Goal: Task Accomplishment & Management: Use online tool/utility

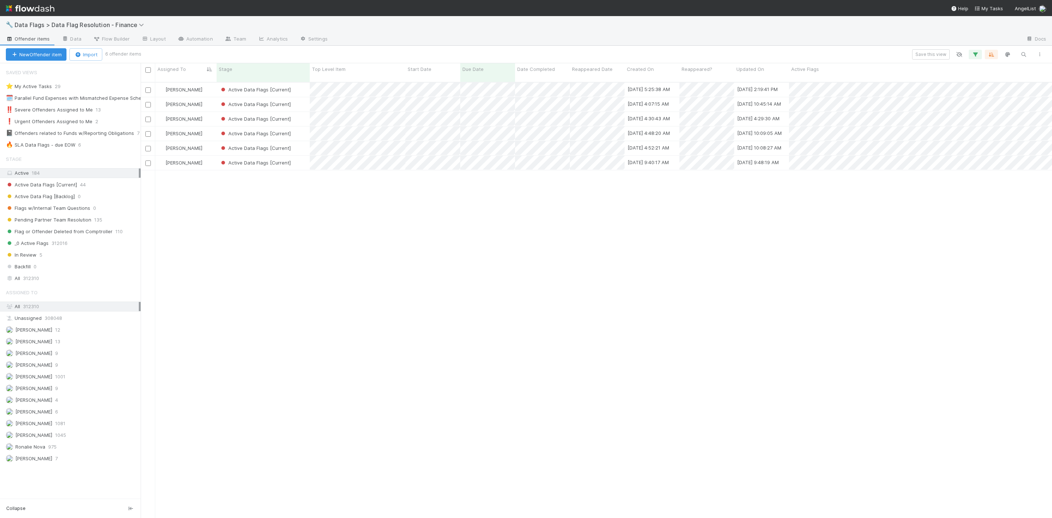
scroll to position [432, 903]
click at [7, 7] on img at bounding box center [30, 8] width 49 height 12
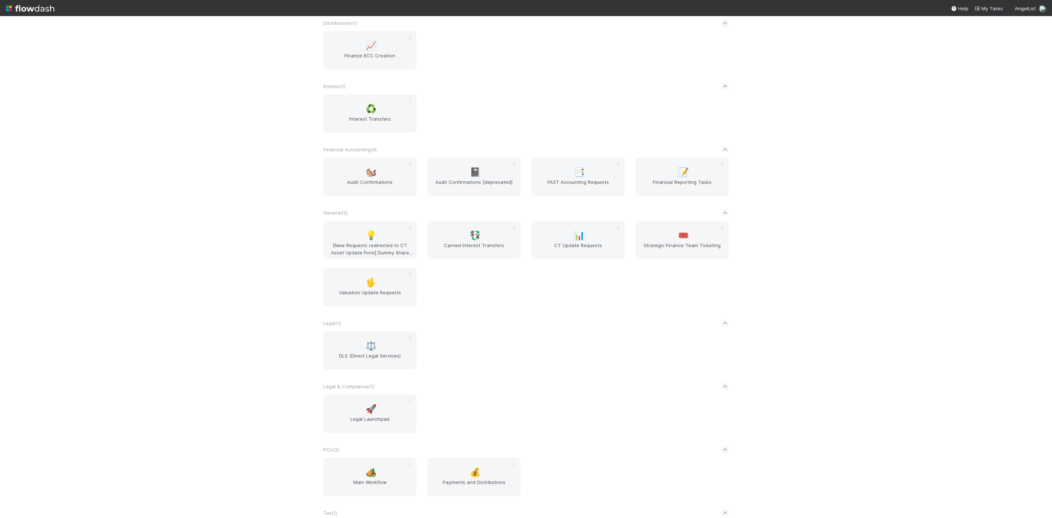
scroll to position [289, 0]
click at [337, 108] on div "♻️ Interest Transfers" at bounding box center [369, 114] width 93 height 38
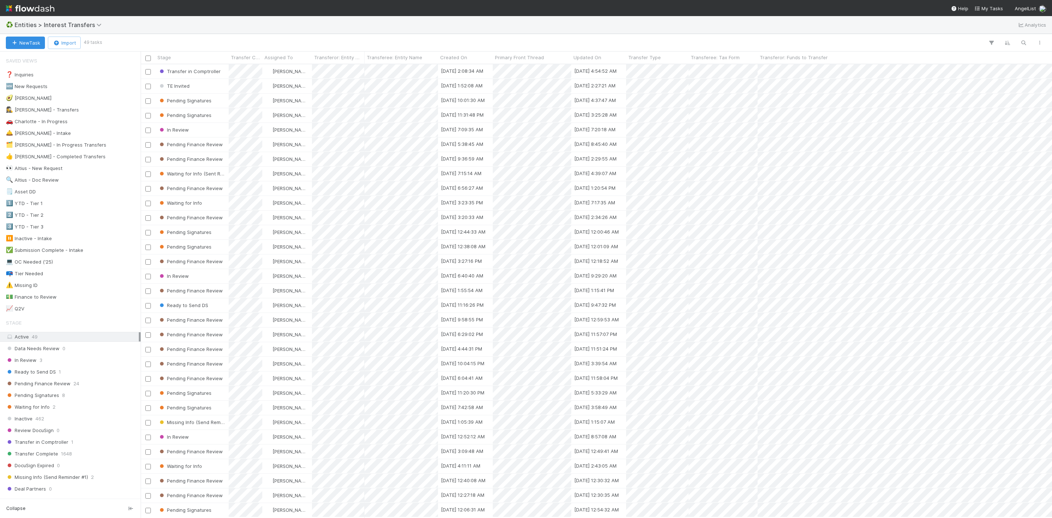
scroll to position [444, 903]
click at [48, 301] on div "💵 Finance to Review" at bounding box center [31, 296] width 51 height 9
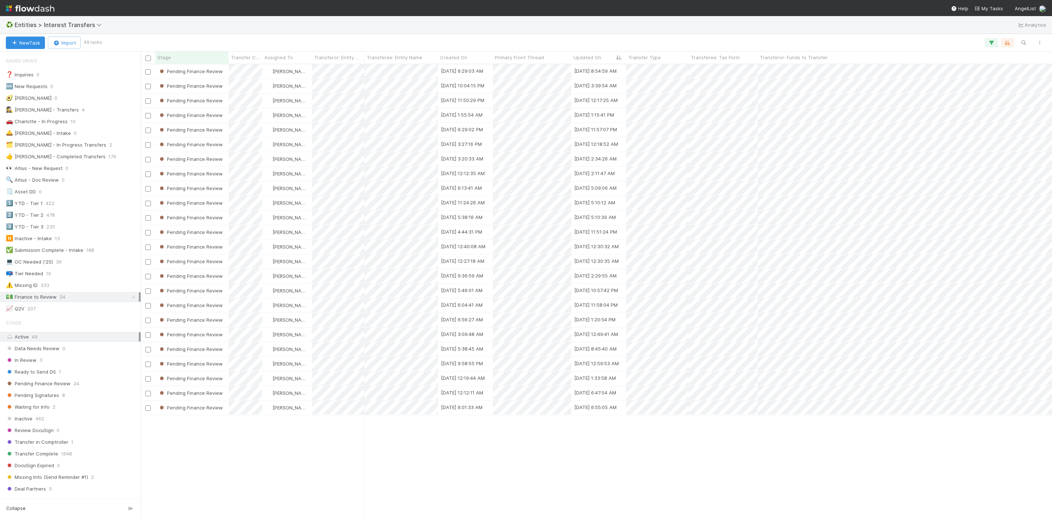
scroll to position [444, 903]
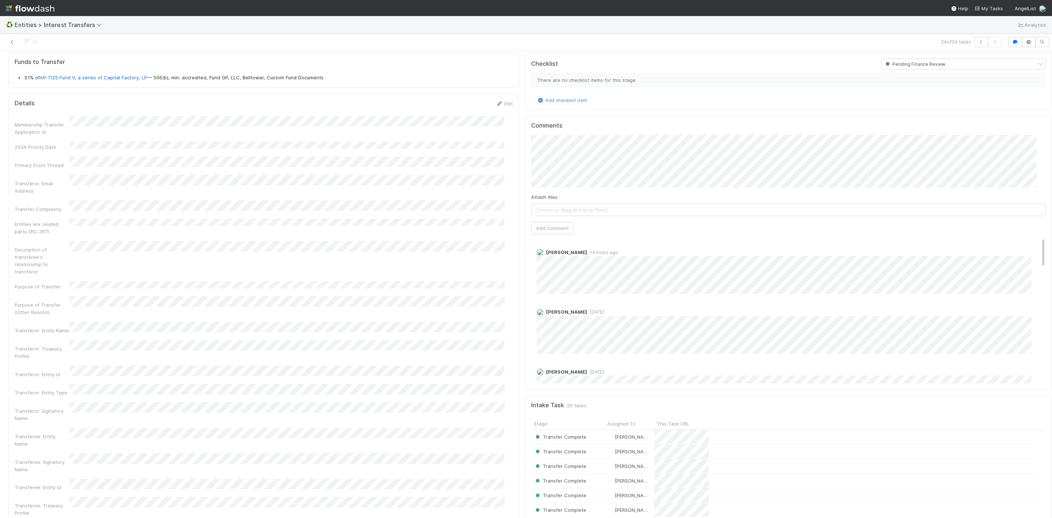
scroll to position [164, 0]
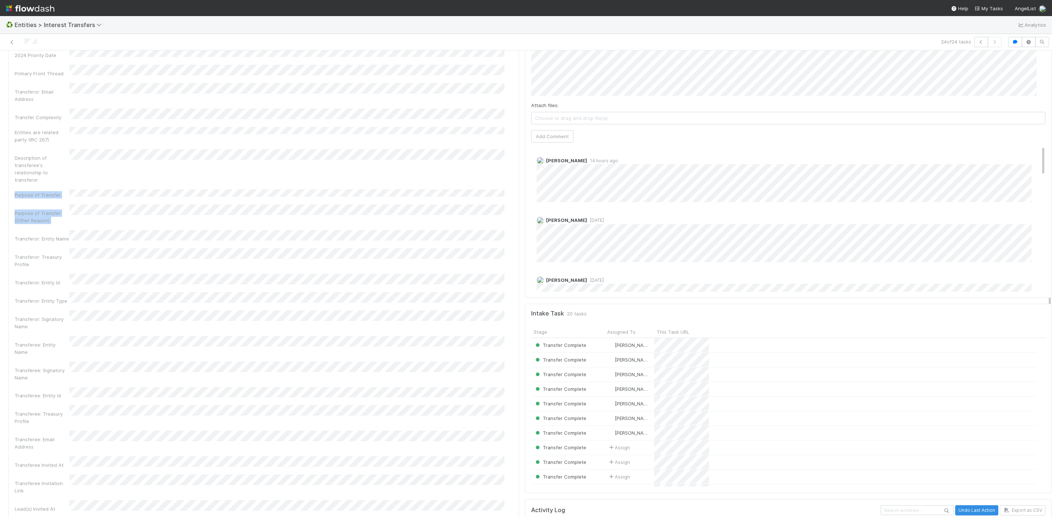
click at [259, 183] on div "Membership Transfer Application Id 2024 Priority Date Primary Front Thread Tran…" at bounding box center [264, 451] width 498 height 854
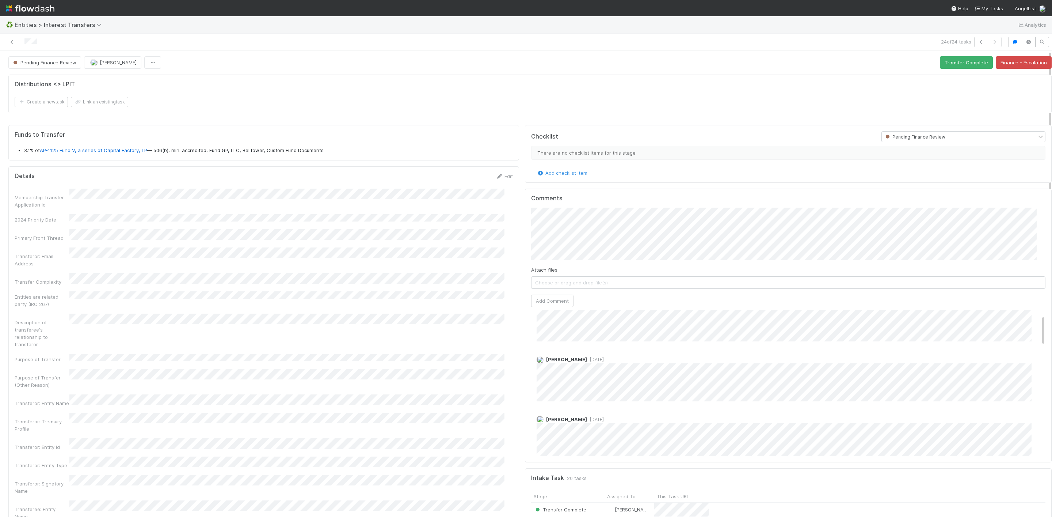
scroll to position [0, 0]
click at [555, 238] on span "[PERSON_NAME]" at bounding box center [567, 239] width 37 height 6
click at [818, 263] on div "Attach files: Choose or drag and drop file(s) Add Comment" at bounding box center [788, 256] width 514 height 99
click at [537, 305] on button "Add Comment" at bounding box center [552, 300] width 42 height 12
click at [15, 43] on icon at bounding box center [11, 42] width 7 height 5
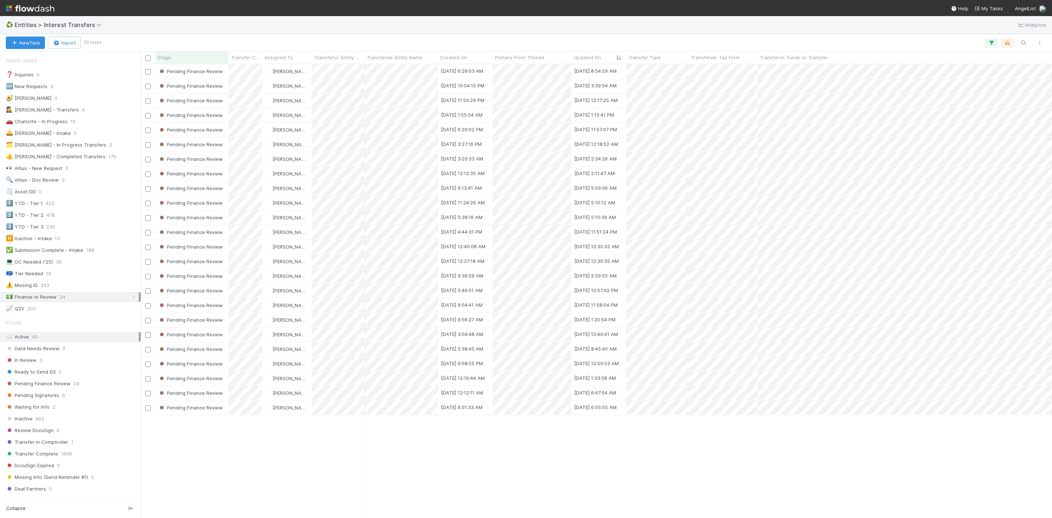
scroll to position [444, 903]
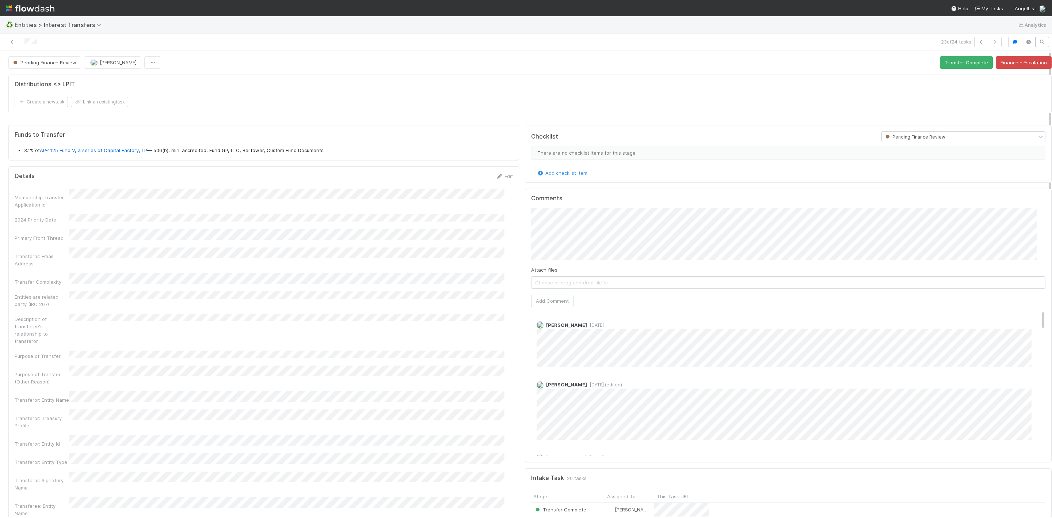
drag, startPoint x: 73, startPoint y: 147, endPoint x: 81, endPoint y: 148, distance: 8.2
drag, startPoint x: 81, startPoint y: 148, endPoint x: 78, endPoint y: 153, distance: 6.1
click at [9, 39] on link at bounding box center [11, 41] width 7 height 7
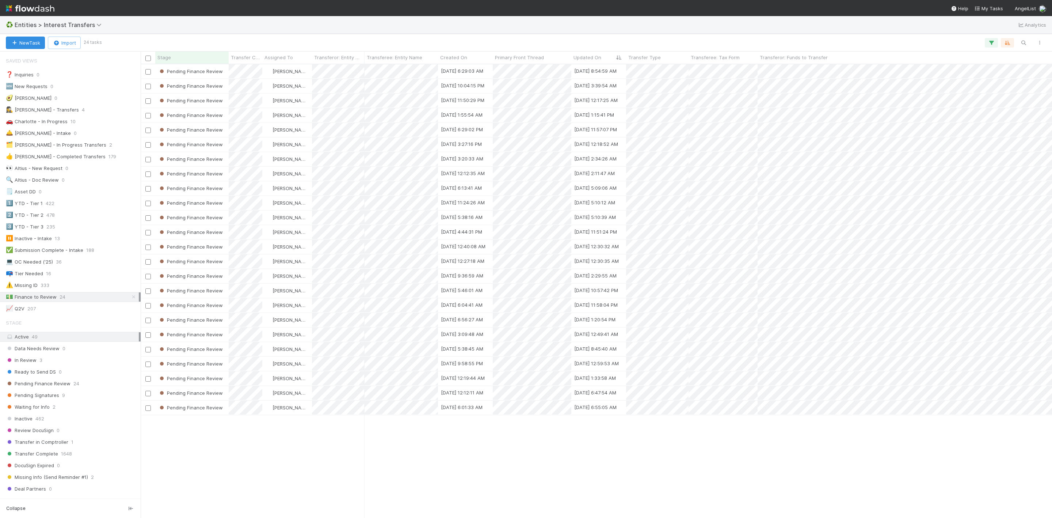
scroll to position [444, 903]
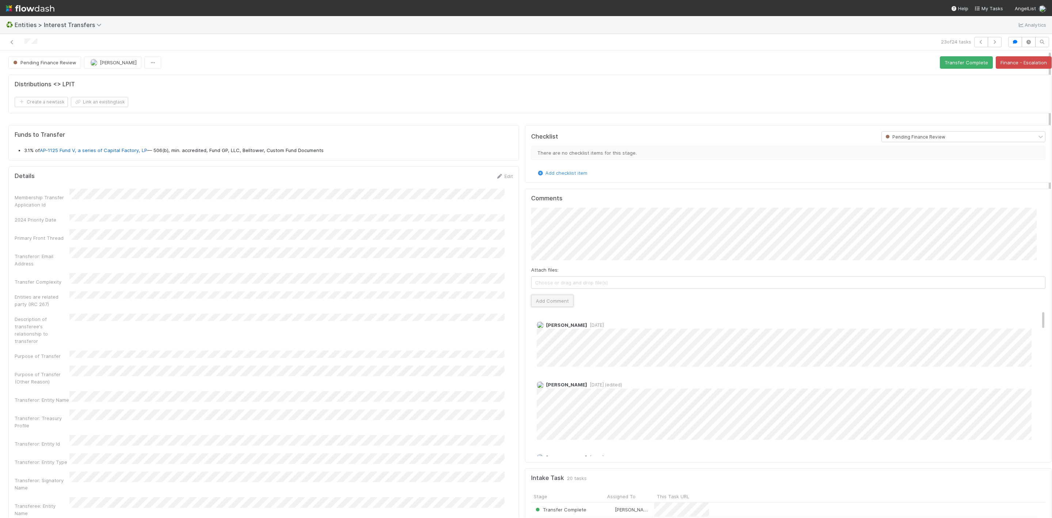
click at [538, 306] on button "Add Comment" at bounding box center [552, 300] width 42 height 12
click at [951, 67] on button "Transfer Complete" at bounding box center [966, 62] width 53 height 12
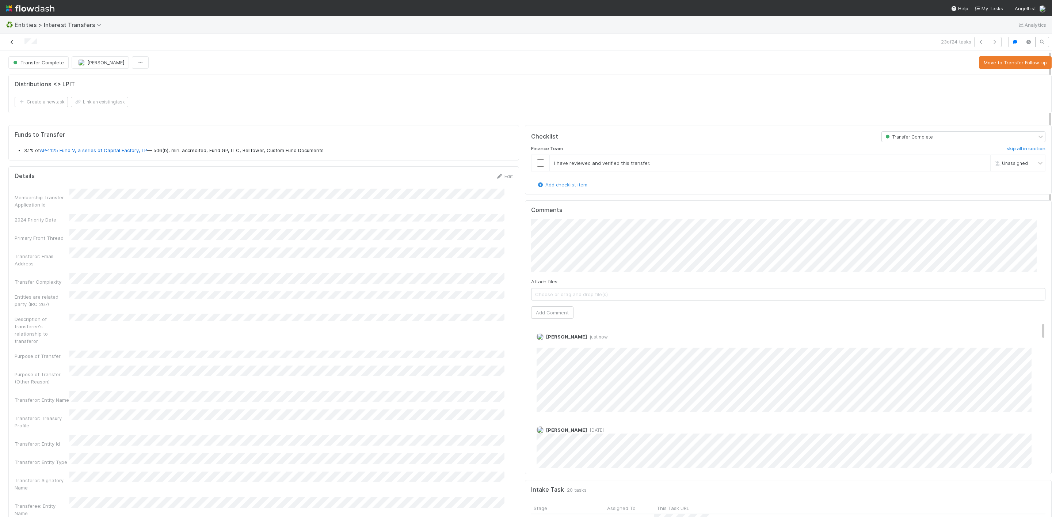
click at [13, 43] on icon at bounding box center [11, 42] width 7 height 5
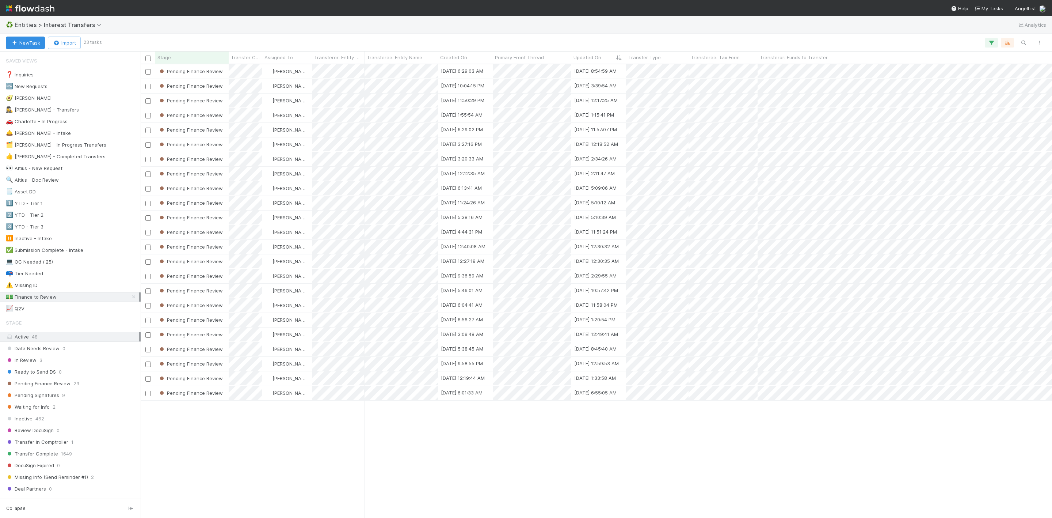
scroll to position [444, 903]
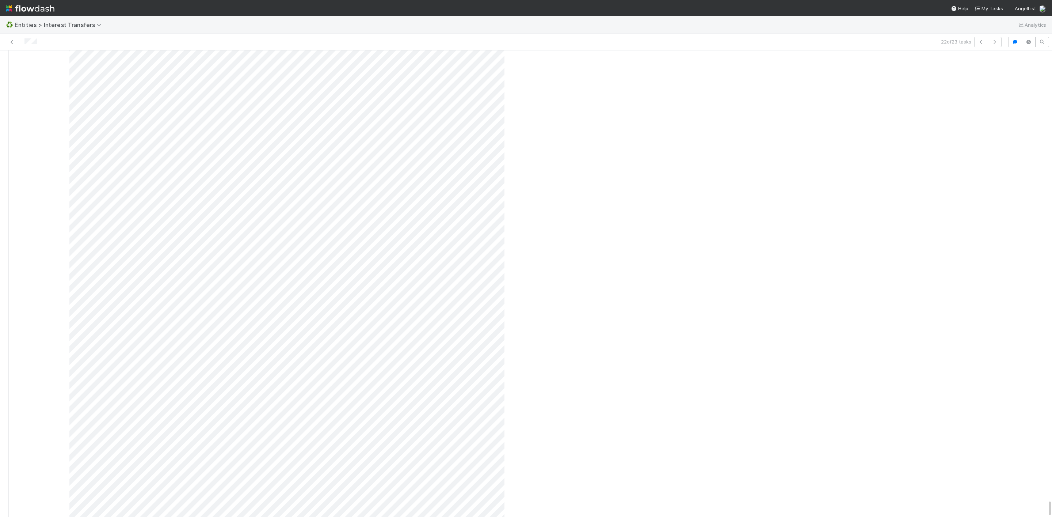
scroll to position [11436, 0]
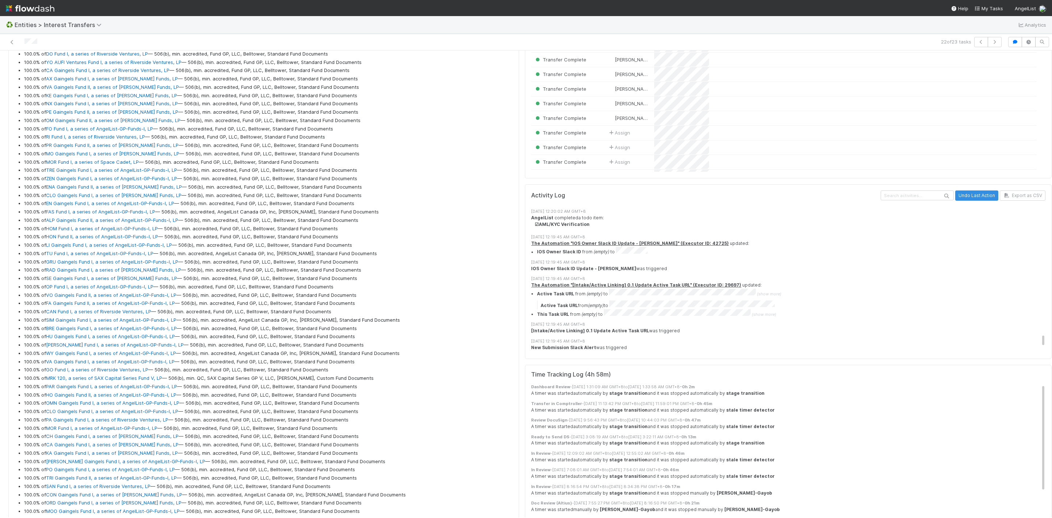
click at [847, 282] on div "The Automation "[Intake/Active Linking] 0.1 Update Active Task URL" (Executor I…" at bounding box center [792, 300] width 523 height 36
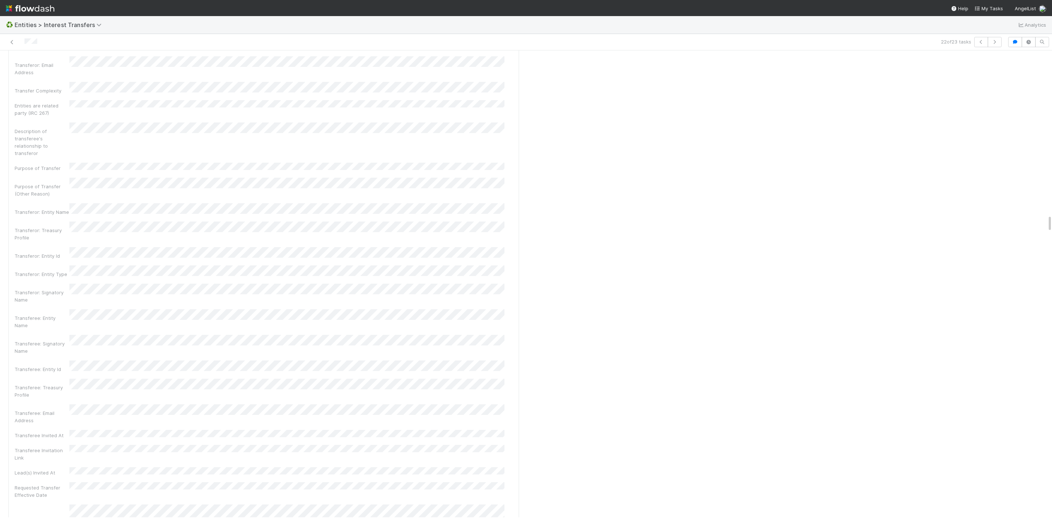
scroll to position [4461, 0]
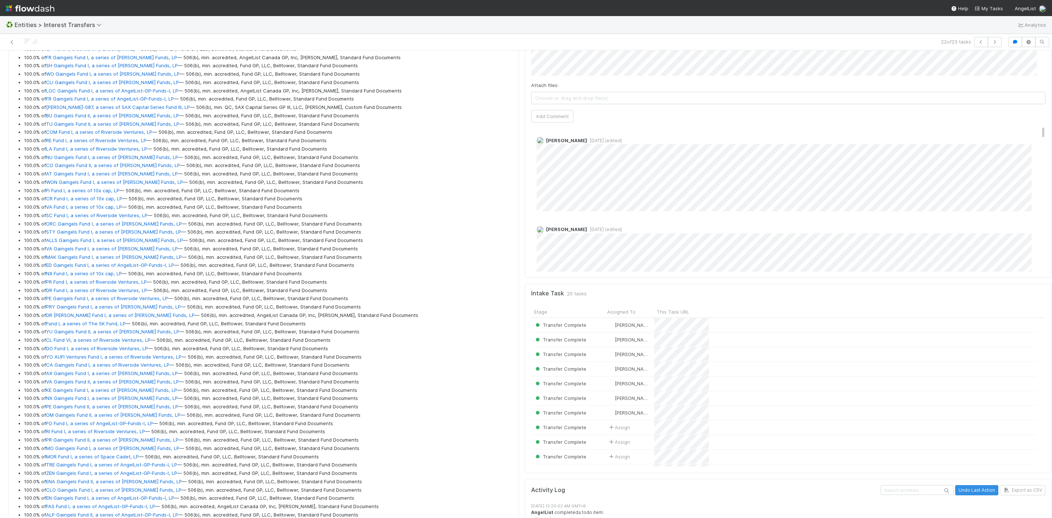
scroll to position [0, 0]
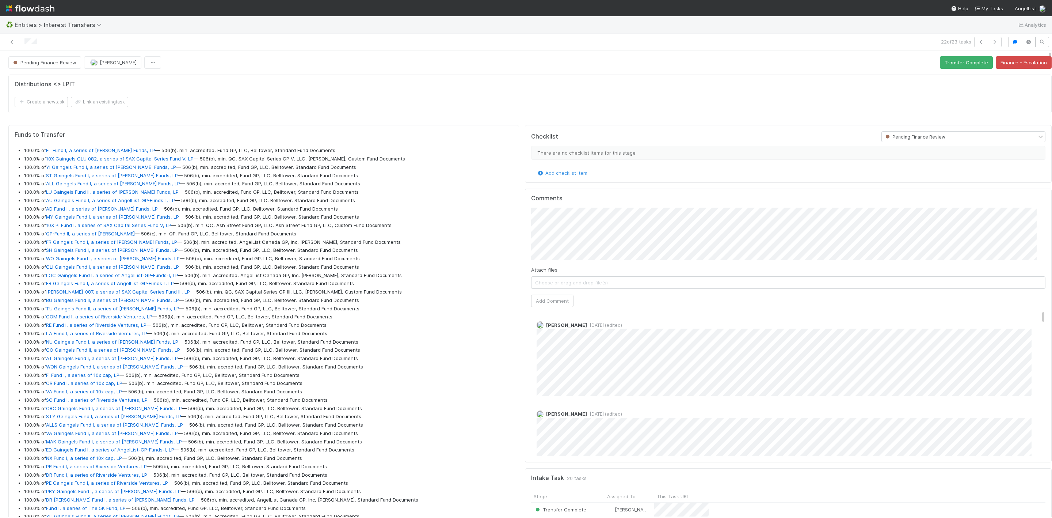
drag, startPoint x: 1041, startPoint y: 502, endPoint x: 993, endPoint y: 53, distance: 451.9
click at [555, 298] on button "Add Comment" at bounding box center [552, 300] width 42 height 12
click at [961, 56] on button "Transfer Complete" at bounding box center [966, 62] width 53 height 12
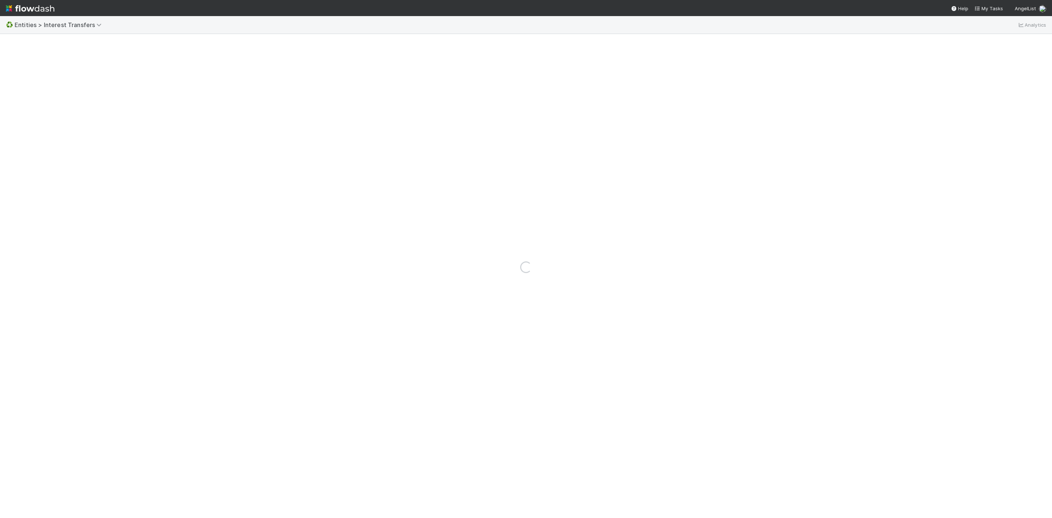
click at [6, 8] on img at bounding box center [30, 8] width 49 height 12
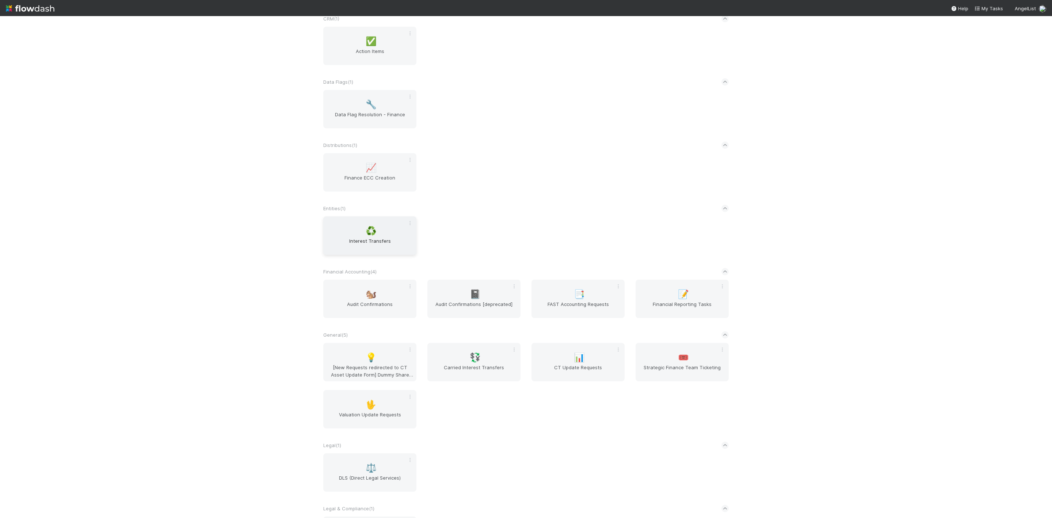
scroll to position [164, 0]
click at [355, 250] on span "Interest Transfers" at bounding box center [369, 247] width 87 height 15
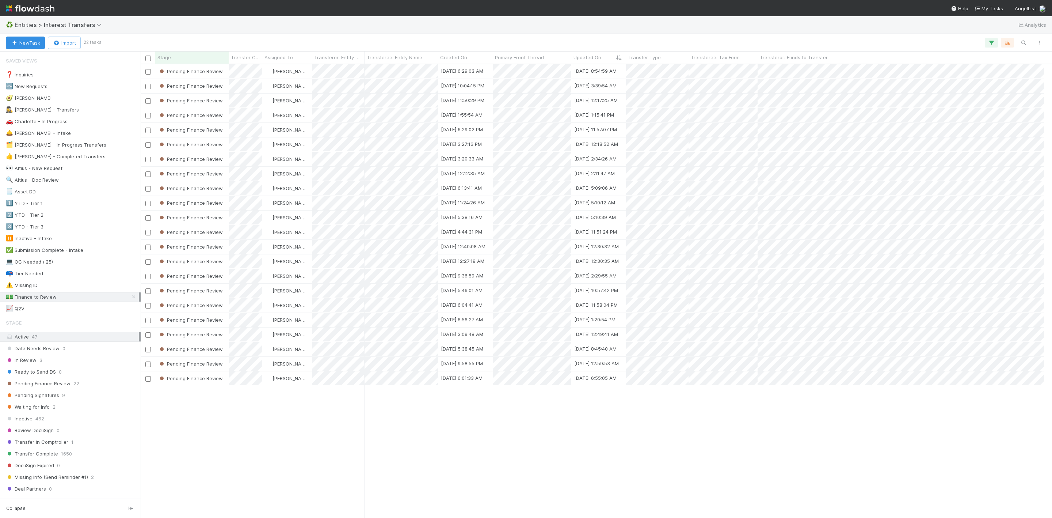
scroll to position [9, 9]
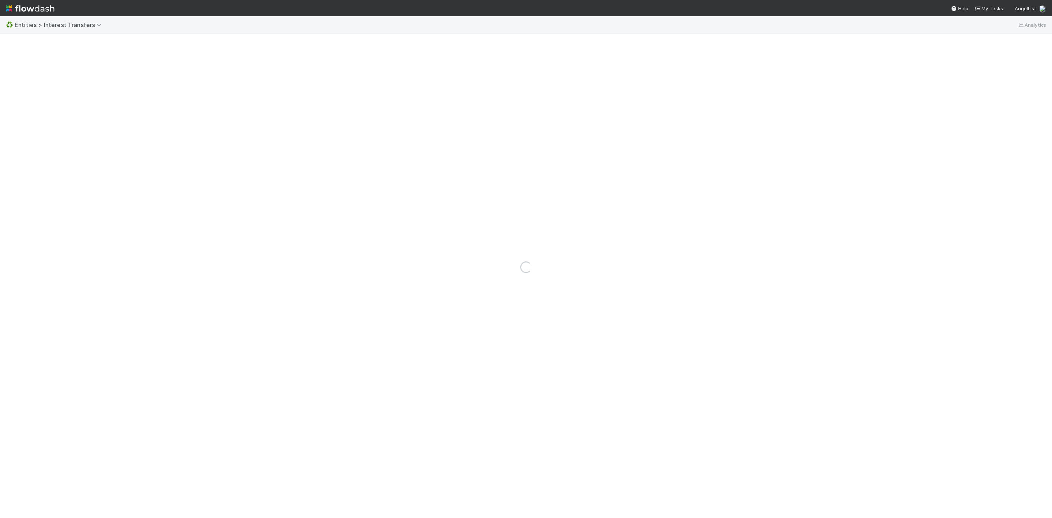
click at [367, 0] on nav "Help My Tasks AngelList" at bounding box center [526, 8] width 1052 height 16
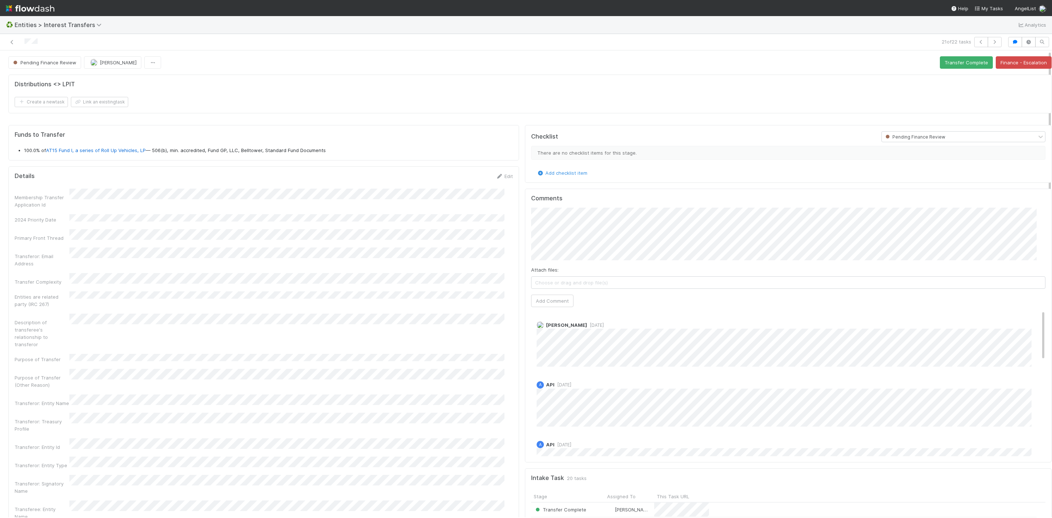
scroll to position [140, 497]
drag, startPoint x: 102, startPoint y: 148, endPoint x: 94, endPoint y: 155, distance: 10.2
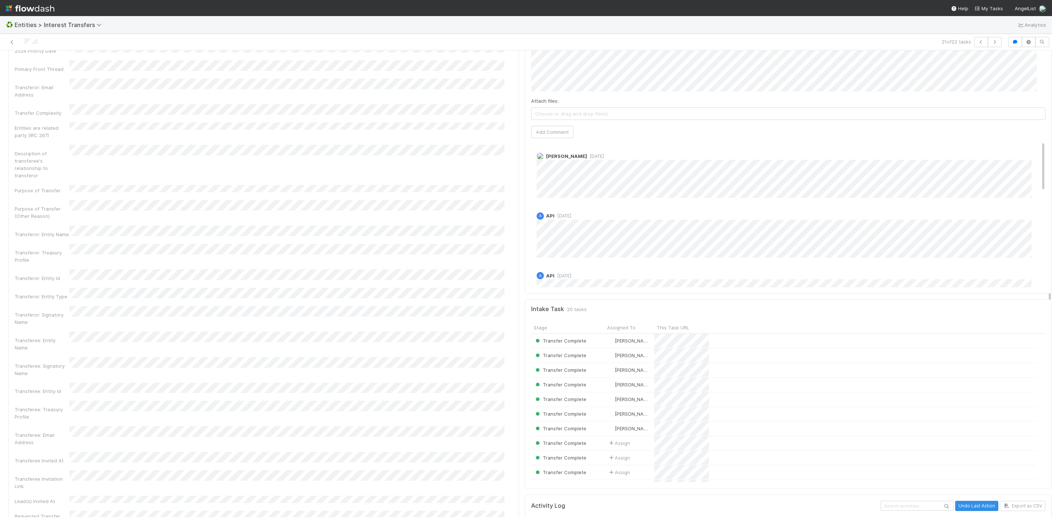
scroll to position [110, 0]
click at [539, 197] on button "Add Comment" at bounding box center [552, 191] width 42 height 12
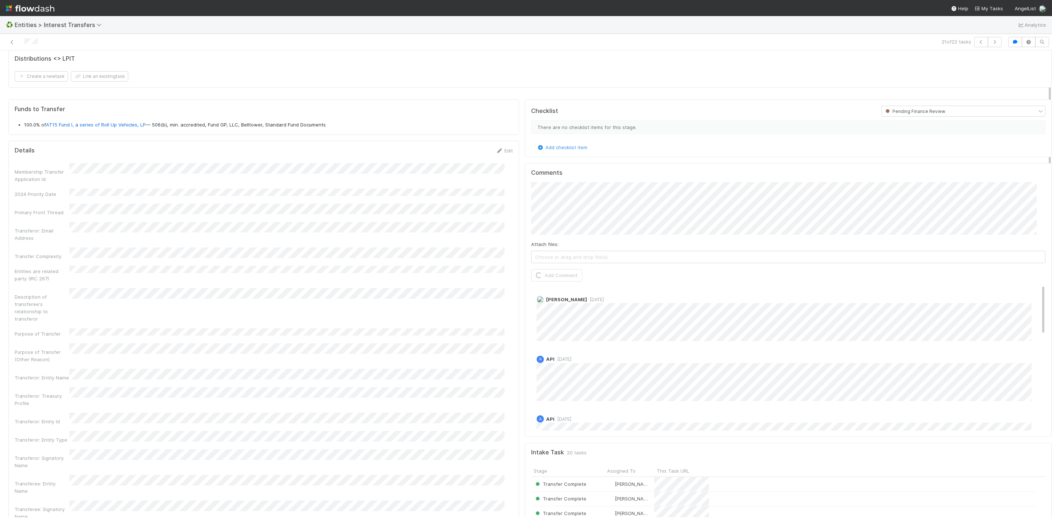
scroll to position [0, 0]
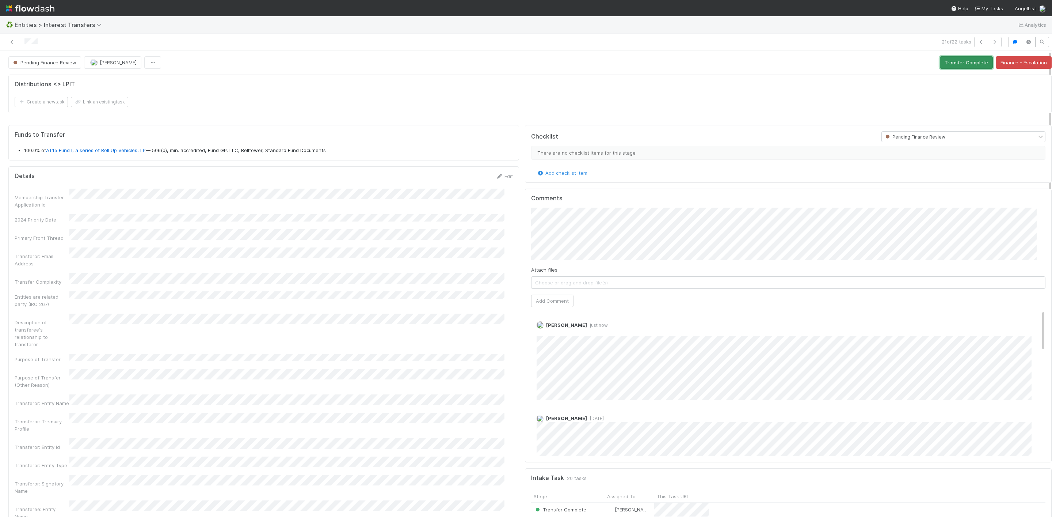
click at [964, 61] on button "Transfer Complete" at bounding box center [966, 62] width 53 height 12
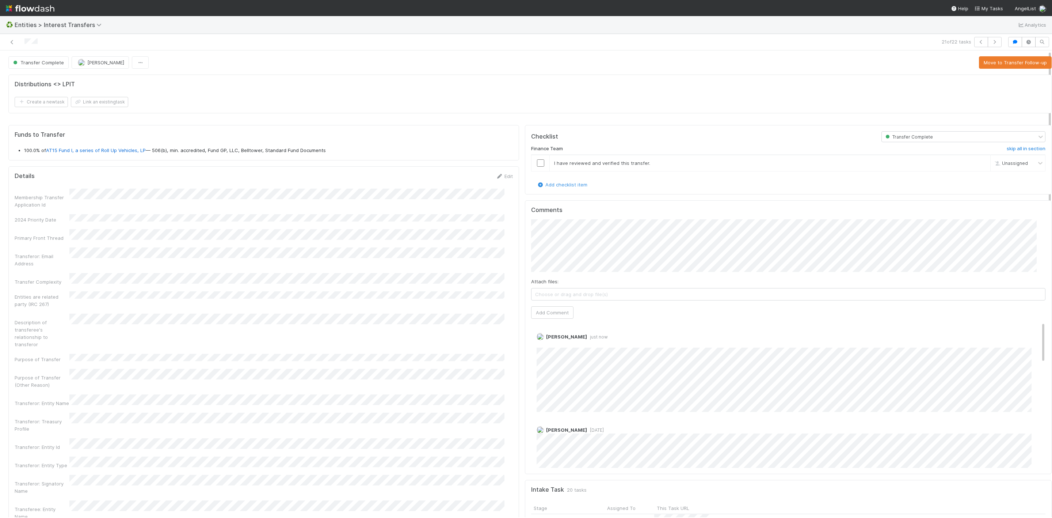
click at [8, 43] on div at bounding box center [254, 42] width 502 height 10
click at [14, 43] on icon at bounding box center [11, 42] width 7 height 5
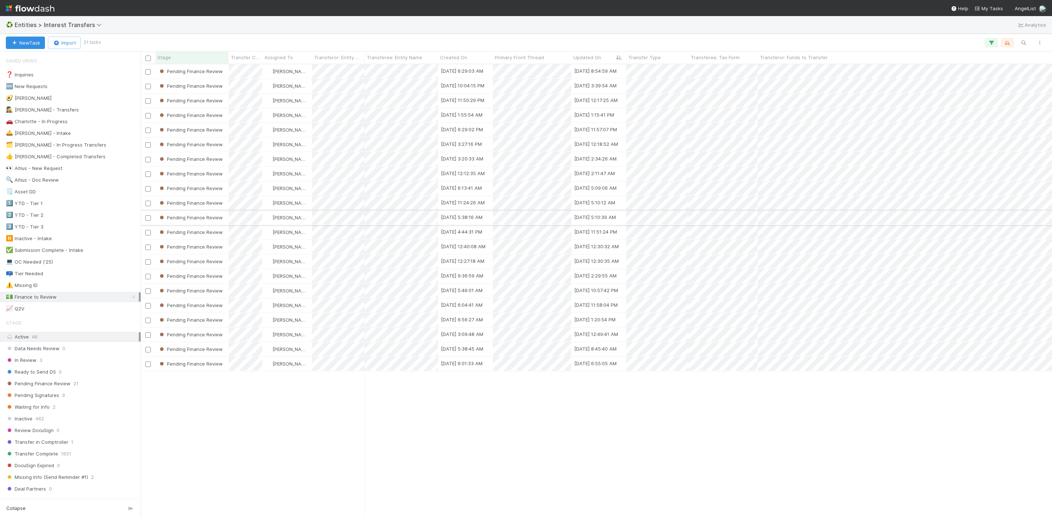
scroll to position [444, 903]
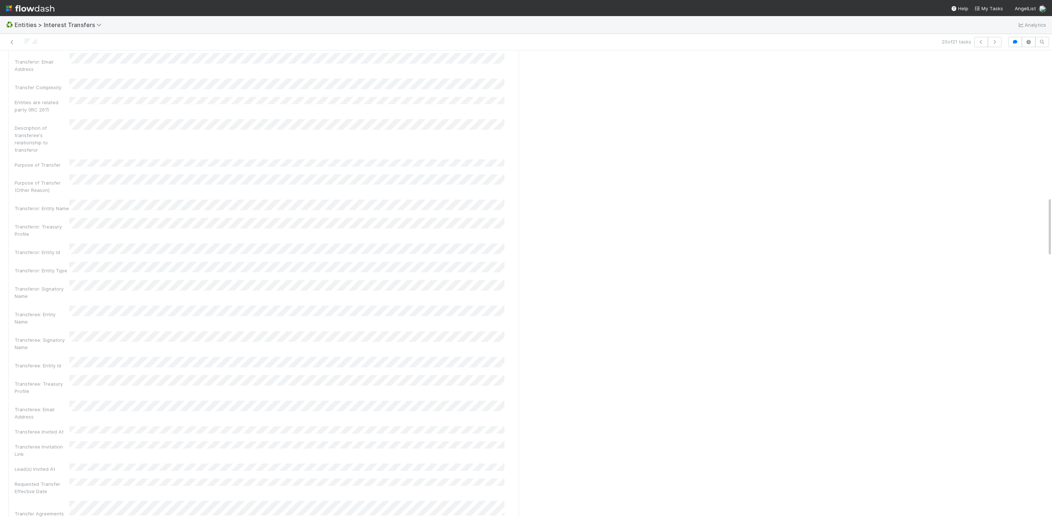
scroll to position [1151, 0]
drag, startPoint x: 114, startPoint y: 235, endPoint x: 84, endPoint y: 366, distance: 135.0
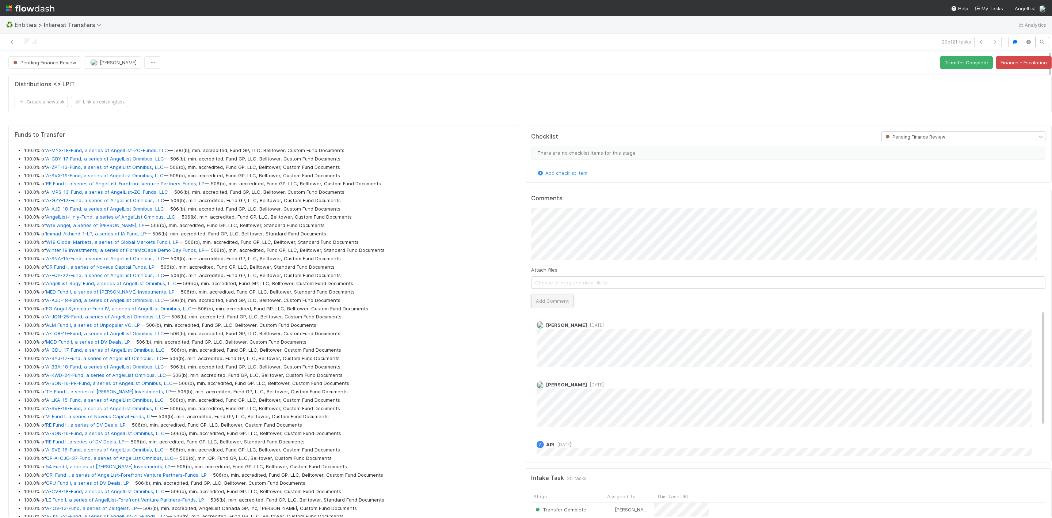
click at [549, 299] on button "Add Comment" at bounding box center [552, 300] width 42 height 12
click at [960, 66] on button "Transfer Complete" at bounding box center [966, 62] width 53 height 12
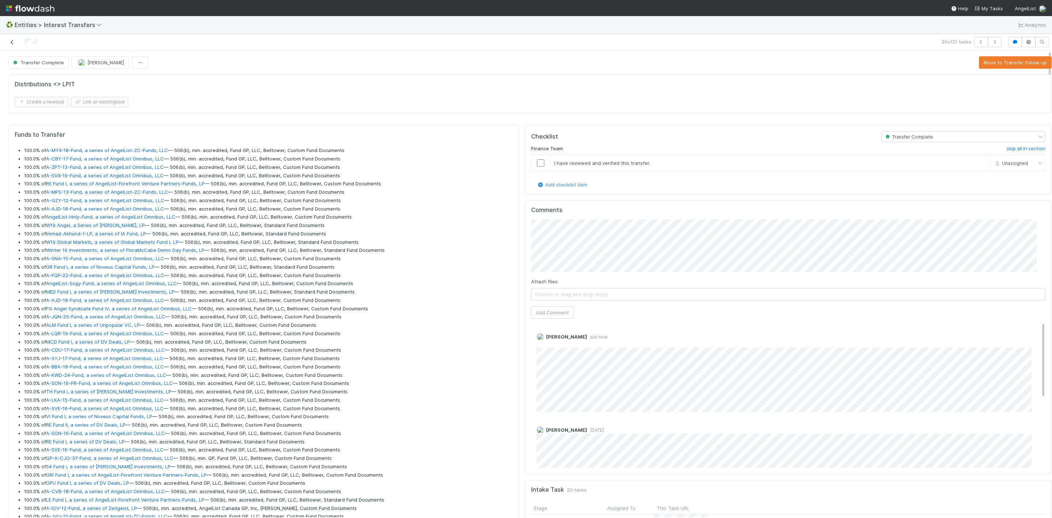
click at [11, 41] on icon at bounding box center [11, 42] width 7 height 5
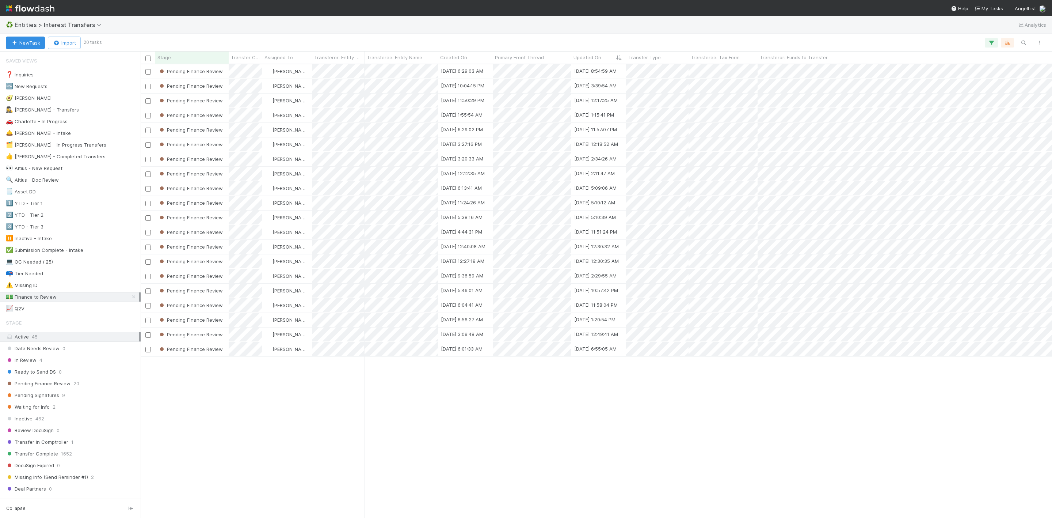
scroll to position [444, 903]
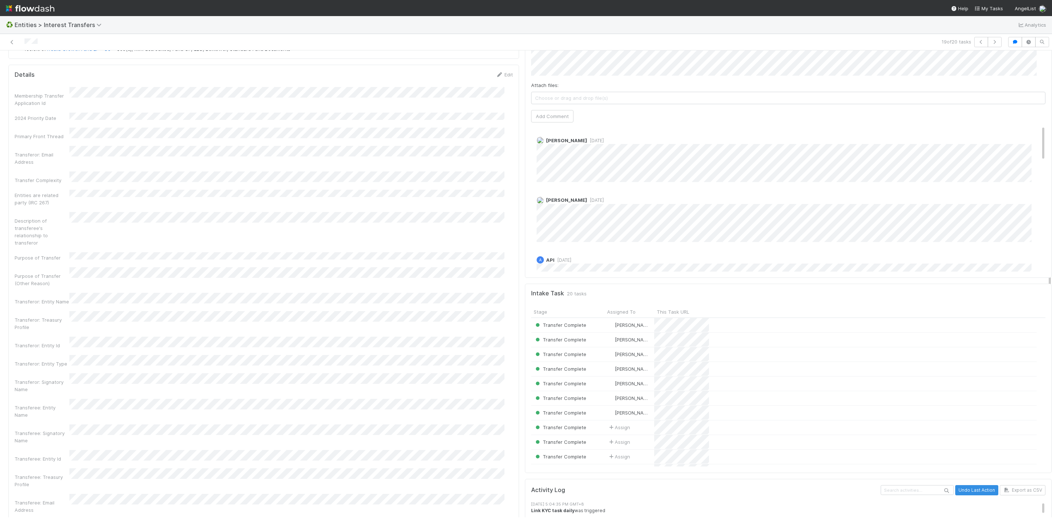
scroll to position [110, 0]
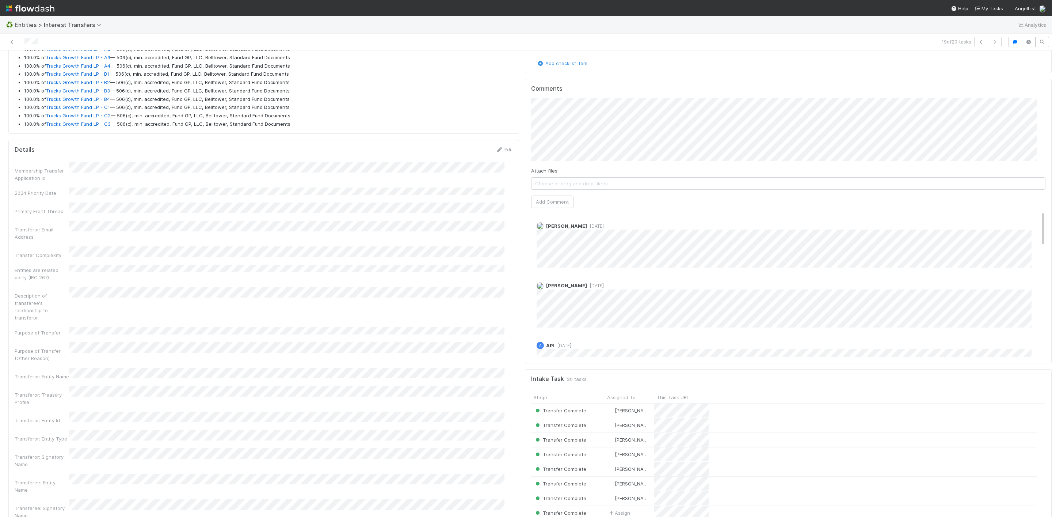
click at [551, 197] on div "Attach files: Choose or drag and drop file(s) Add Comment" at bounding box center [788, 153] width 514 height 110
click at [551, 204] on button "Add Comment" at bounding box center [552, 201] width 42 height 12
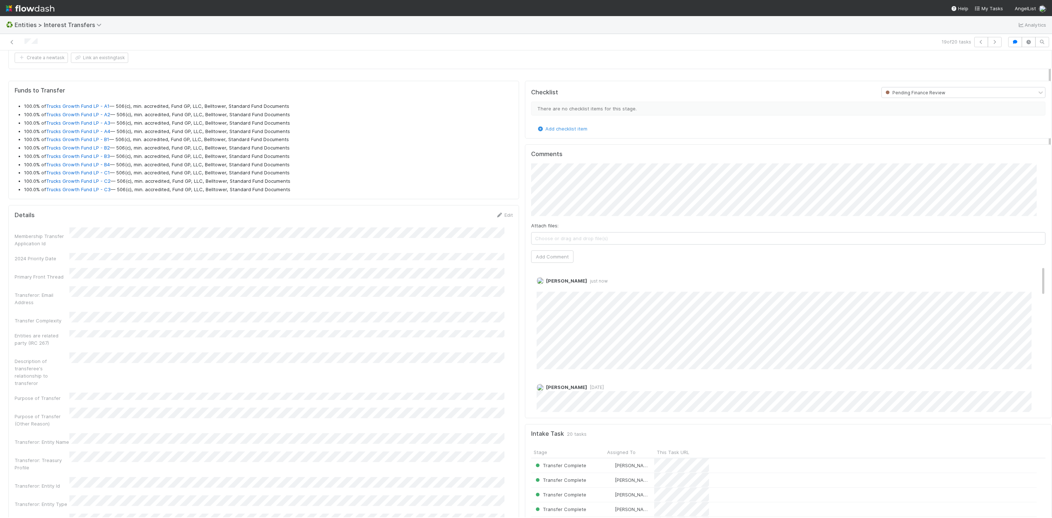
scroll to position [0, 0]
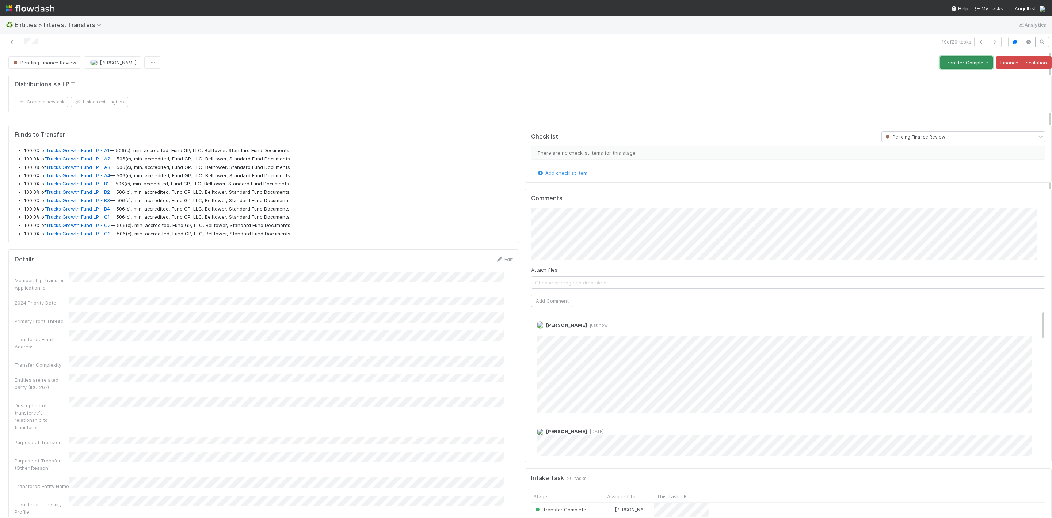
click at [952, 65] on button "Transfer Complete" at bounding box center [966, 62] width 53 height 12
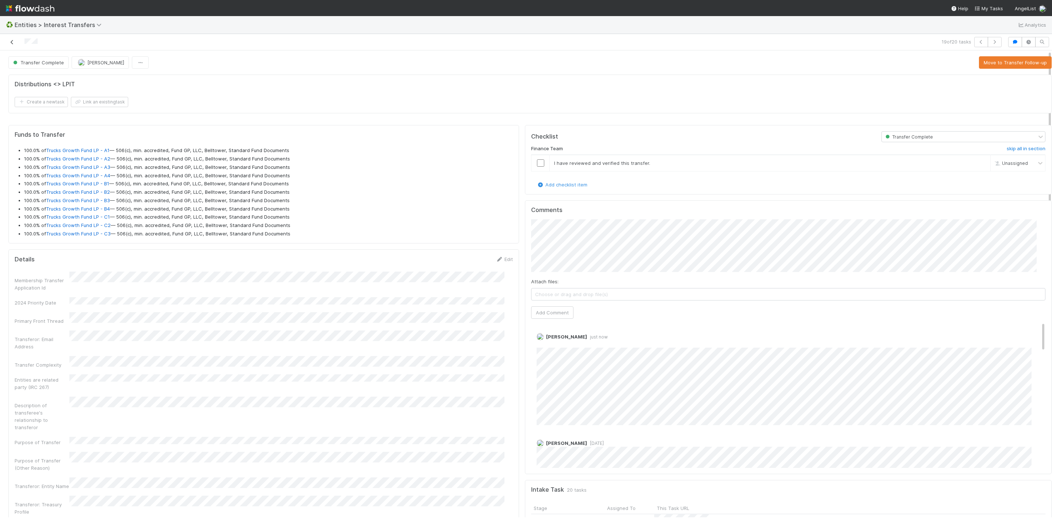
click at [12, 42] on icon at bounding box center [11, 42] width 7 height 5
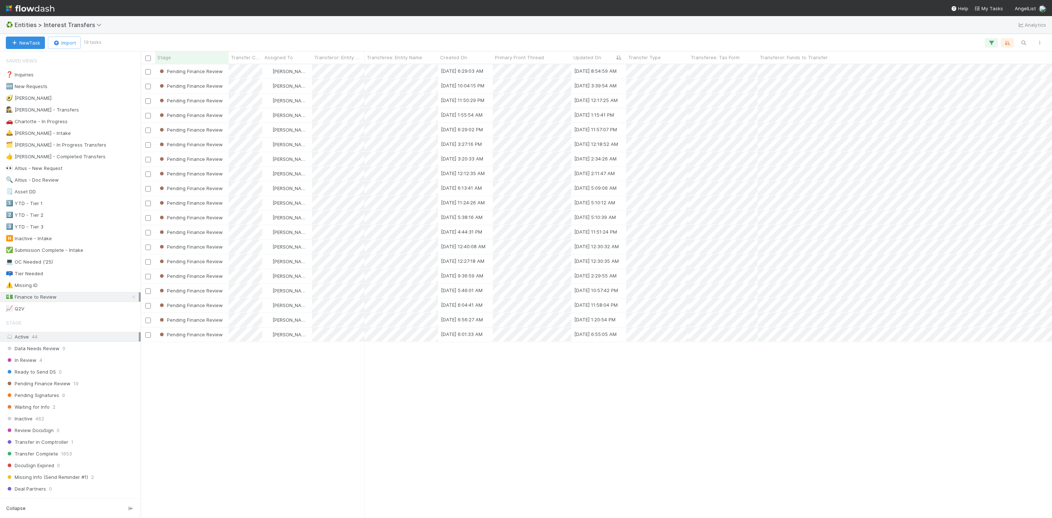
scroll to position [444, 903]
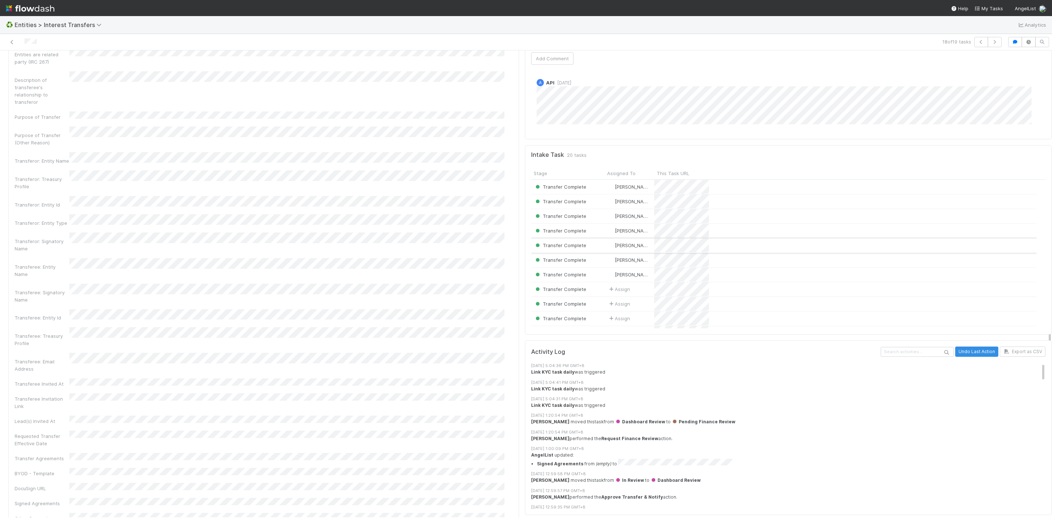
scroll to position [78, 0]
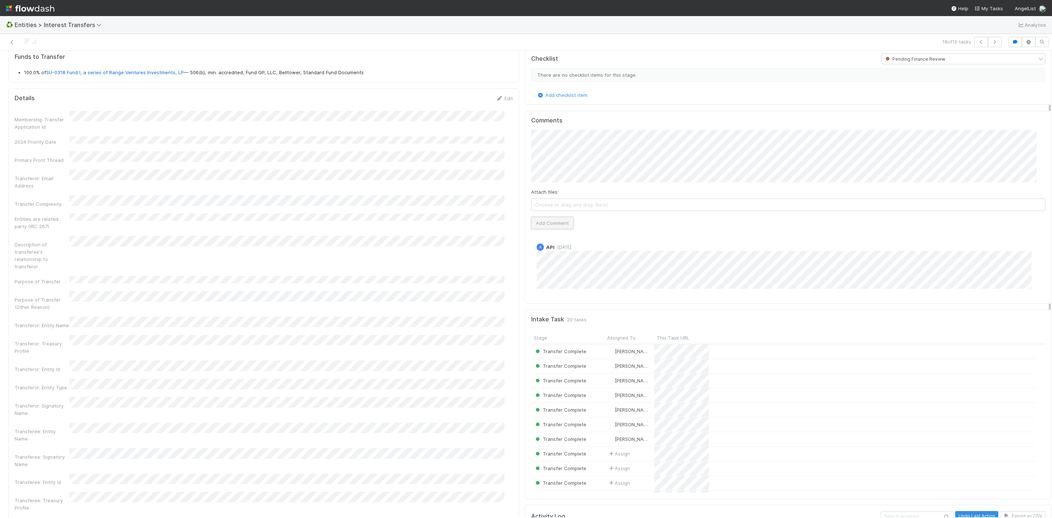
click at [550, 227] on button "Add Comment" at bounding box center [552, 223] width 42 height 12
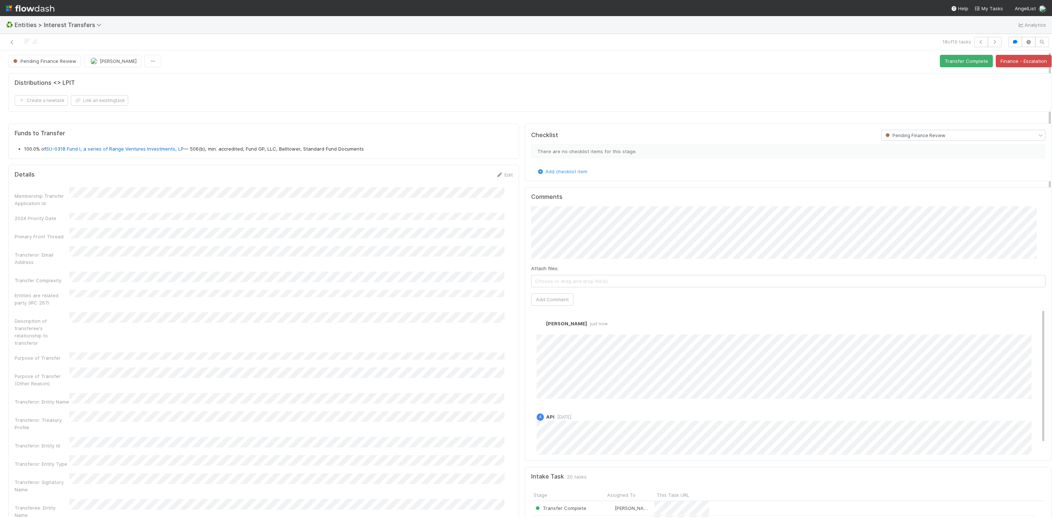
scroll to position [0, 0]
drag, startPoint x: 951, startPoint y: 61, endPoint x: 746, endPoint y: 33, distance: 206.8
click at [951, 61] on button "Transfer Complete" at bounding box center [966, 62] width 53 height 12
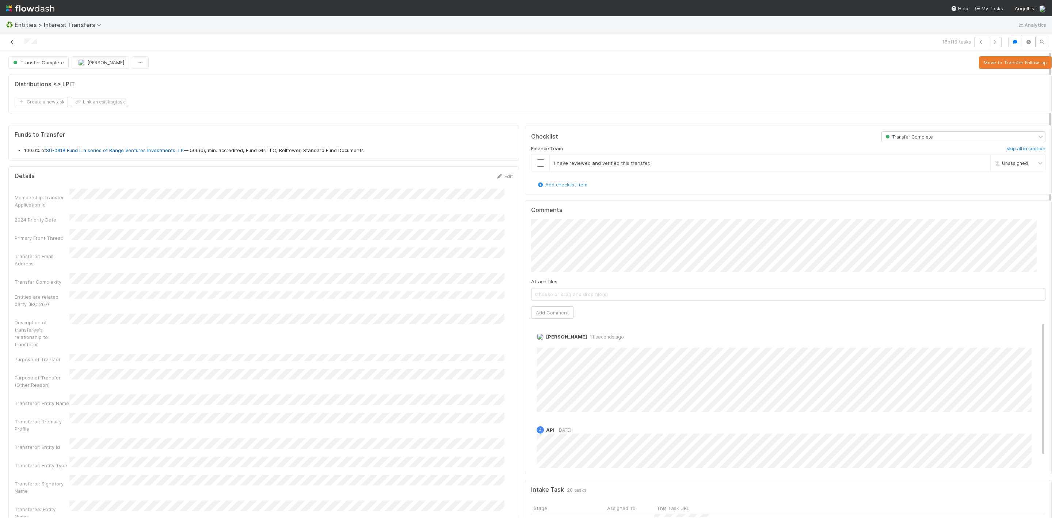
click at [12, 44] on icon at bounding box center [11, 42] width 7 height 5
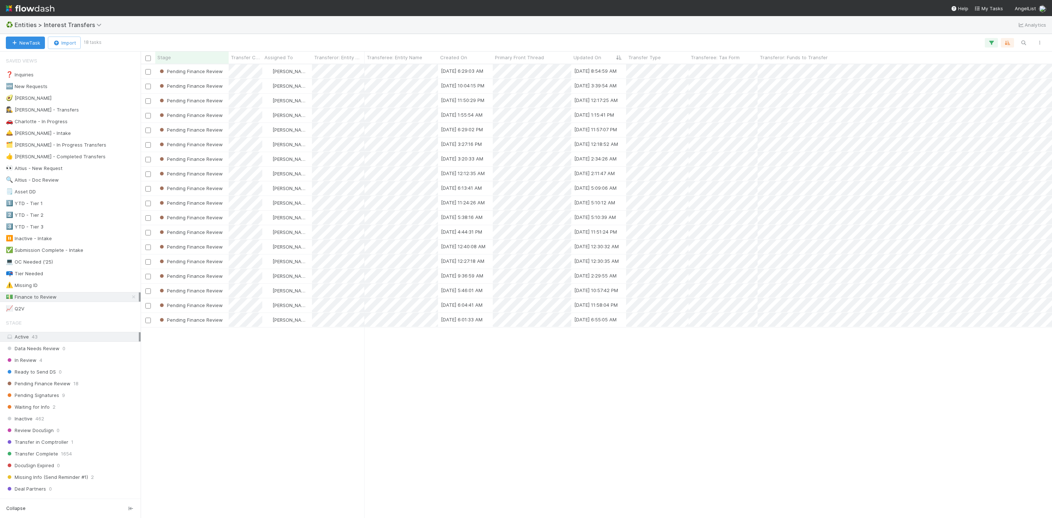
scroll to position [444, 903]
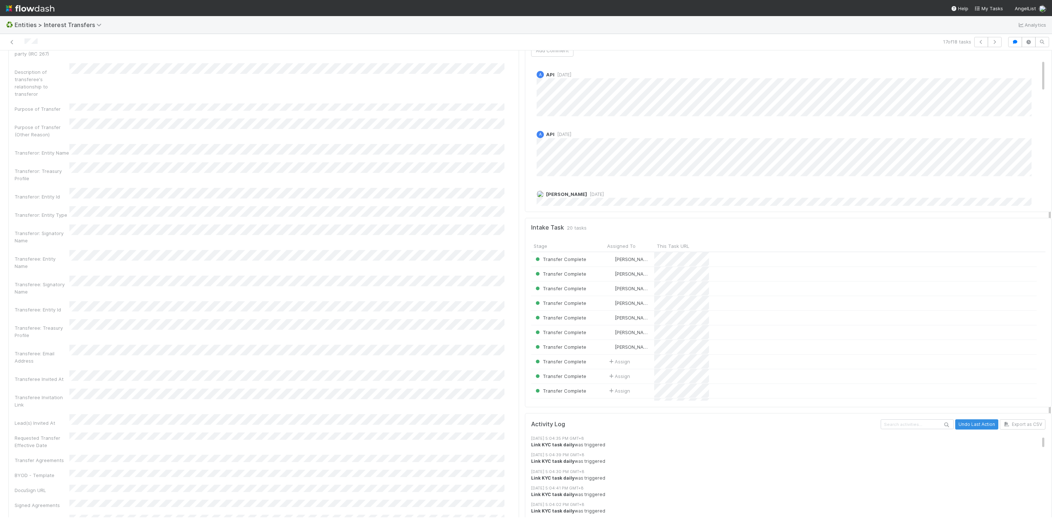
scroll to position [86, 0]
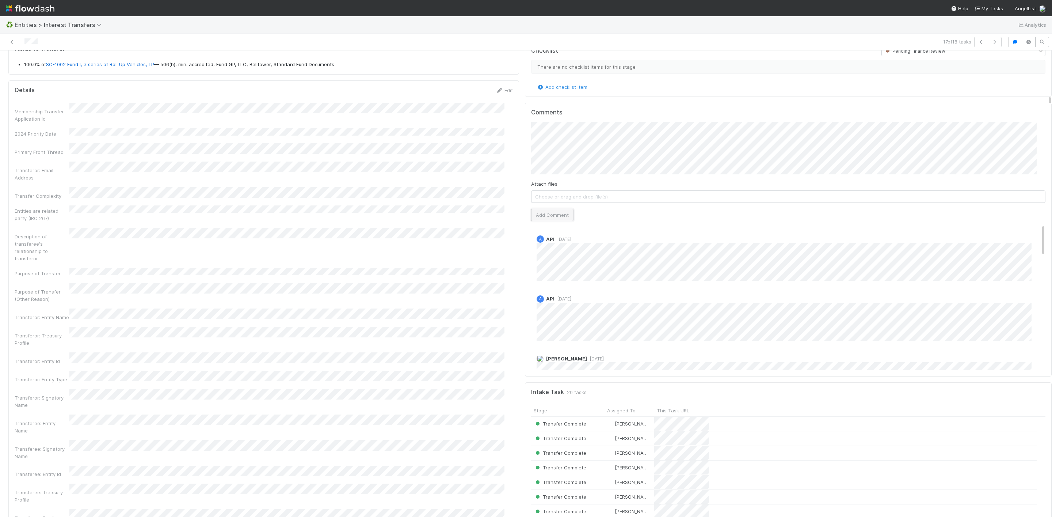
click at [553, 212] on button "Add Comment" at bounding box center [552, 215] width 42 height 12
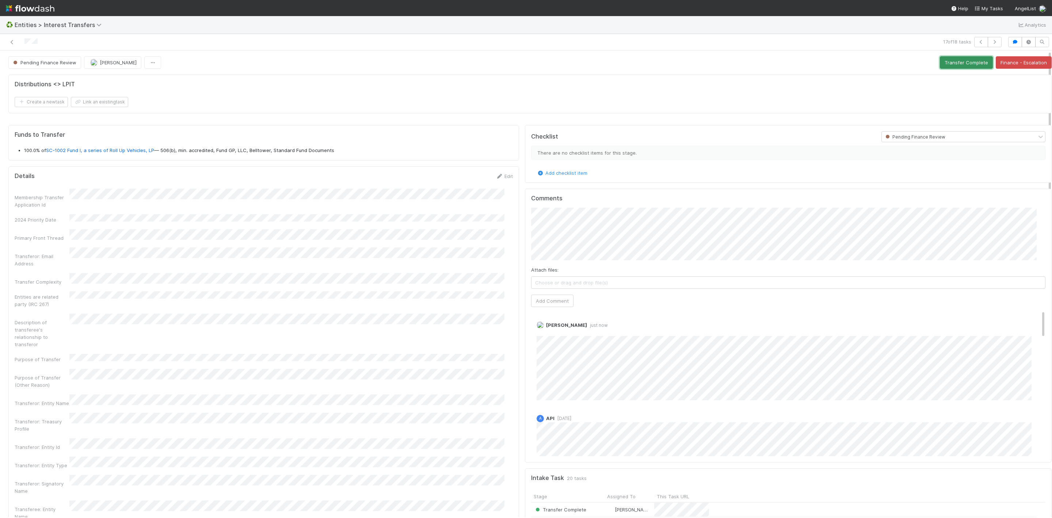
click at [943, 56] on button "Transfer Complete" at bounding box center [966, 62] width 53 height 12
click at [11, 40] on icon at bounding box center [11, 42] width 7 height 5
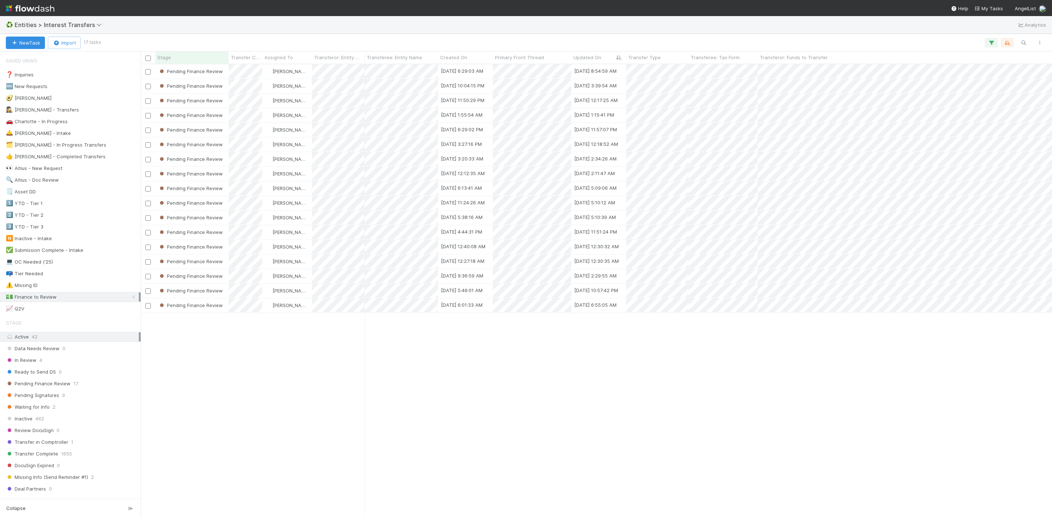
scroll to position [444, 903]
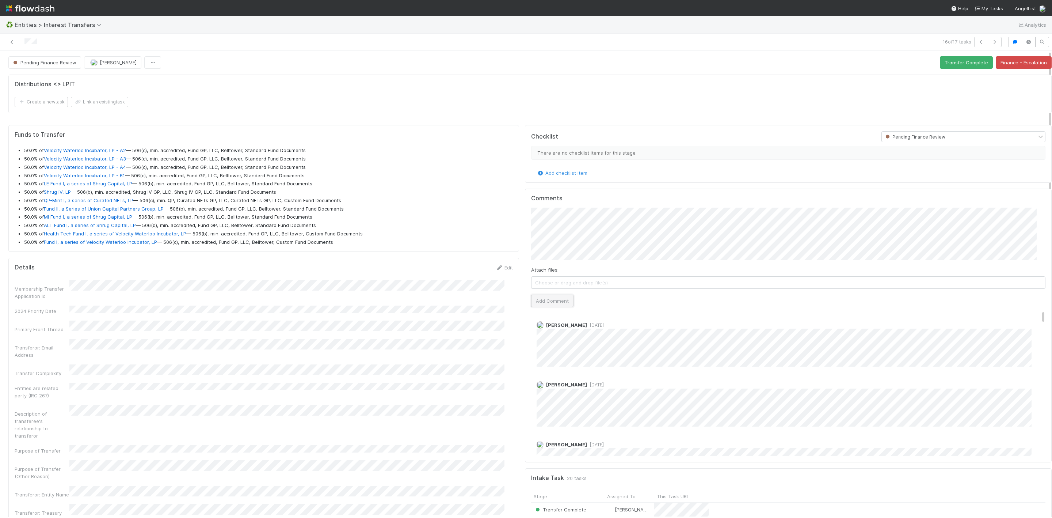
click at [556, 302] on button "Add Comment" at bounding box center [552, 300] width 42 height 12
click at [945, 62] on button "Transfer Complete" at bounding box center [966, 62] width 53 height 12
click at [10, 40] on icon at bounding box center [11, 42] width 7 height 5
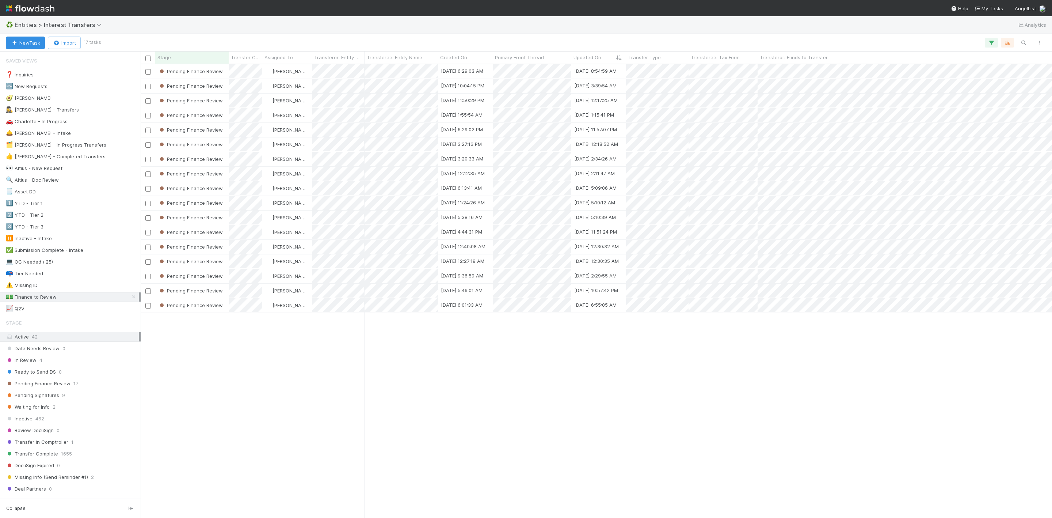
scroll to position [444, 903]
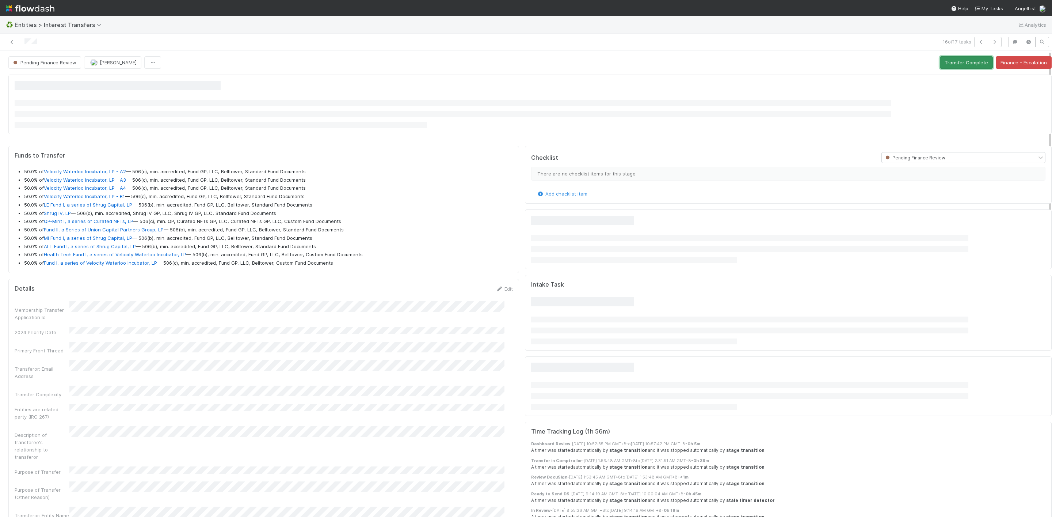
click at [940, 67] on button "Transfer Complete" at bounding box center [966, 62] width 53 height 12
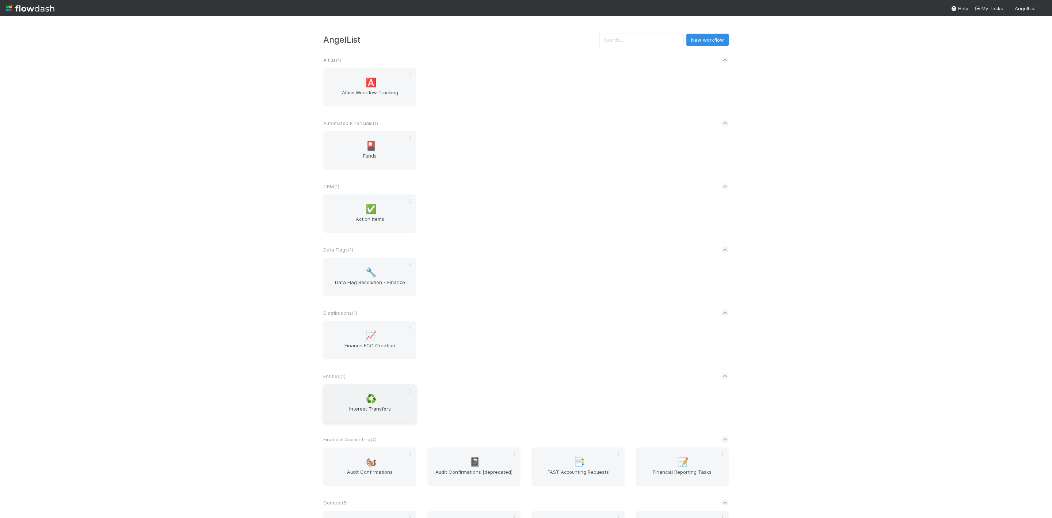
click at [382, 411] on span "Interest Transfers" at bounding box center [369, 412] width 87 height 15
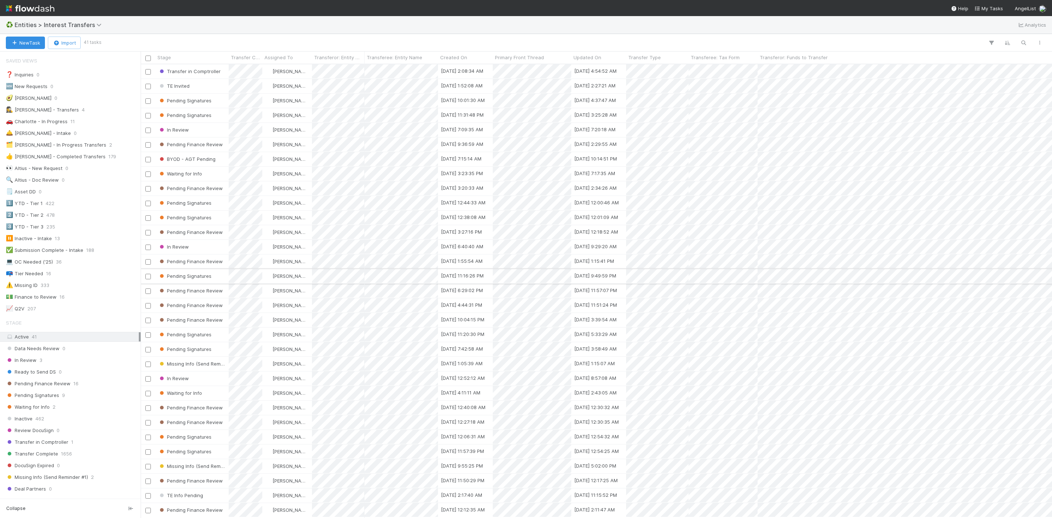
scroll to position [444, 903]
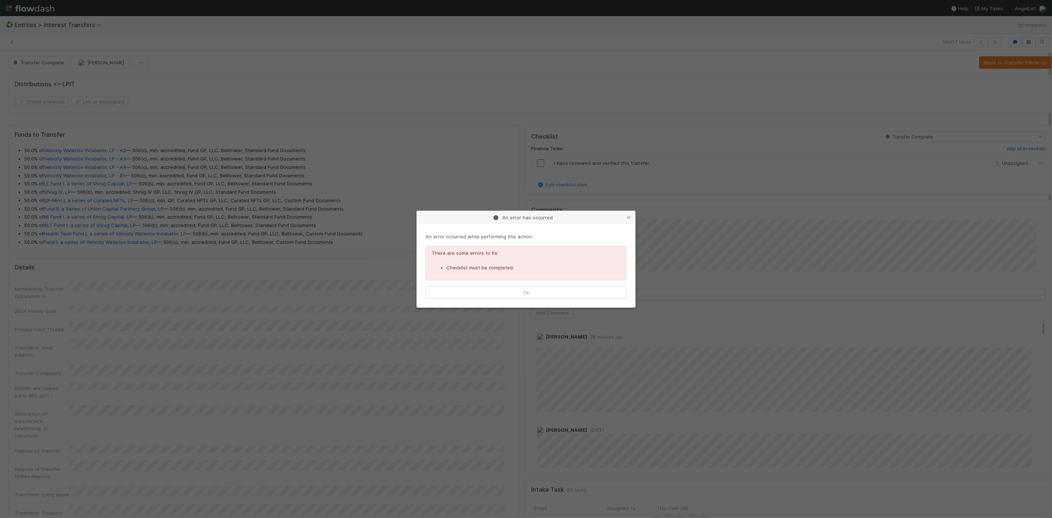
scroll to position [140, 497]
click at [633, 215] on div "An error has occurred" at bounding box center [526, 217] width 218 height 13
click at [627, 215] on icon at bounding box center [628, 217] width 7 height 5
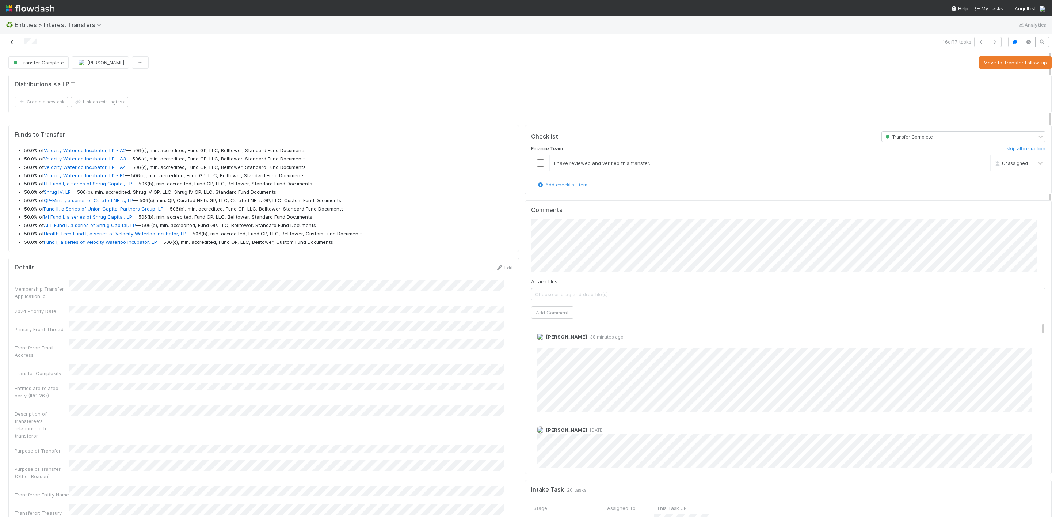
click at [15, 44] on icon at bounding box center [11, 42] width 7 height 5
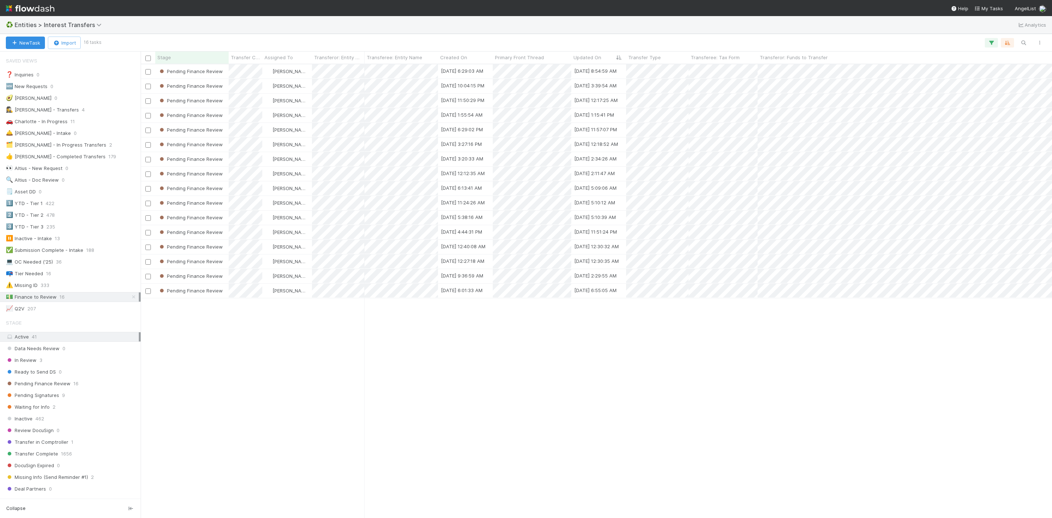
scroll to position [9, 9]
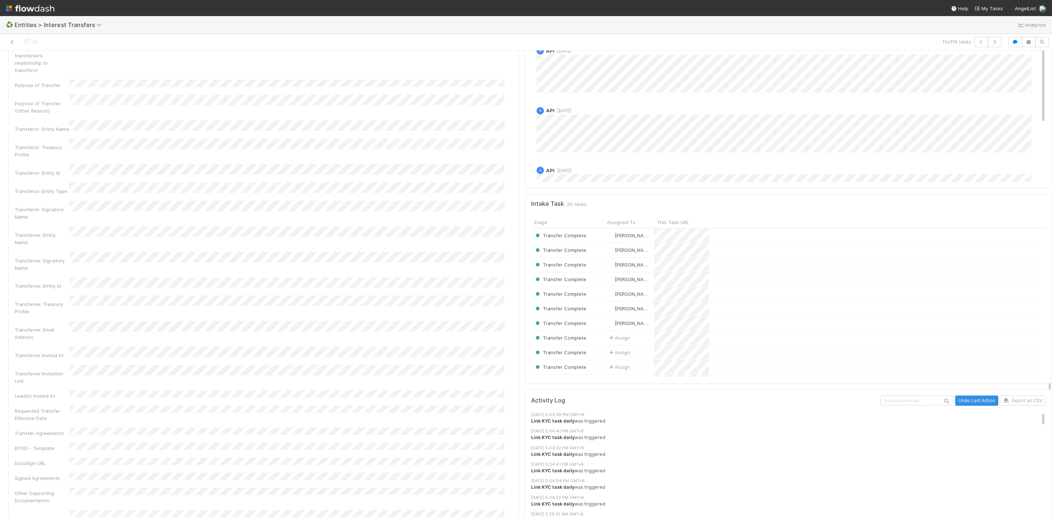
scroll to position [110, 0]
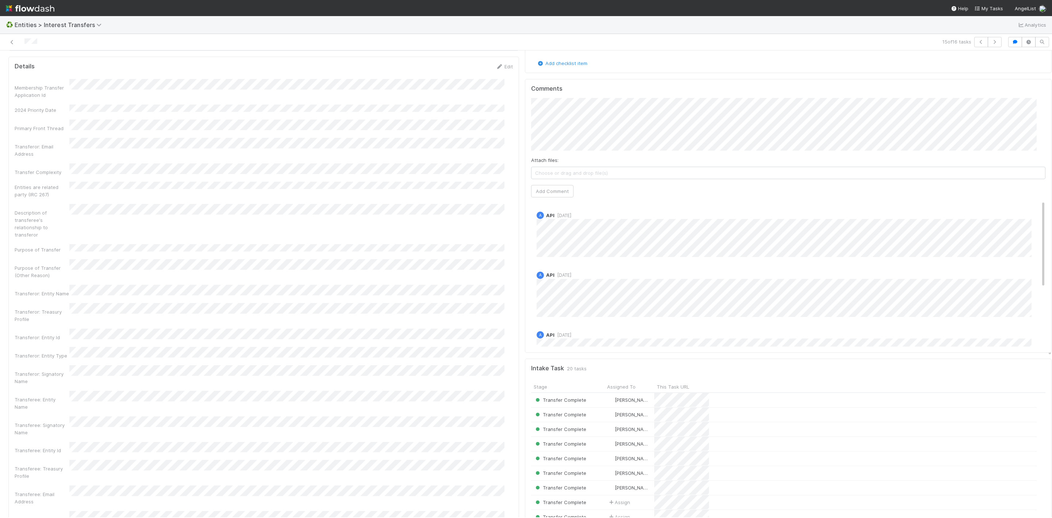
click at [559, 184] on div "Attach files: Choose or drag and drop file(s) Add Comment" at bounding box center [788, 147] width 514 height 99
click at [548, 197] on button "Add Comment" at bounding box center [552, 191] width 42 height 12
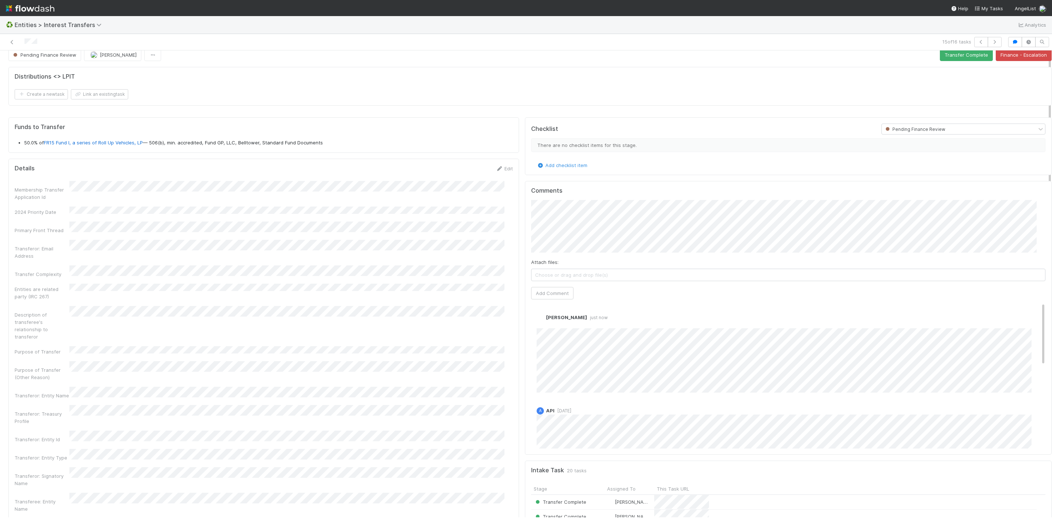
scroll to position [0, 0]
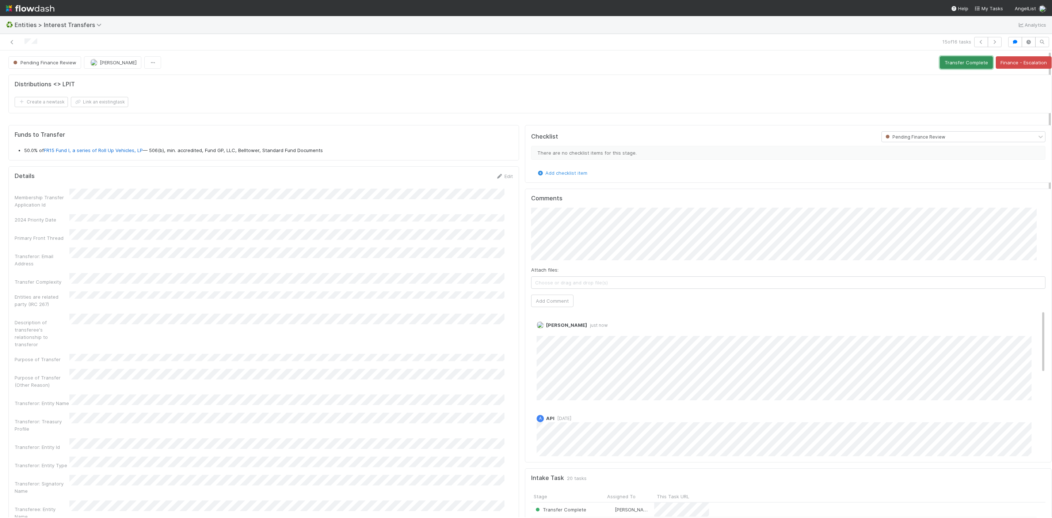
click at [953, 65] on button "Transfer Complete" at bounding box center [966, 62] width 53 height 12
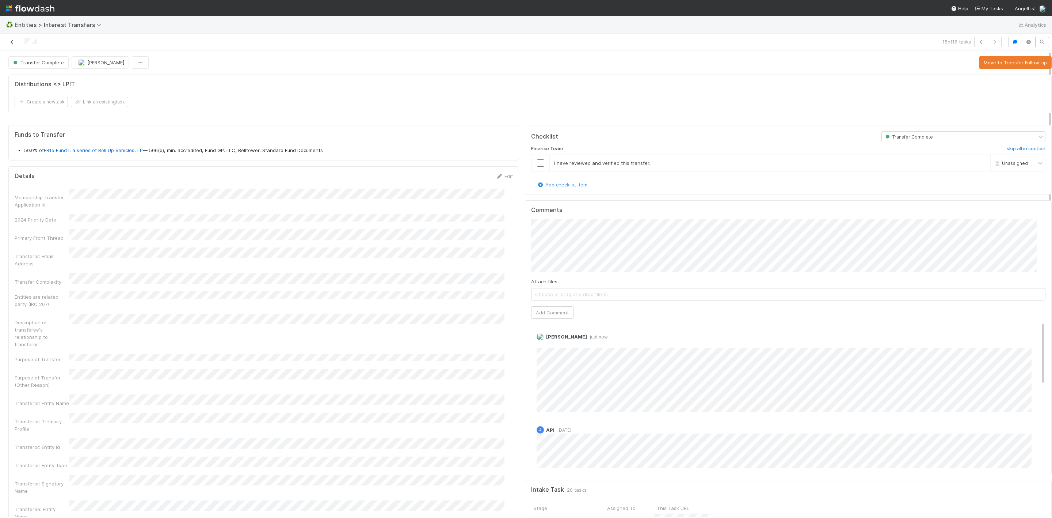
click at [15, 42] on icon at bounding box center [11, 42] width 7 height 5
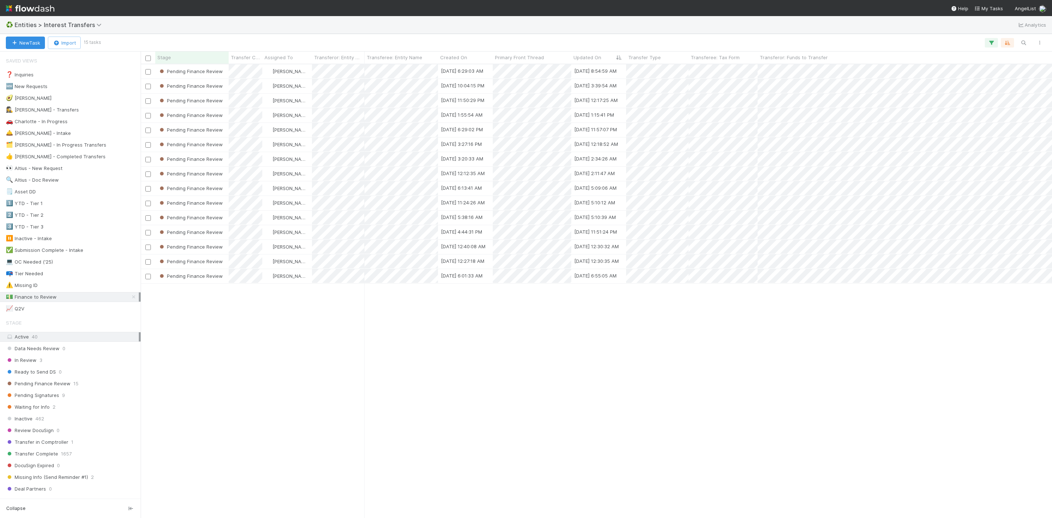
scroll to position [444, 903]
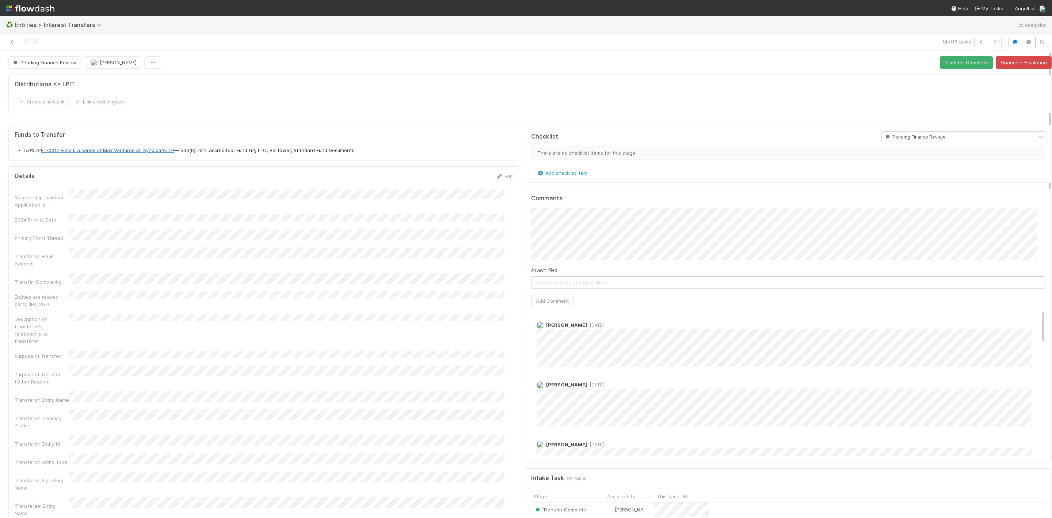
drag, startPoint x: 100, startPoint y: 156, endPoint x: 112, endPoint y: 155, distance: 12.1
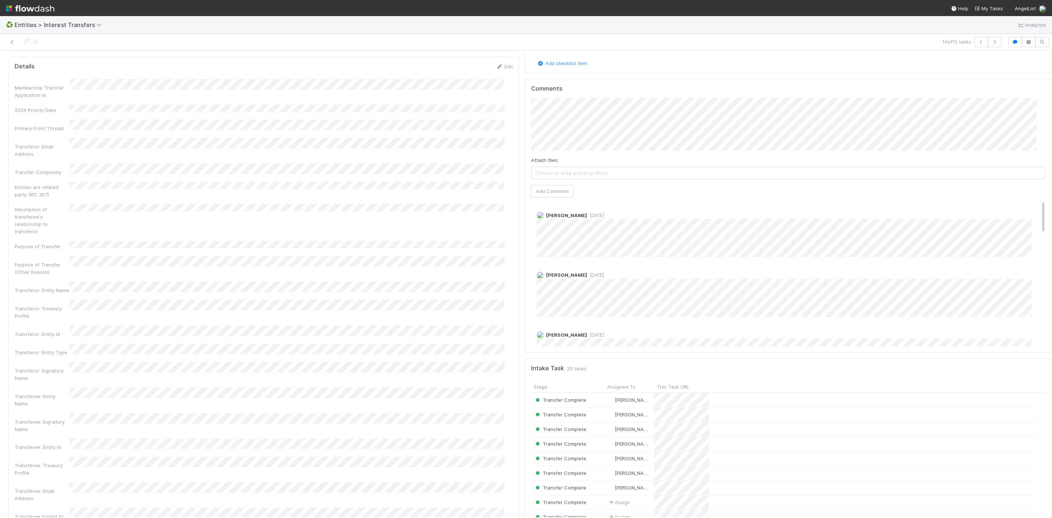
drag, startPoint x: 124, startPoint y: 400, endPoint x: 199, endPoint y: 292, distance: 131.7
click at [199, 292] on div "Membership Transfer Application Id 2024 Priority Date Primary Front Thread Tran…" at bounding box center [264, 501] width 498 height 844
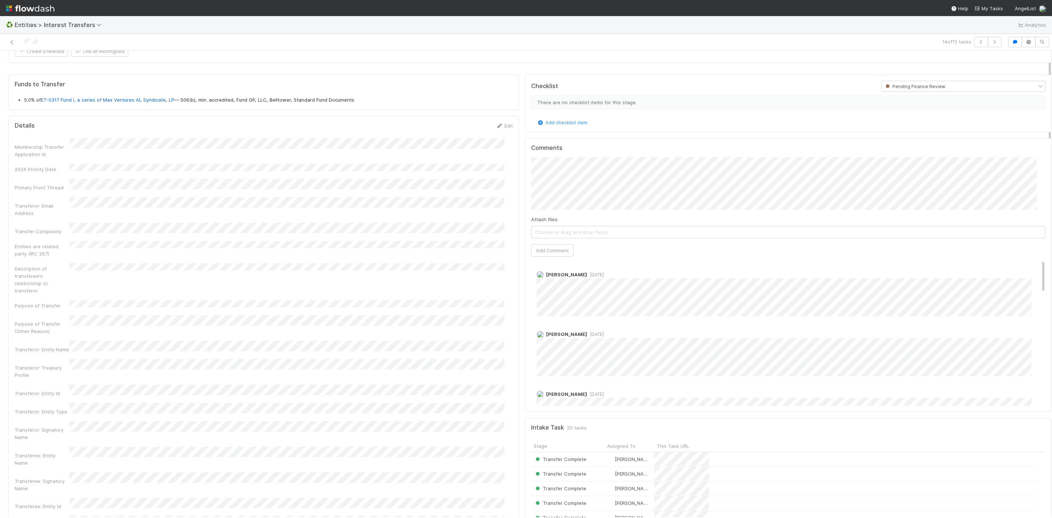
scroll to position [0, 0]
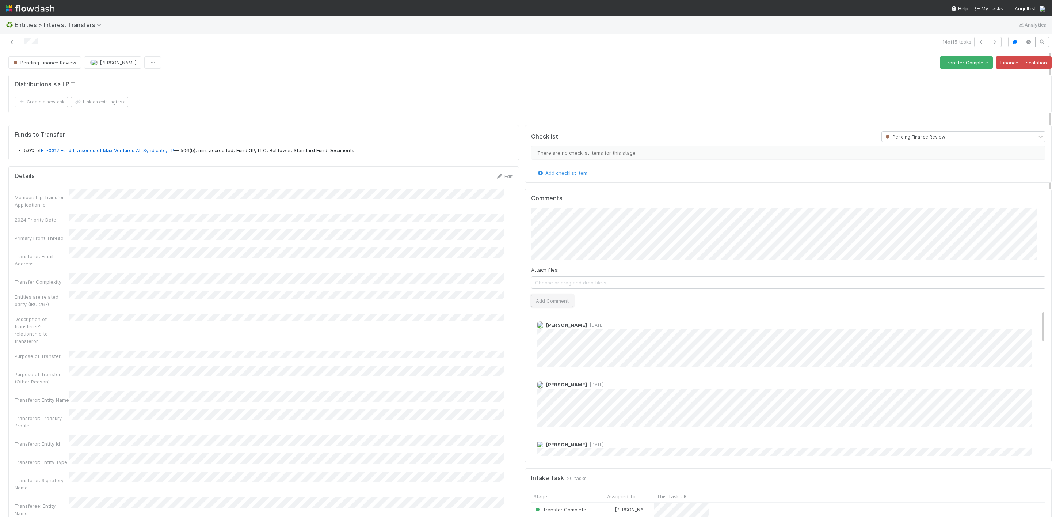
click at [548, 306] on button "Add Comment" at bounding box center [552, 300] width 42 height 12
click at [961, 63] on button "Transfer Complete" at bounding box center [966, 62] width 53 height 12
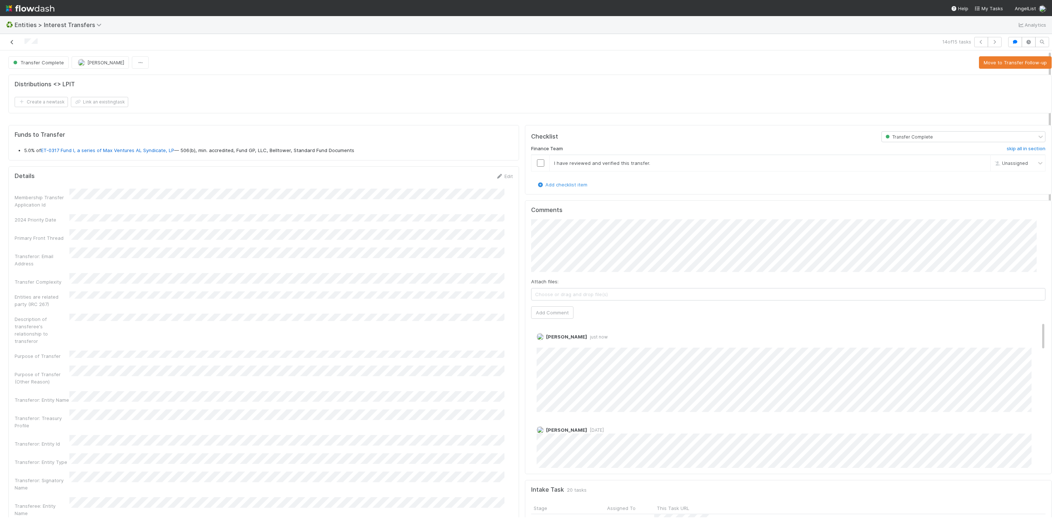
click at [9, 41] on icon at bounding box center [11, 42] width 7 height 5
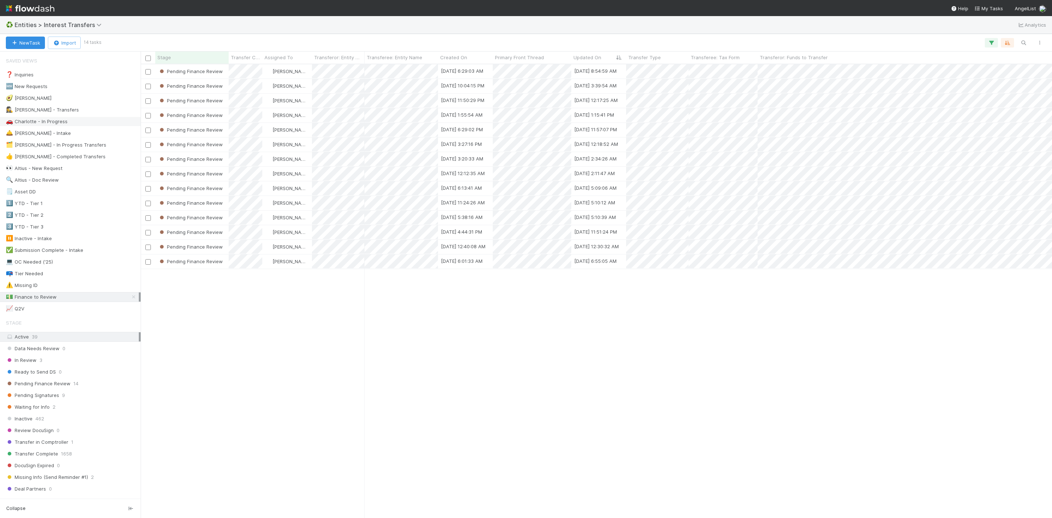
scroll to position [444, 903]
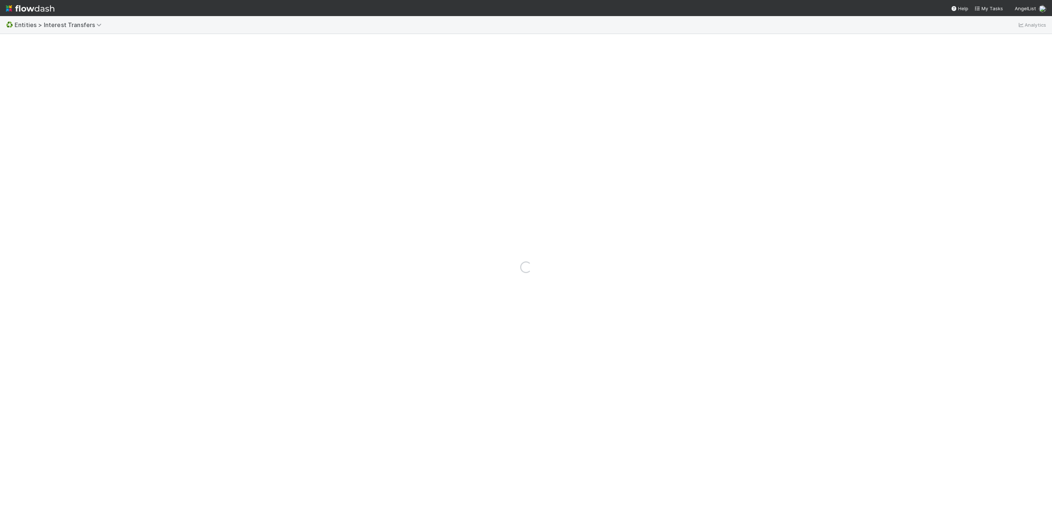
click at [366, 0] on nav "Help My Tasks AngelList" at bounding box center [526, 8] width 1052 height 16
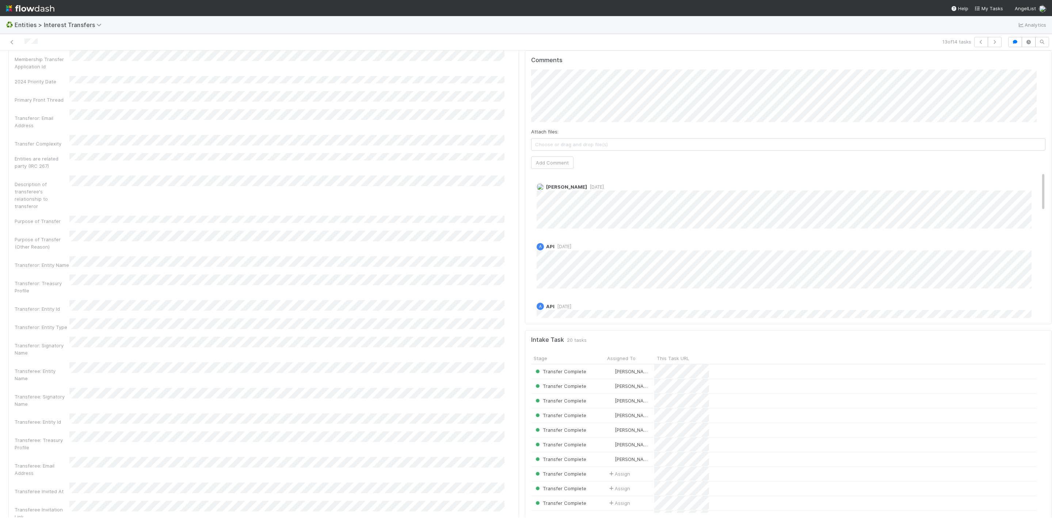
scroll to position [55, 0]
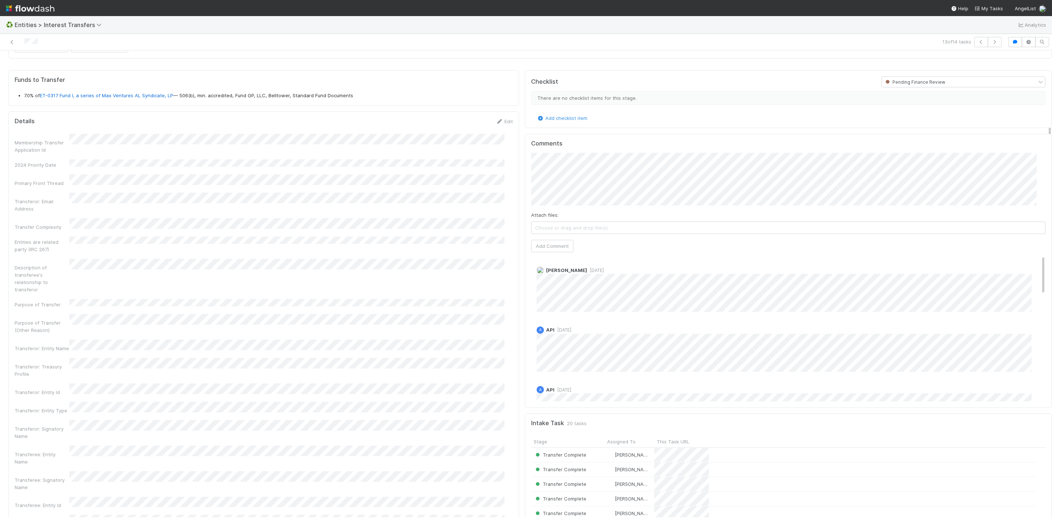
drag, startPoint x: 544, startPoint y: 239, endPoint x: 541, endPoint y: 245, distance: 6.7
click at [544, 240] on div "Attach files: Choose or drag and drop file(s) Add Comment" at bounding box center [788, 202] width 514 height 99
click at [541, 245] on button "Add Comment" at bounding box center [552, 246] width 42 height 12
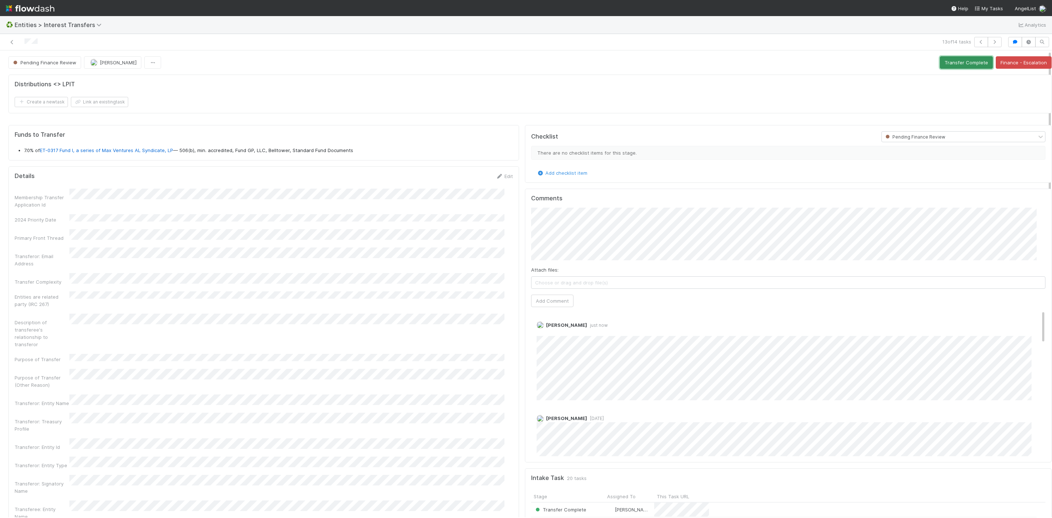
click at [946, 67] on button "Transfer Complete" at bounding box center [966, 62] width 53 height 12
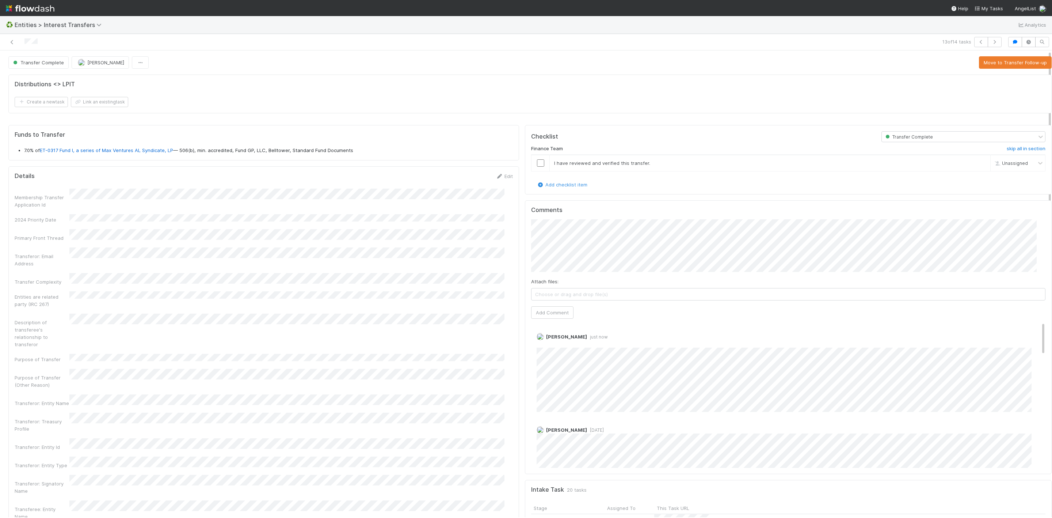
click at [11, 46] on div at bounding box center [254, 42] width 502 height 10
click at [11, 45] on link at bounding box center [11, 41] width 7 height 7
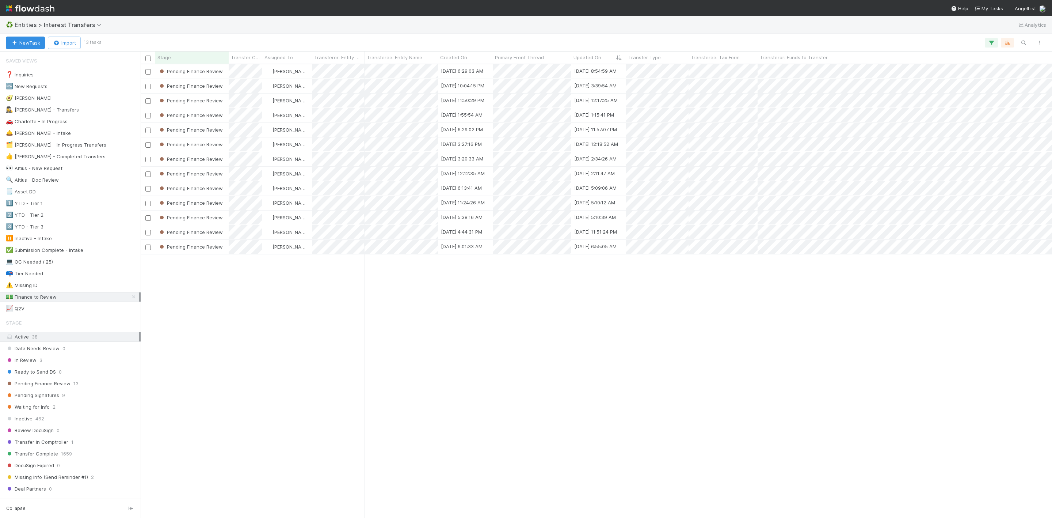
scroll to position [444, 903]
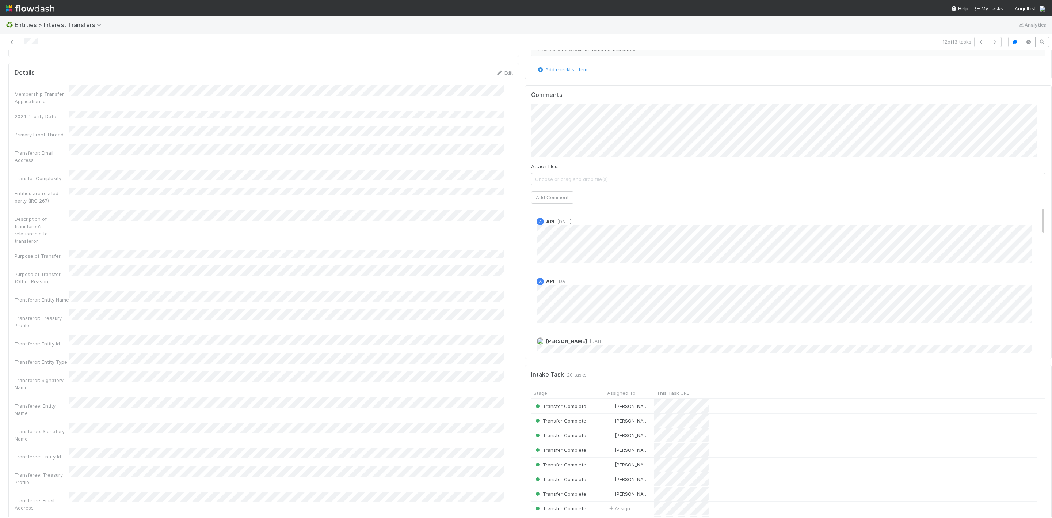
scroll to position [55, 0]
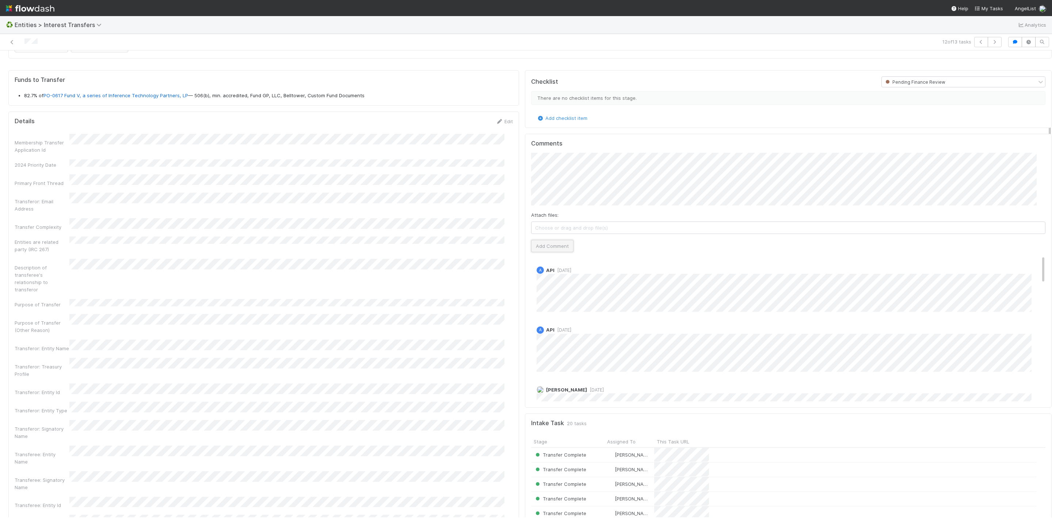
click at [562, 249] on button "Add Comment" at bounding box center [552, 246] width 42 height 12
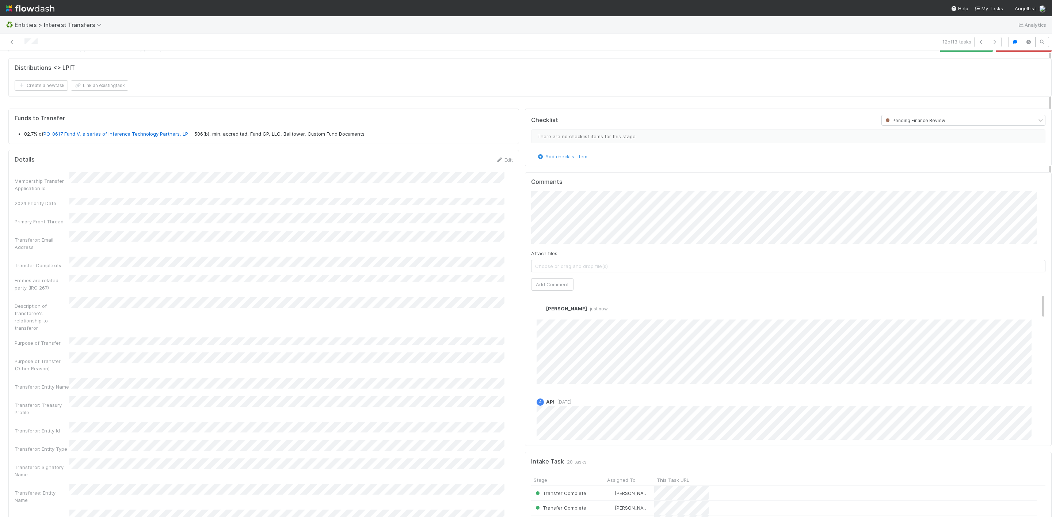
scroll to position [0, 0]
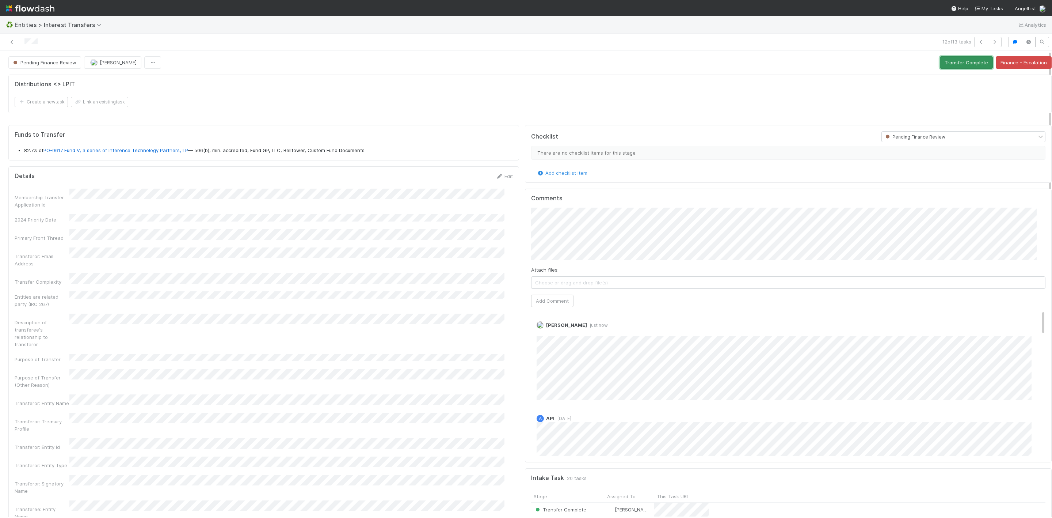
click at [954, 65] on button "Transfer Complete" at bounding box center [966, 62] width 53 height 12
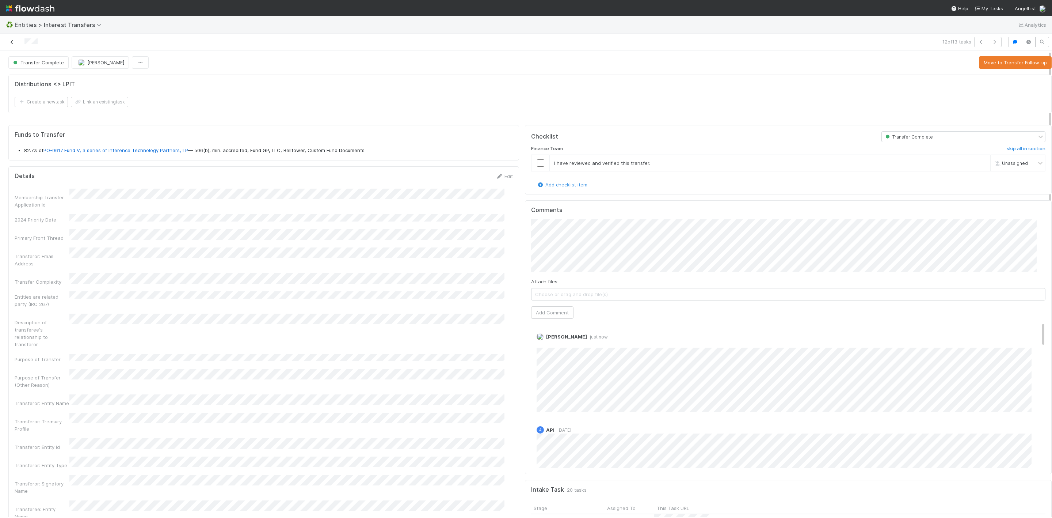
click at [11, 43] on icon at bounding box center [11, 42] width 7 height 5
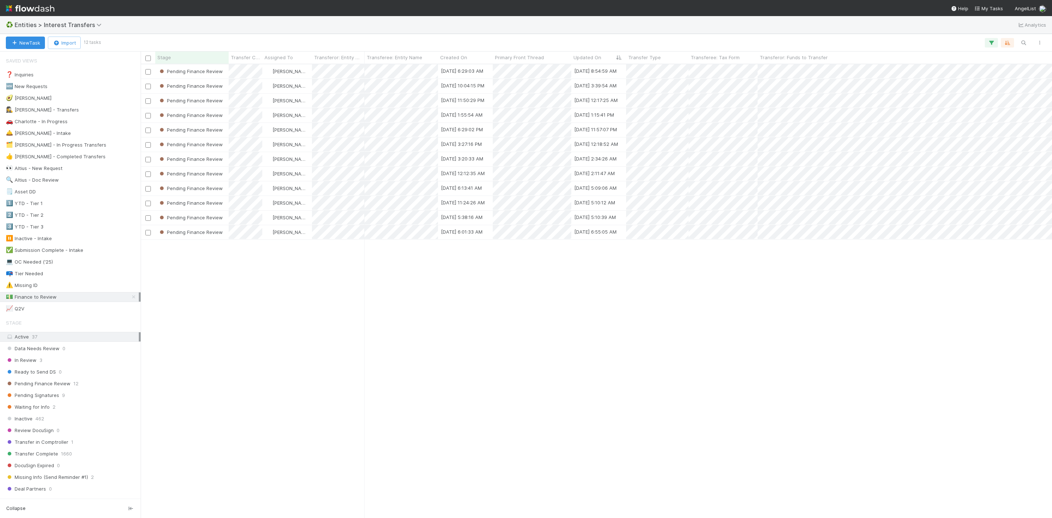
scroll to position [444, 903]
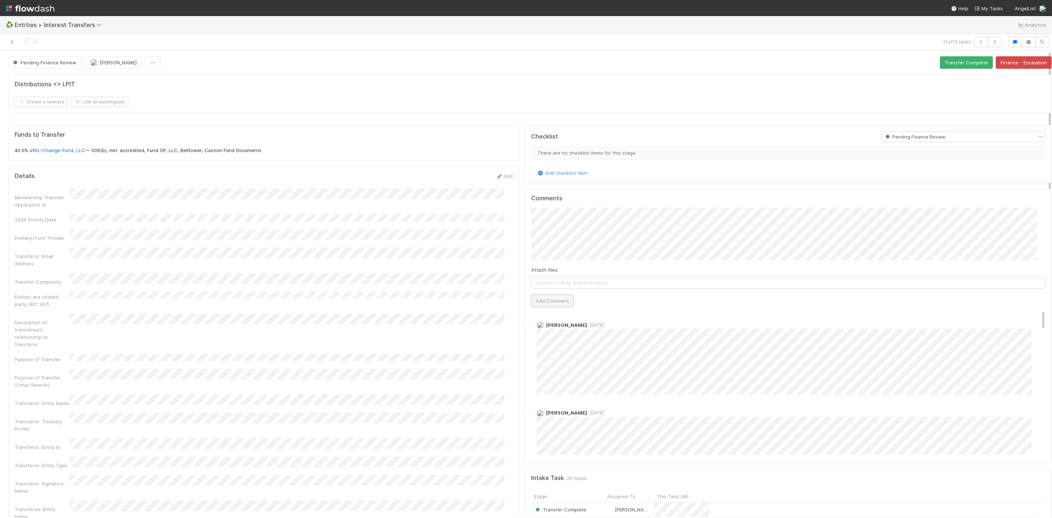
click at [559, 298] on button "Add Comment" at bounding box center [552, 300] width 42 height 12
click at [960, 65] on button "Transfer Complete" at bounding box center [966, 62] width 53 height 12
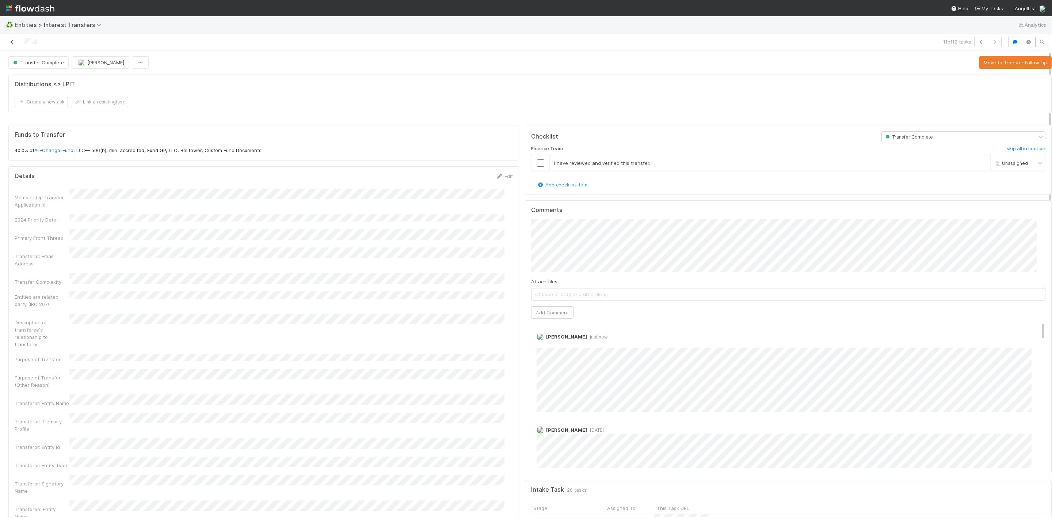
click at [10, 40] on icon at bounding box center [11, 42] width 7 height 5
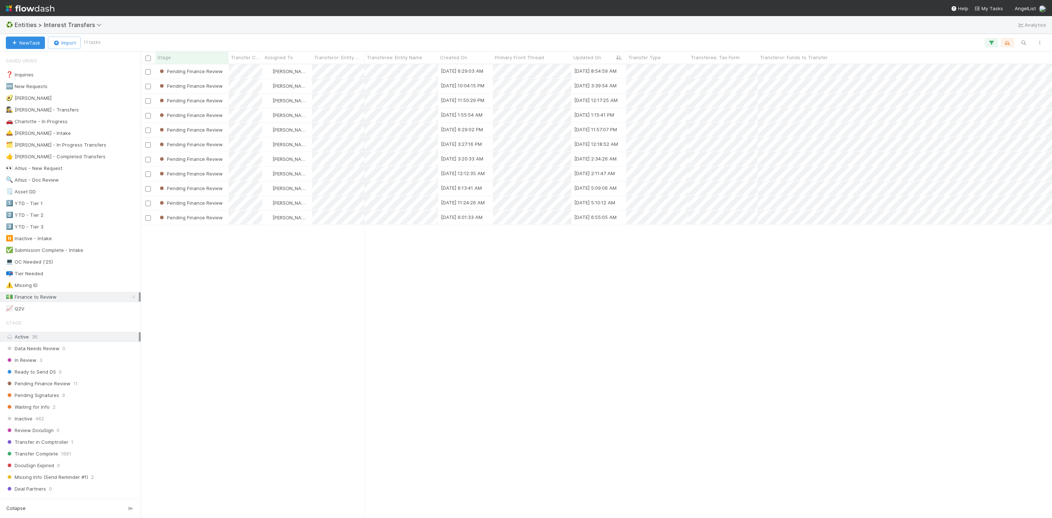
scroll to position [444, 903]
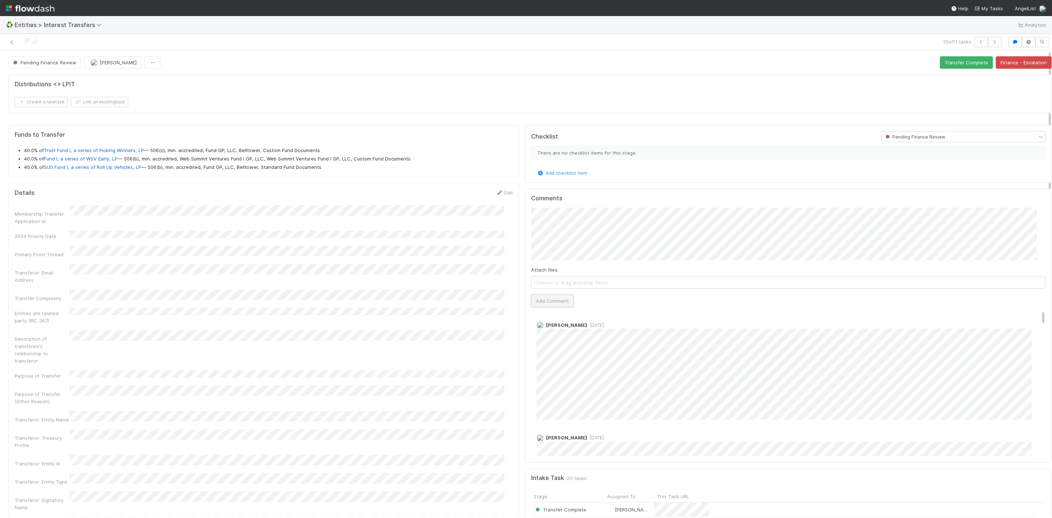
click at [548, 307] on button "Add Comment" at bounding box center [552, 300] width 42 height 12
click at [940, 60] on button "Transfer Complete" at bounding box center [966, 62] width 53 height 12
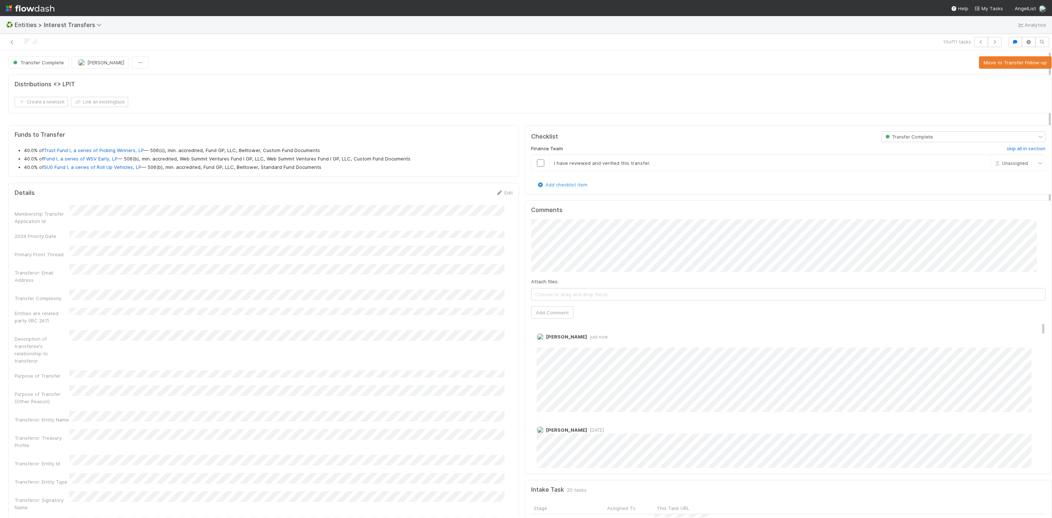
click at [18, 43] on div at bounding box center [254, 42] width 502 height 10
click at [15, 42] on icon at bounding box center [11, 42] width 7 height 5
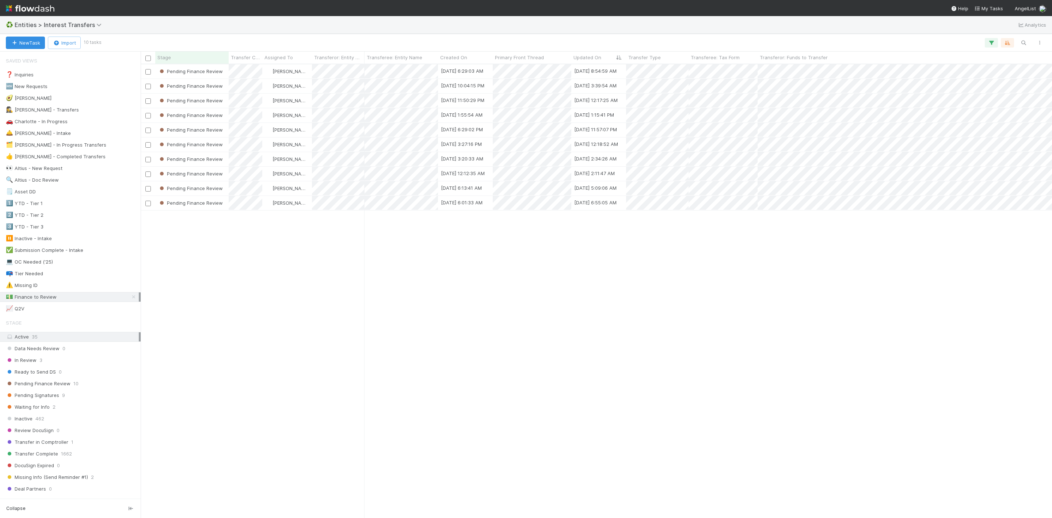
scroll to position [444, 903]
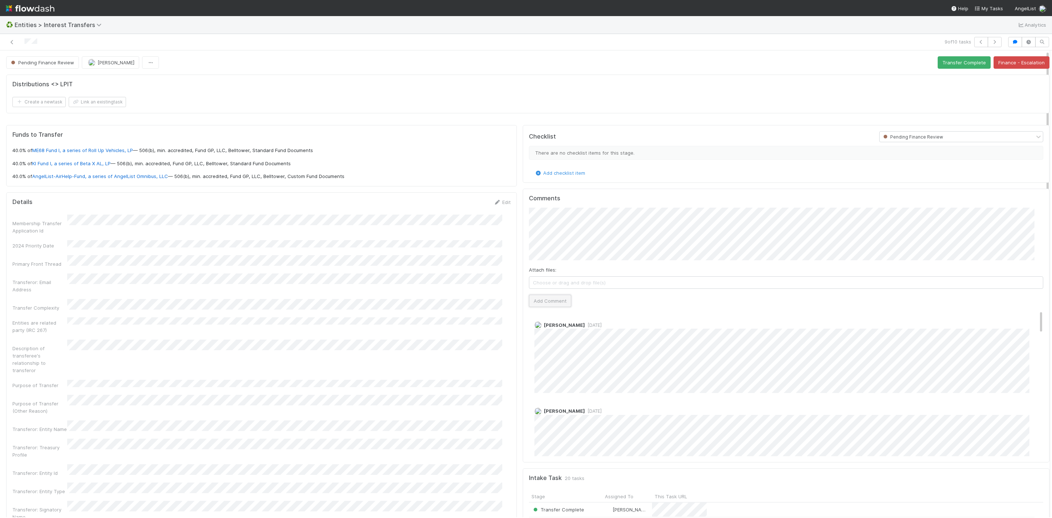
click at [546, 301] on button "Add Comment" at bounding box center [550, 300] width 42 height 12
click at [939, 65] on button "Transfer Complete" at bounding box center [964, 62] width 53 height 12
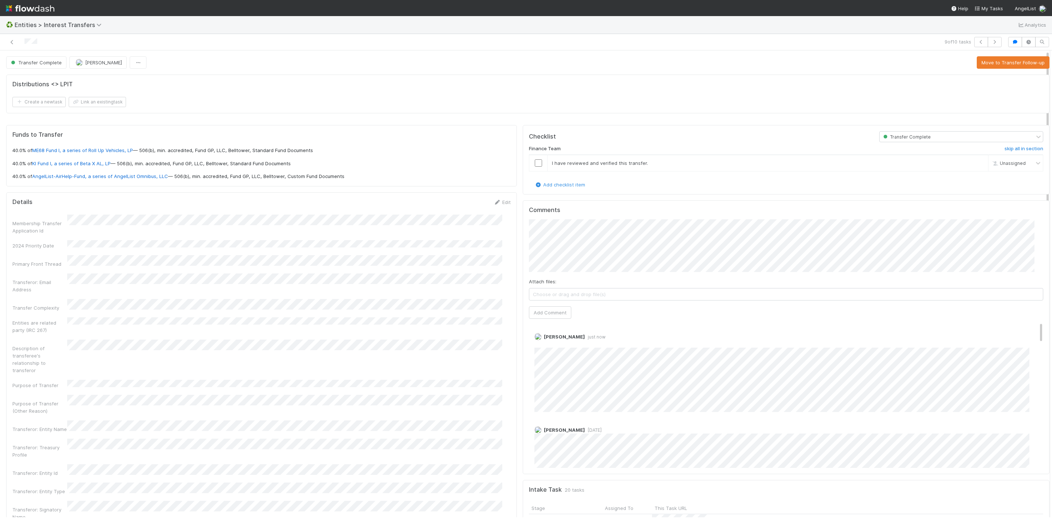
scroll to position [169, 0]
click at [12, 44] on icon at bounding box center [11, 42] width 7 height 5
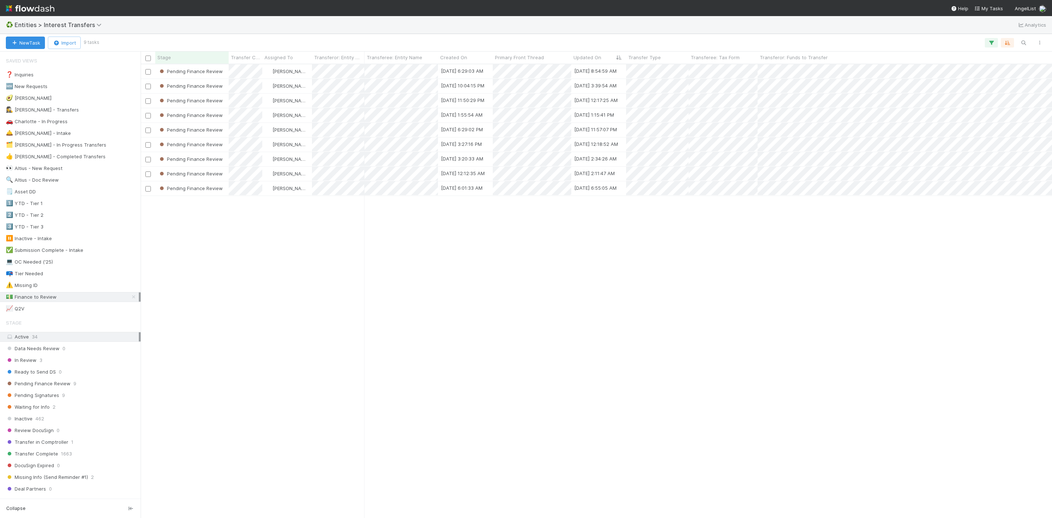
scroll to position [444, 903]
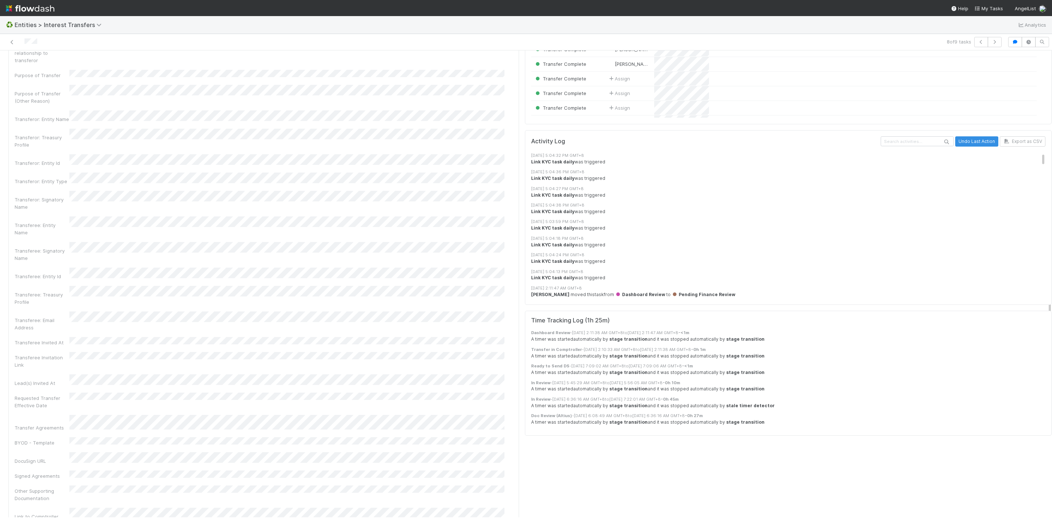
scroll to position [548, 0]
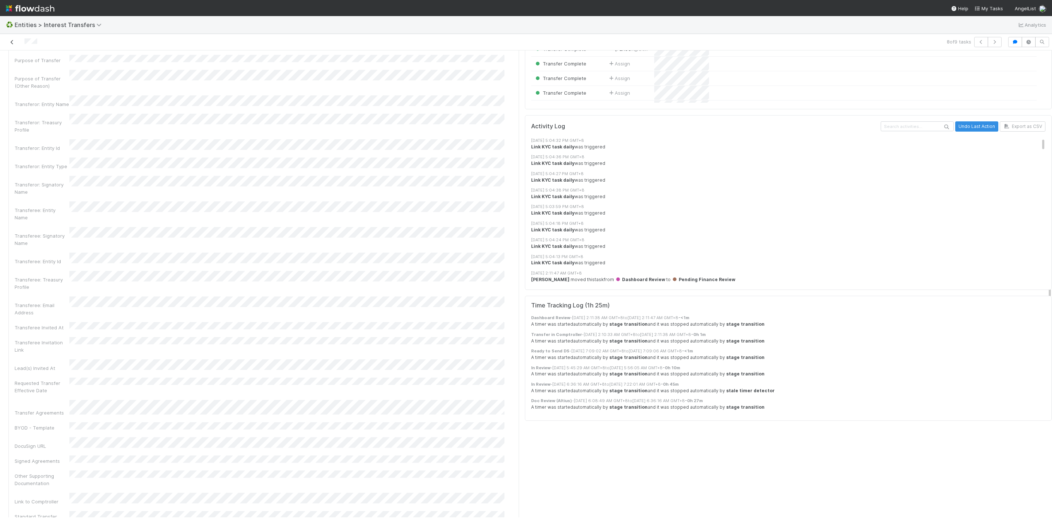
click at [15, 40] on icon at bounding box center [11, 42] width 7 height 5
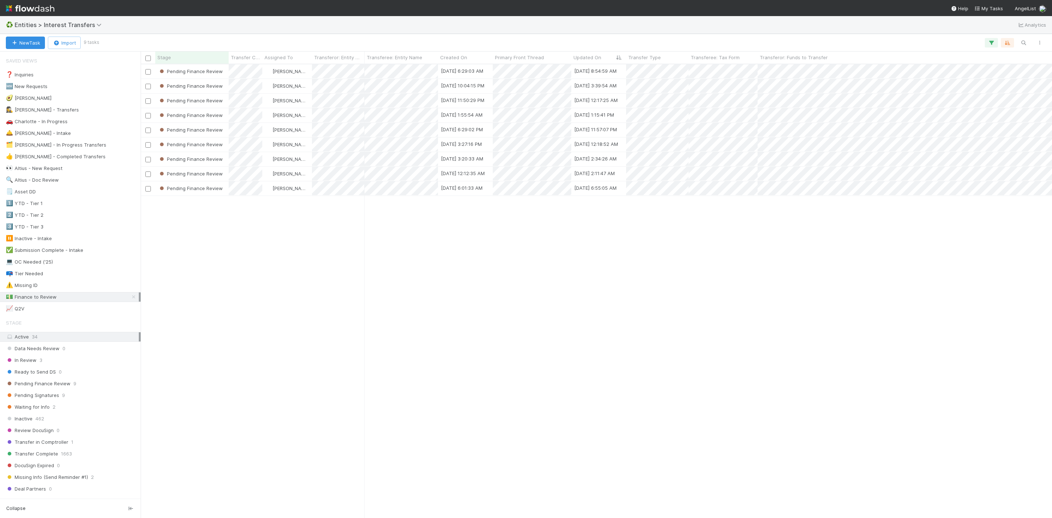
scroll to position [444, 903]
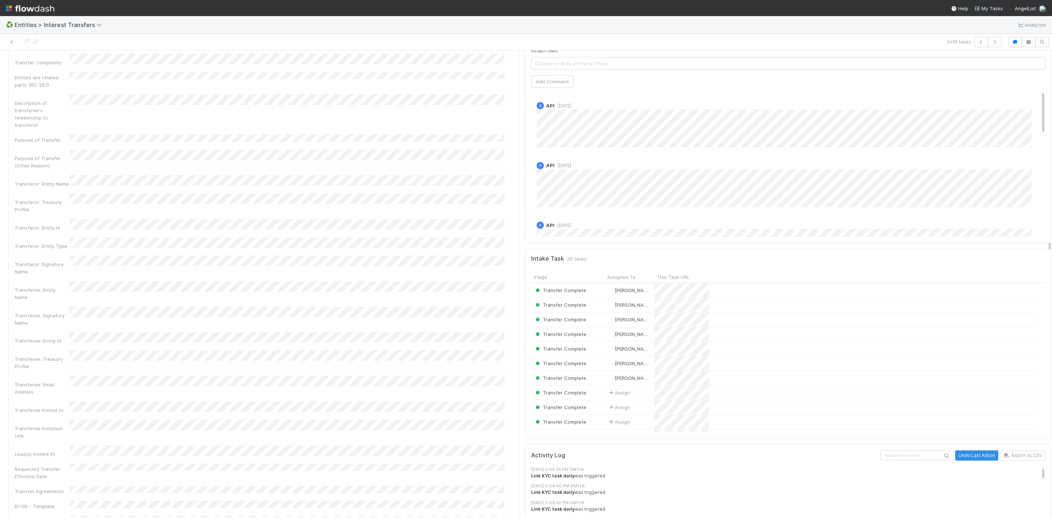
scroll to position [164, 0]
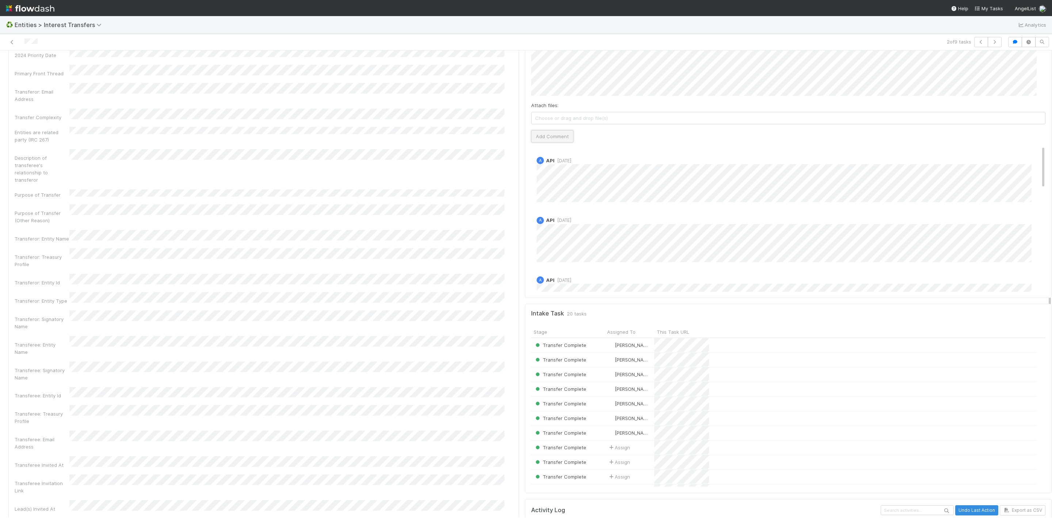
click at [548, 137] on button "Add Comment" at bounding box center [552, 136] width 42 height 12
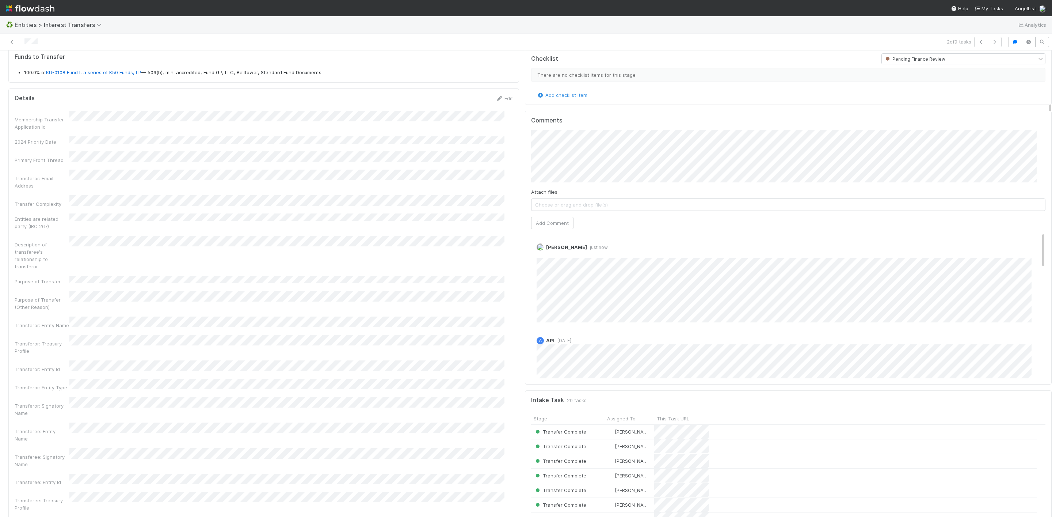
scroll to position [0, 0]
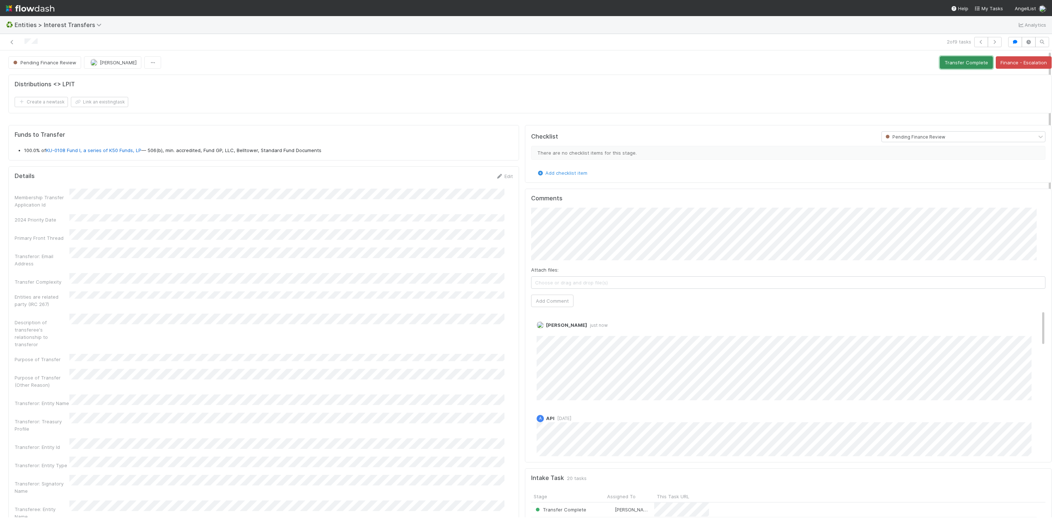
click at [940, 63] on button "Transfer Complete" at bounding box center [966, 62] width 53 height 12
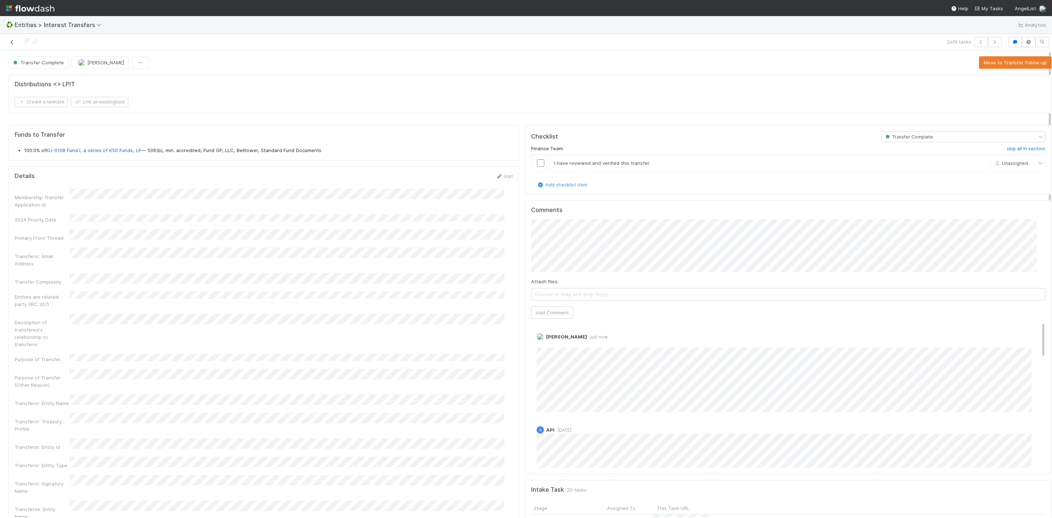
click at [12, 42] on icon at bounding box center [11, 42] width 7 height 5
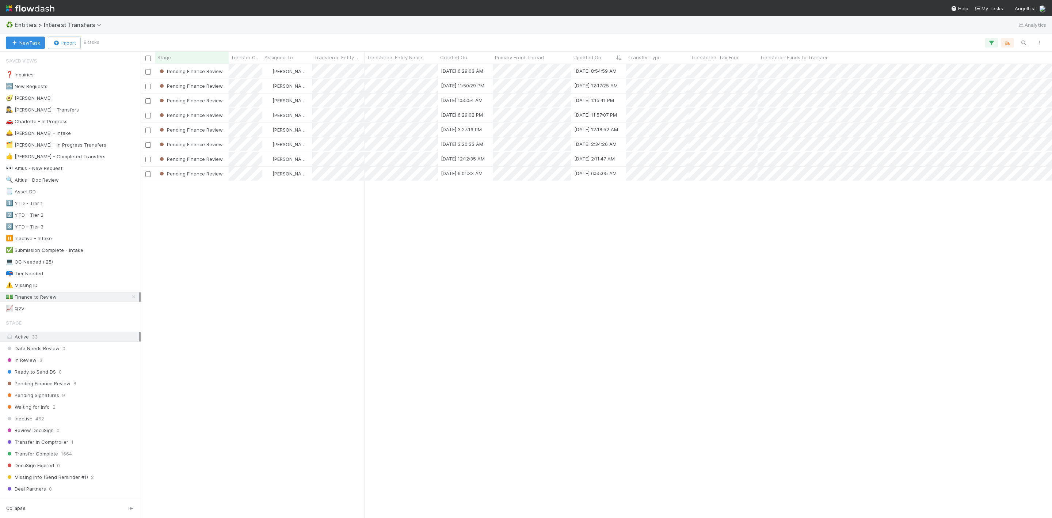
scroll to position [444, 903]
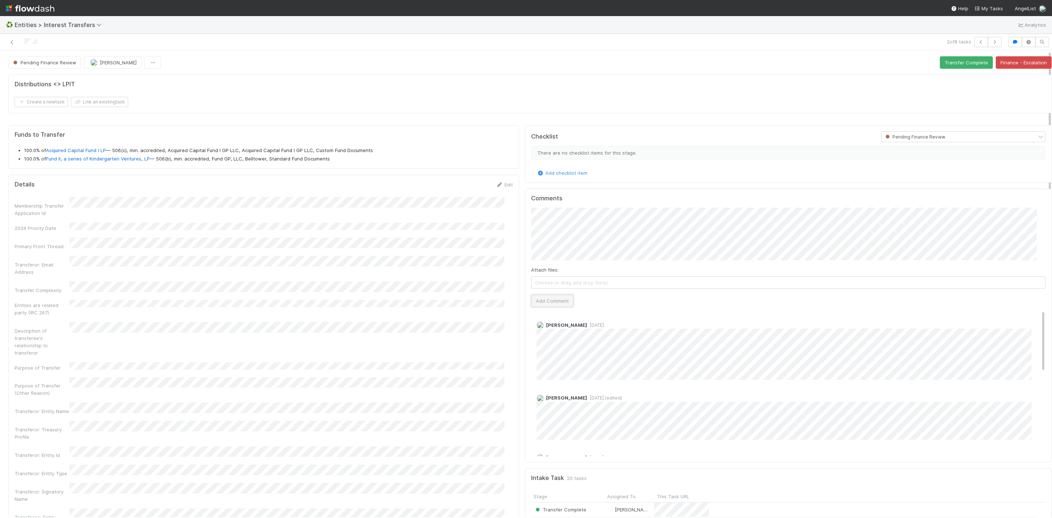
click at [552, 300] on button "Add Comment" at bounding box center [552, 300] width 42 height 12
click at [940, 67] on button "Transfer Complete" at bounding box center [966, 62] width 53 height 12
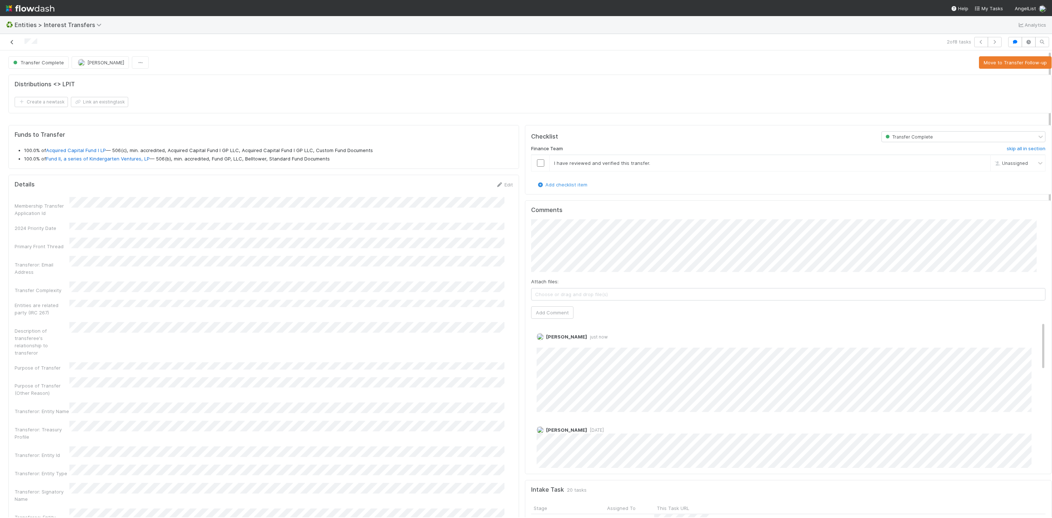
click at [11, 41] on icon at bounding box center [11, 42] width 7 height 5
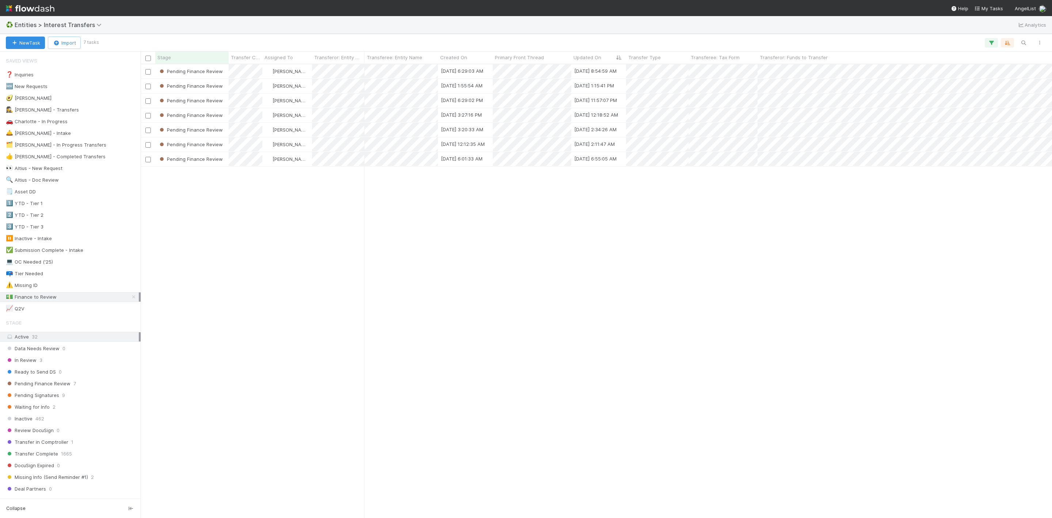
scroll to position [444, 903]
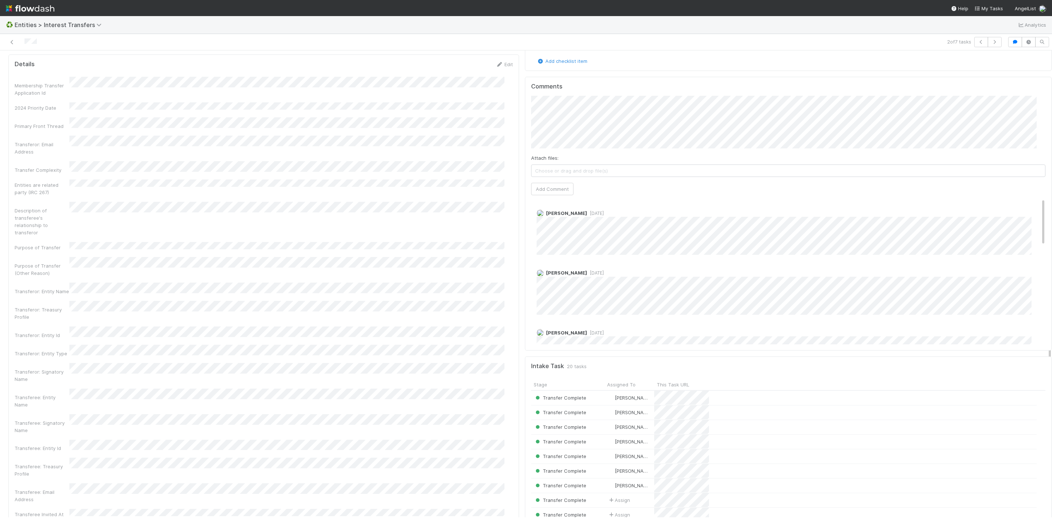
scroll to position [55, 0]
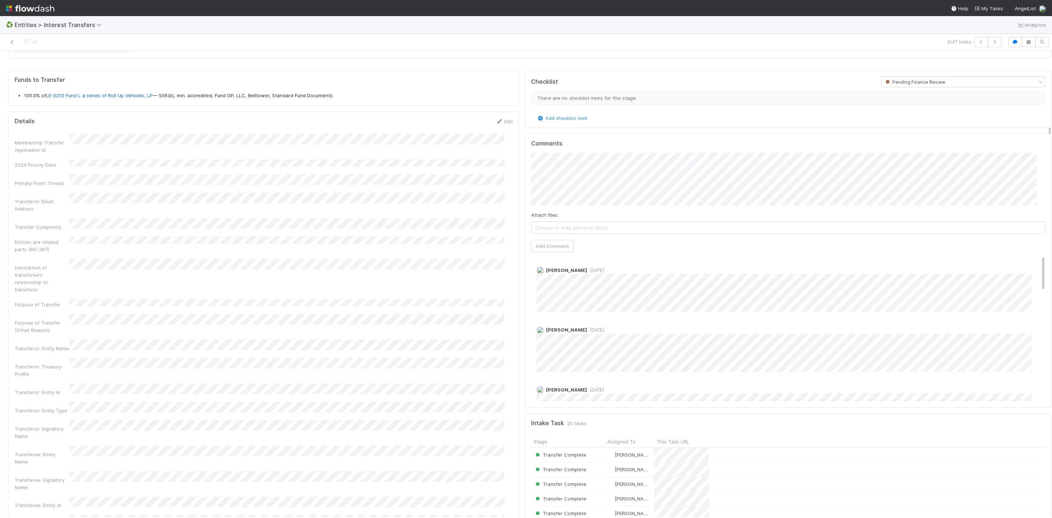
click at [543, 241] on div "Attach files: Choose or drag and drop file(s) Add Comment" at bounding box center [788, 202] width 514 height 99
click at [537, 252] on button "Add Comment" at bounding box center [552, 246] width 42 height 12
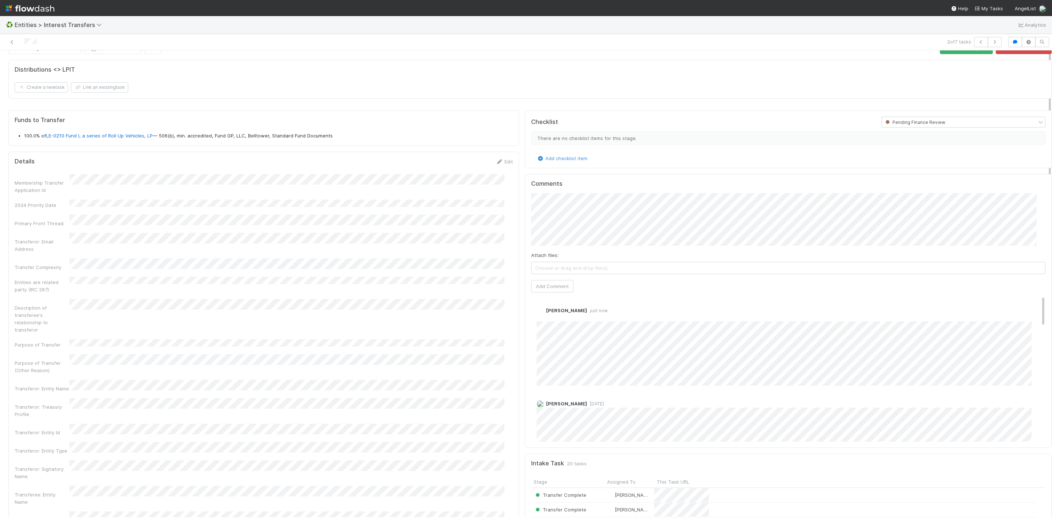
scroll to position [0, 0]
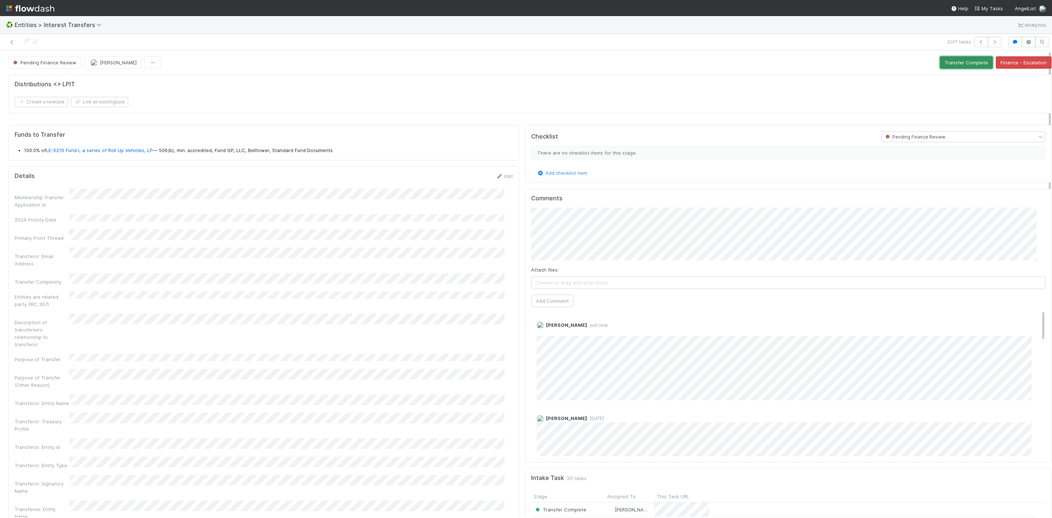
click at [962, 61] on button "Transfer Complete" at bounding box center [966, 62] width 53 height 12
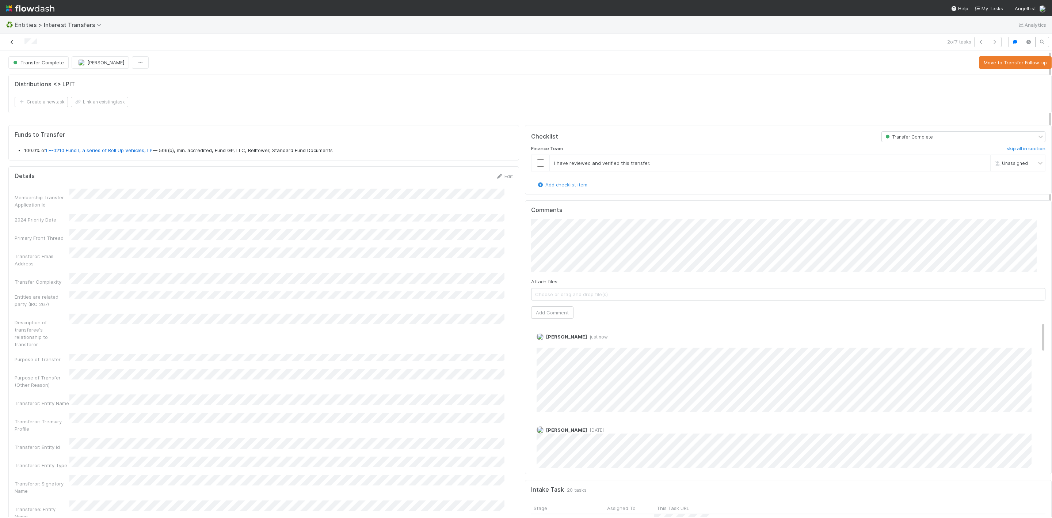
click at [10, 42] on icon at bounding box center [11, 42] width 7 height 5
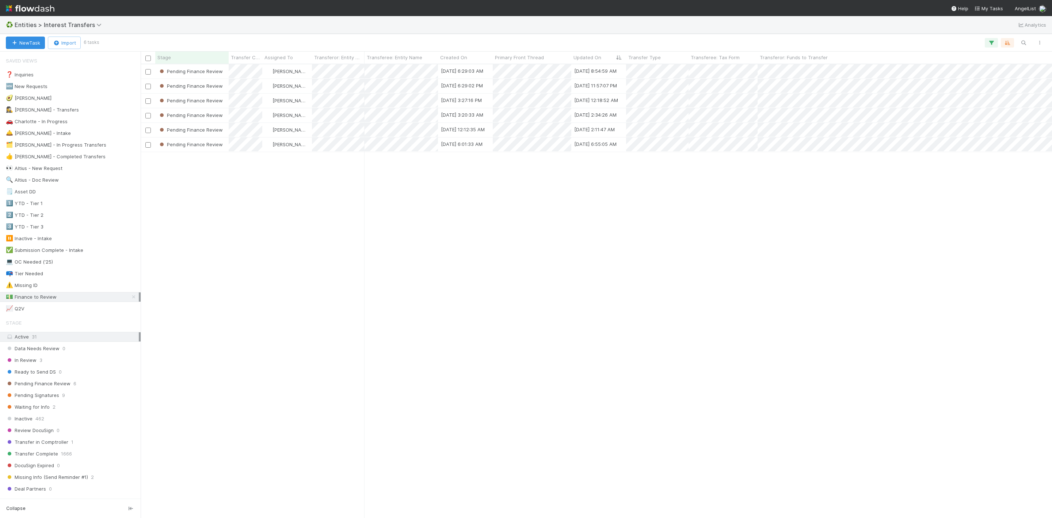
scroll to position [444, 903]
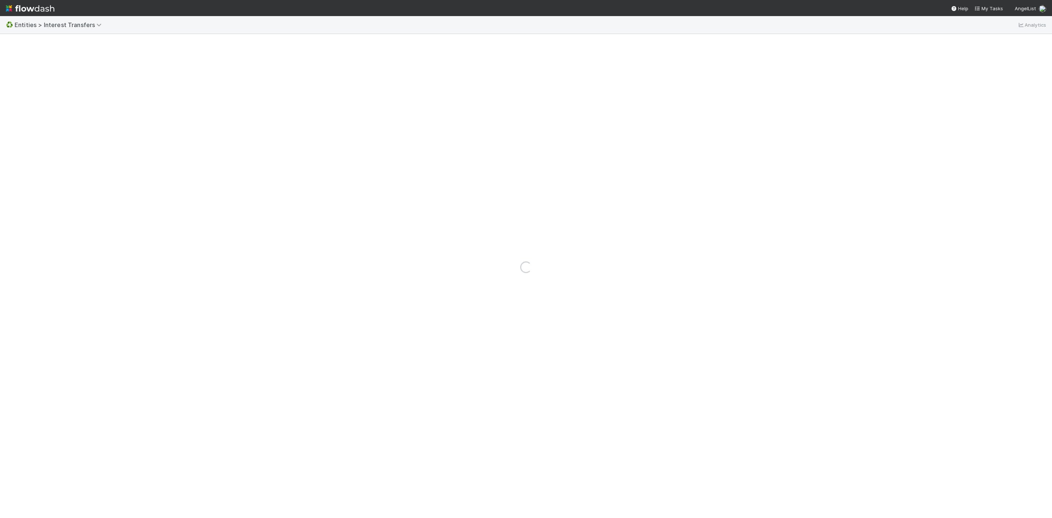
click at [413, 4] on nav "Help My Tasks AngelList" at bounding box center [526, 8] width 1052 height 16
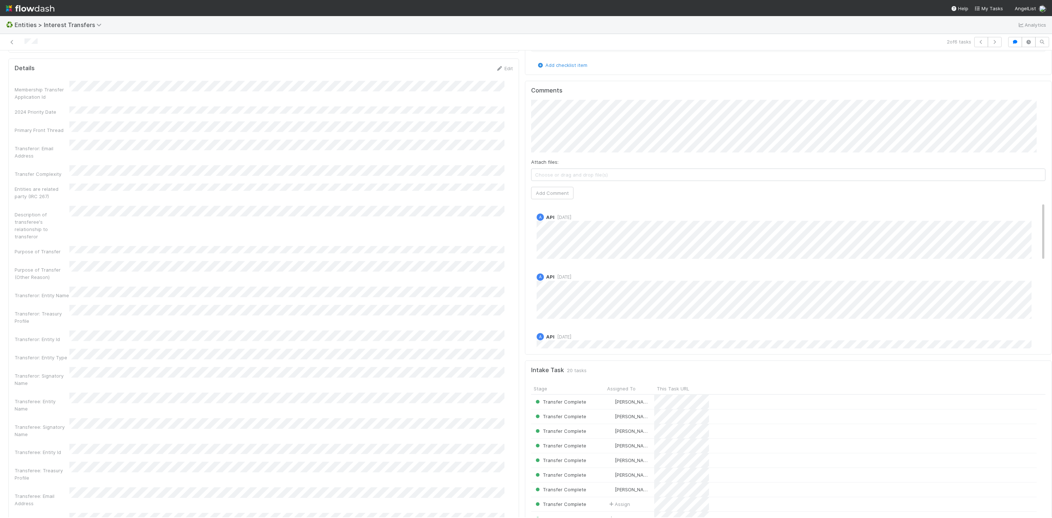
scroll to position [55, 0]
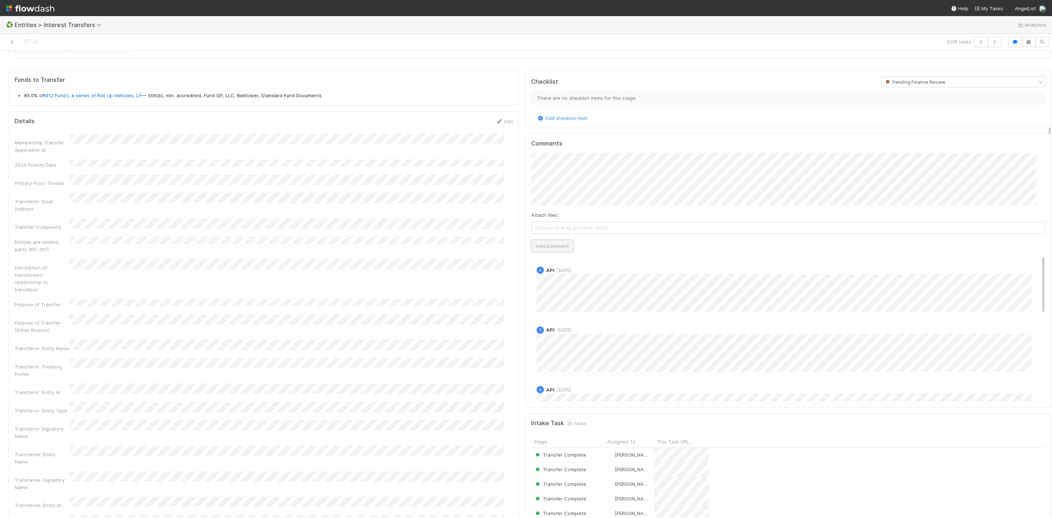
click at [538, 250] on button "Add Comment" at bounding box center [552, 246] width 42 height 12
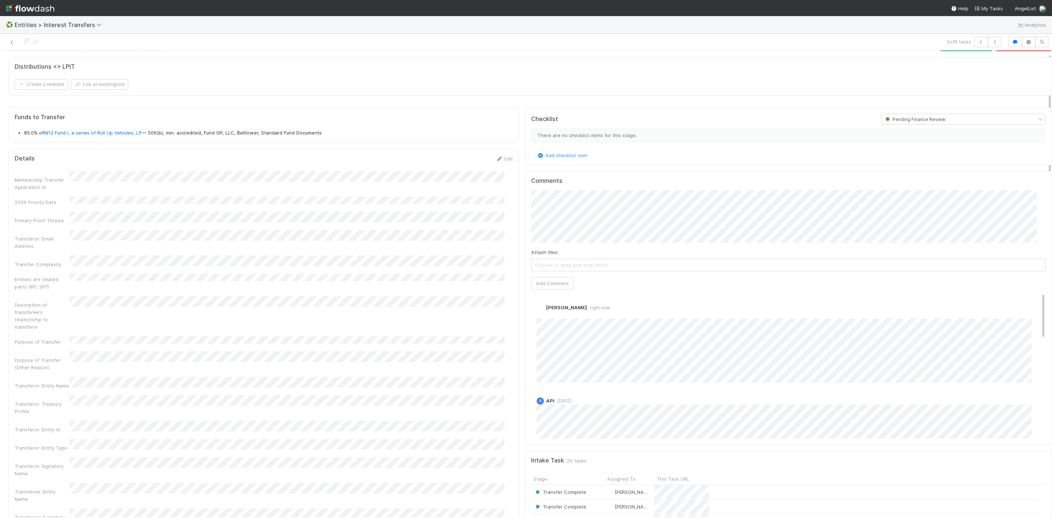
scroll to position [0, 0]
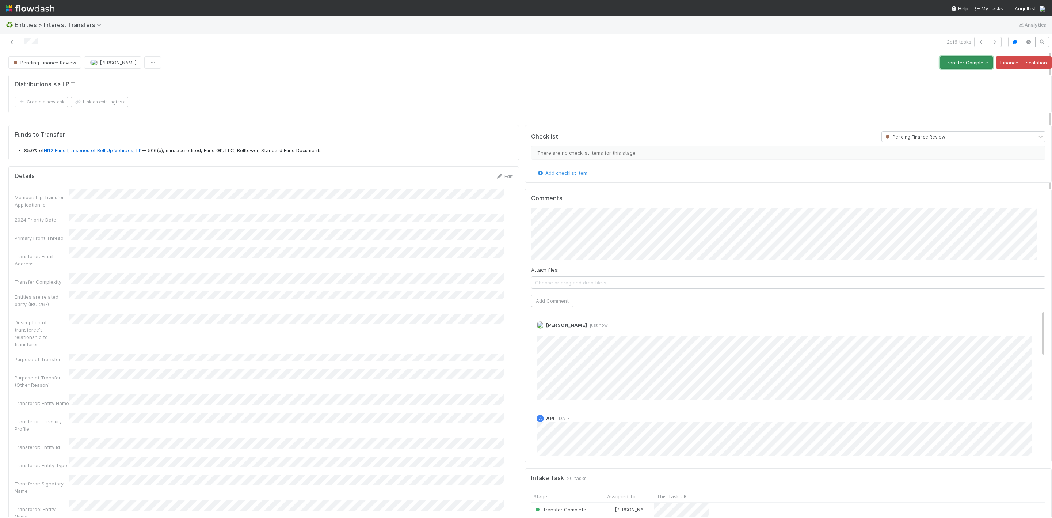
click at [944, 67] on button "Transfer Complete" at bounding box center [966, 62] width 53 height 12
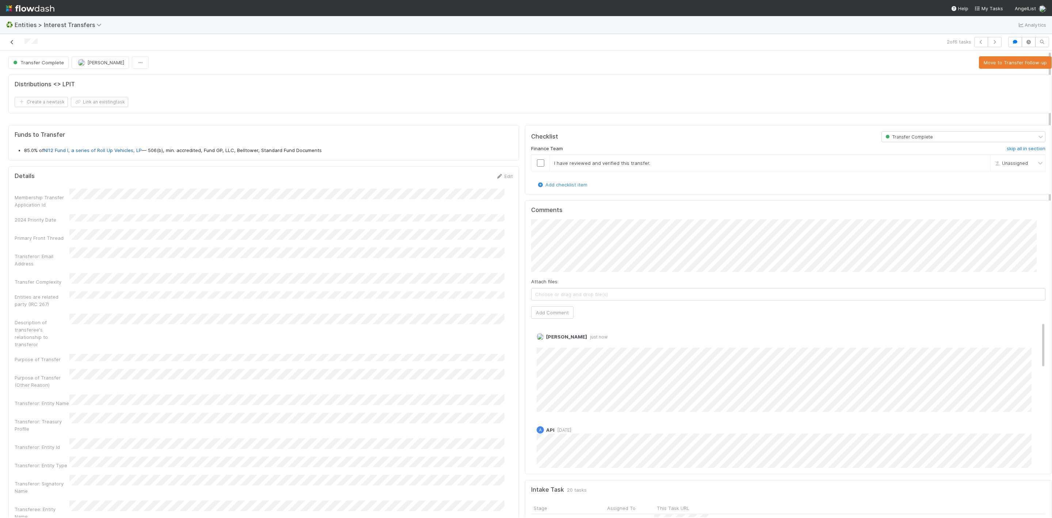
click at [12, 40] on icon at bounding box center [11, 42] width 7 height 5
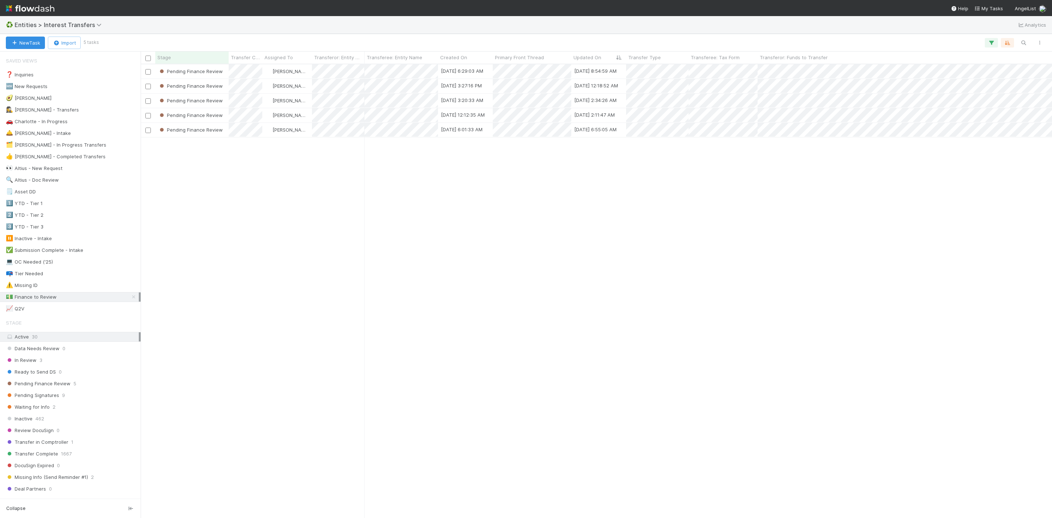
scroll to position [444, 903]
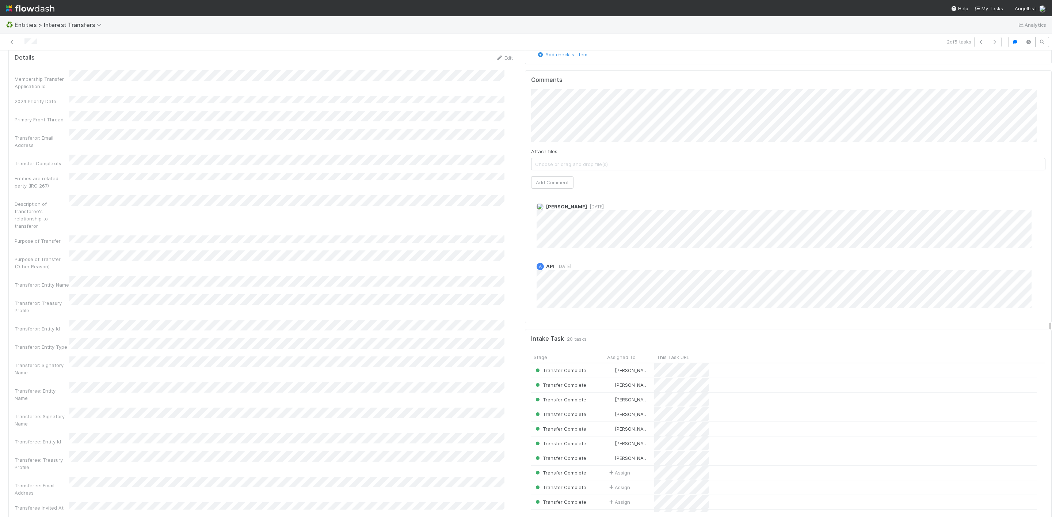
scroll to position [110, 0]
click at [545, 197] on button "Add Comment" at bounding box center [552, 191] width 42 height 12
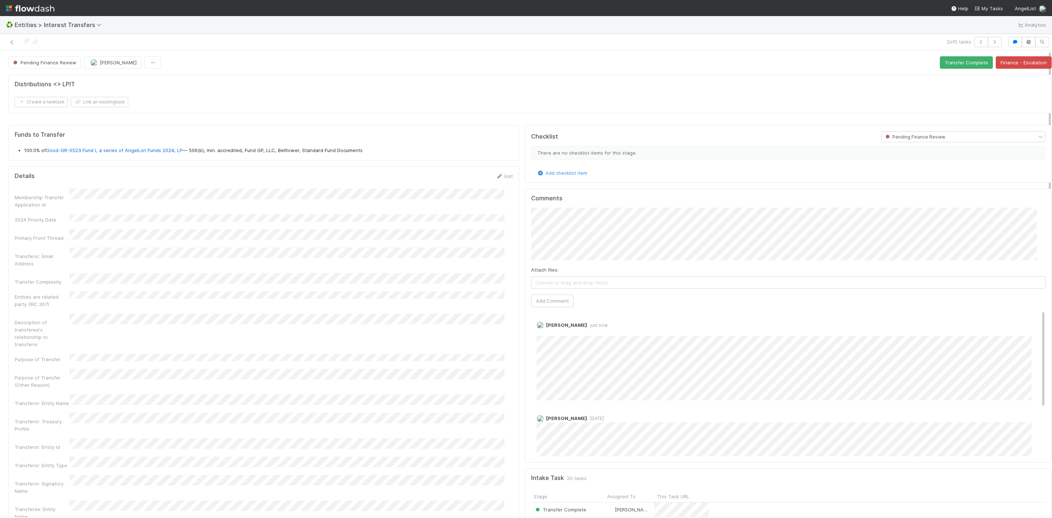
click at [940, 63] on button "Transfer Complete" at bounding box center [966, 62] width 53 height 12
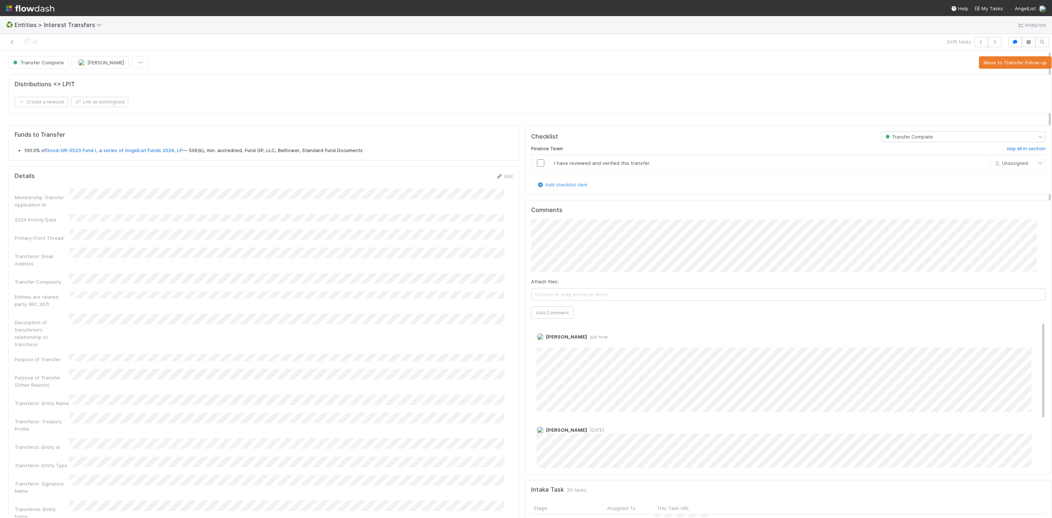
click at [8, 45] on div at bounding box center [254, 42] width 502 height 10
click at [12, 44] on icon at bounding box center [11, 42] width 7 height 5
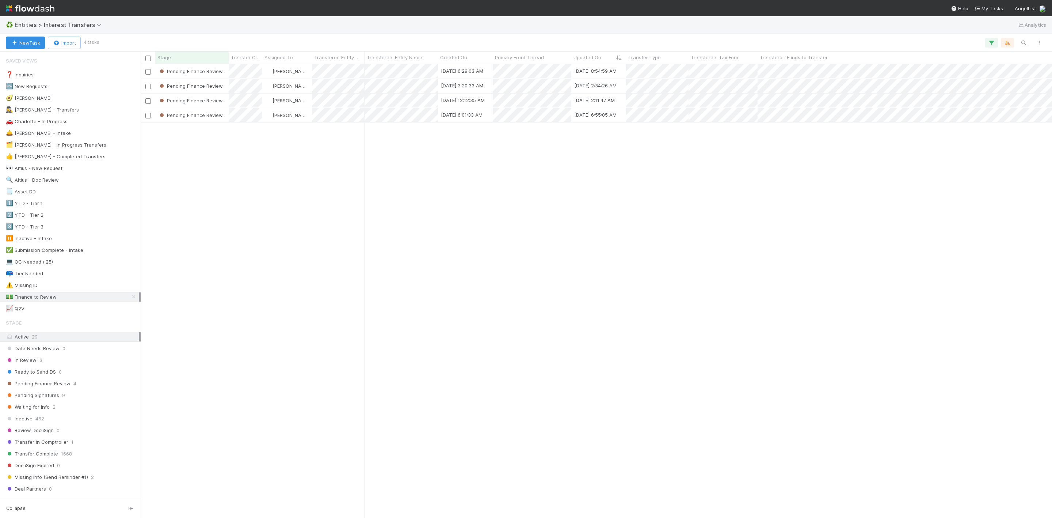
scroll to position [444, 903]
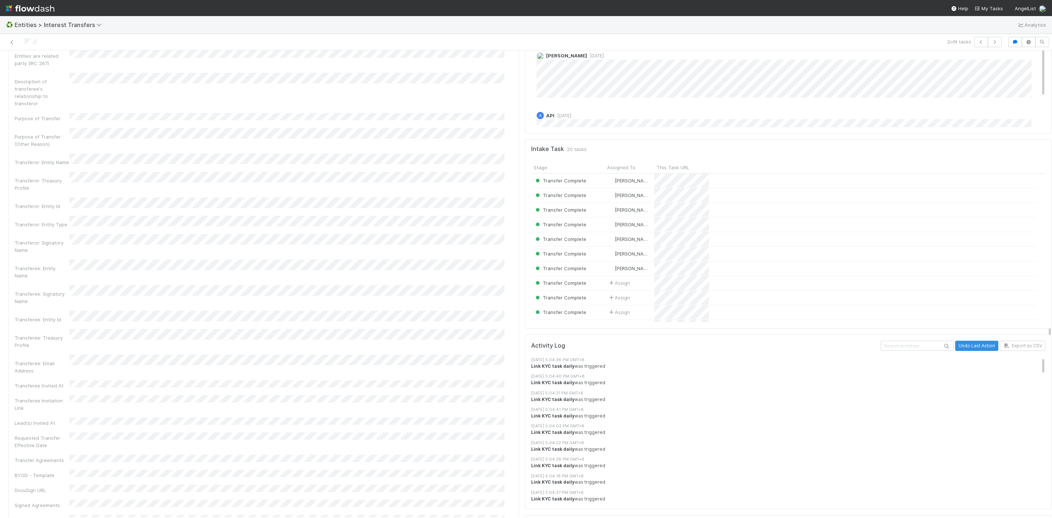
scroll to position [164, 0]
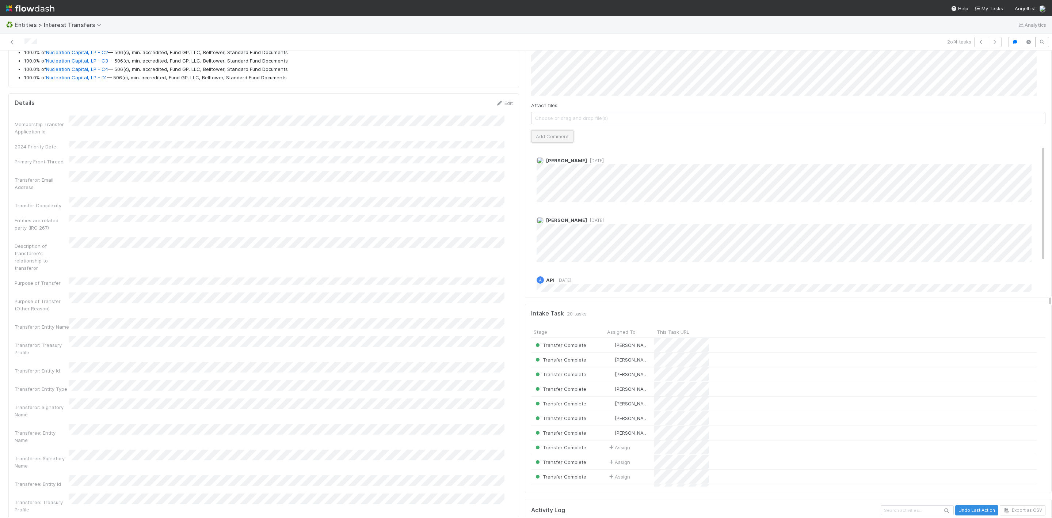
click at [531, 133] on button "Add Comment" at bounding box center [552, 136] width 42 height 12
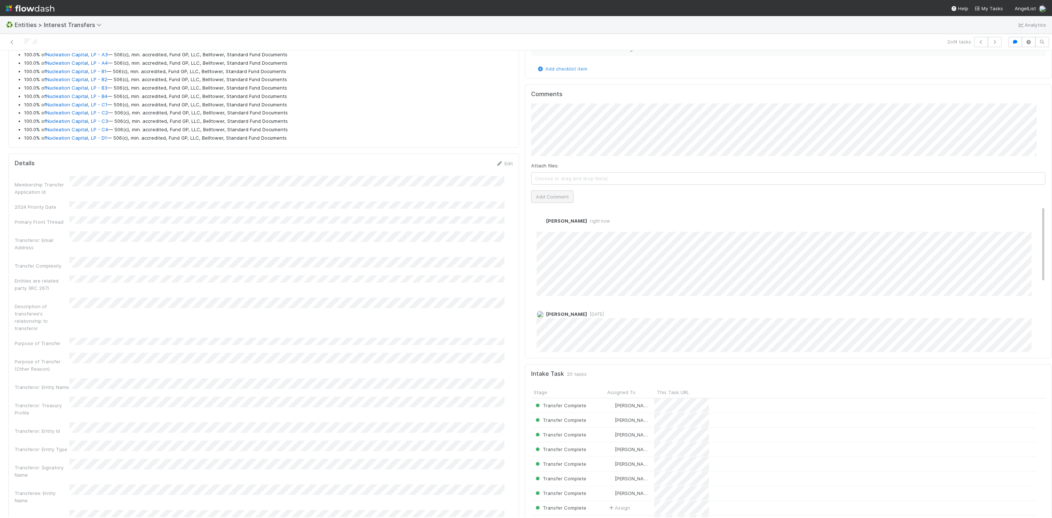
scroll to position [0, 0]
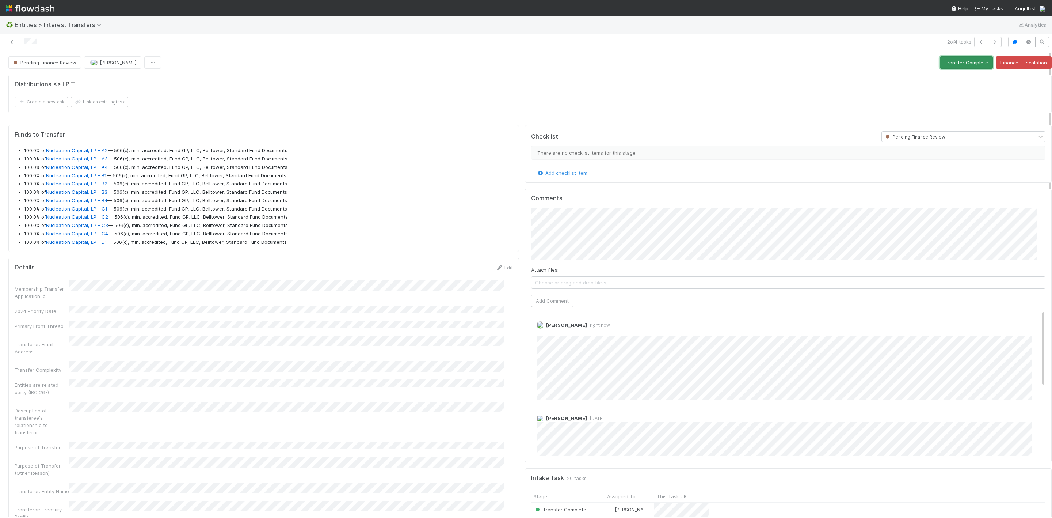
click at [946, 69] on button "Transfer Complete" at bounding box center [966, 62] width 53 height 12
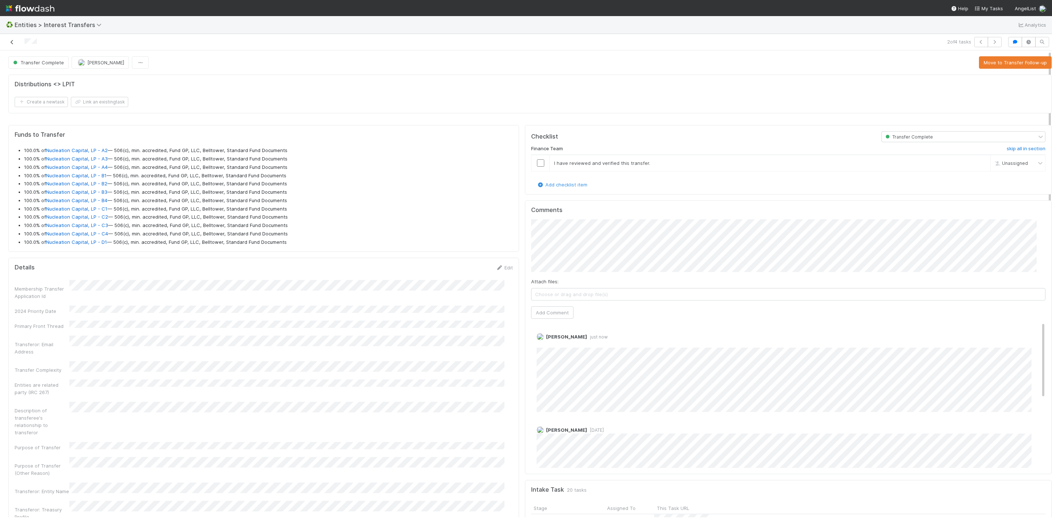
click at [10, 44] on icon at bounding box center [11, 42] width 7 height 5
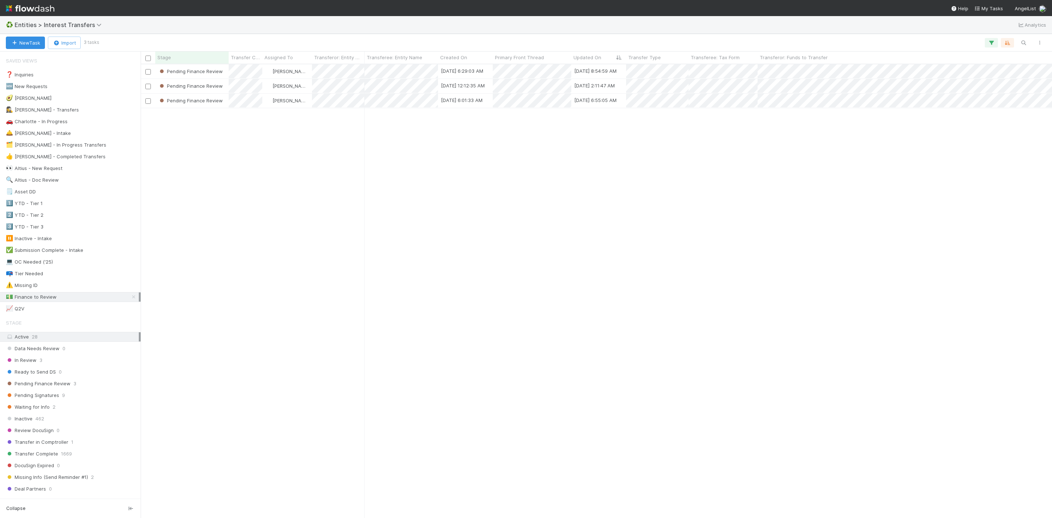
scroll to position [444, 903]
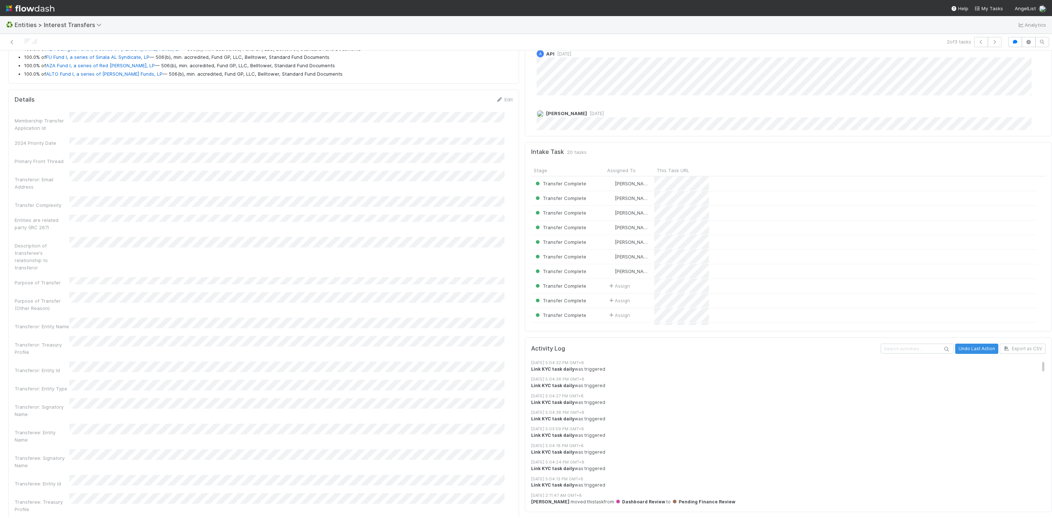
scroll to position [438, 0]
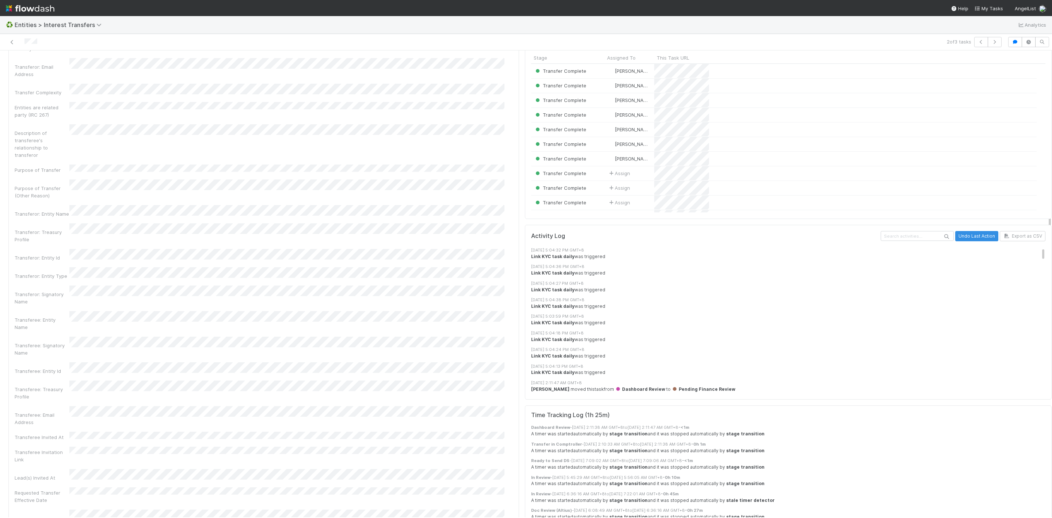
click at [16, 41] on div at bounding box center [254, 42] width 502 height 10
click at [13, 41] on icon at bounding box center [11, 42] width 7 height 5
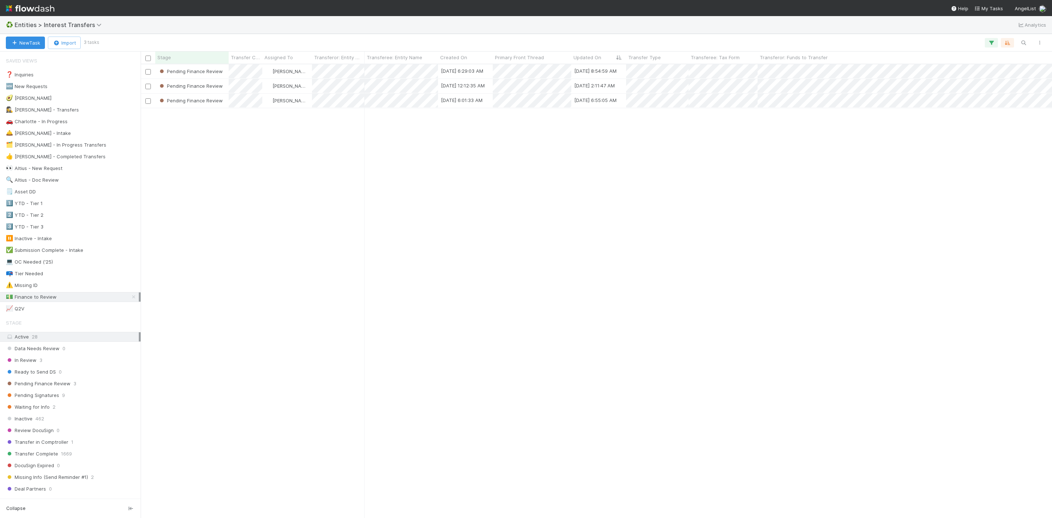
scroll to position [444, 903]
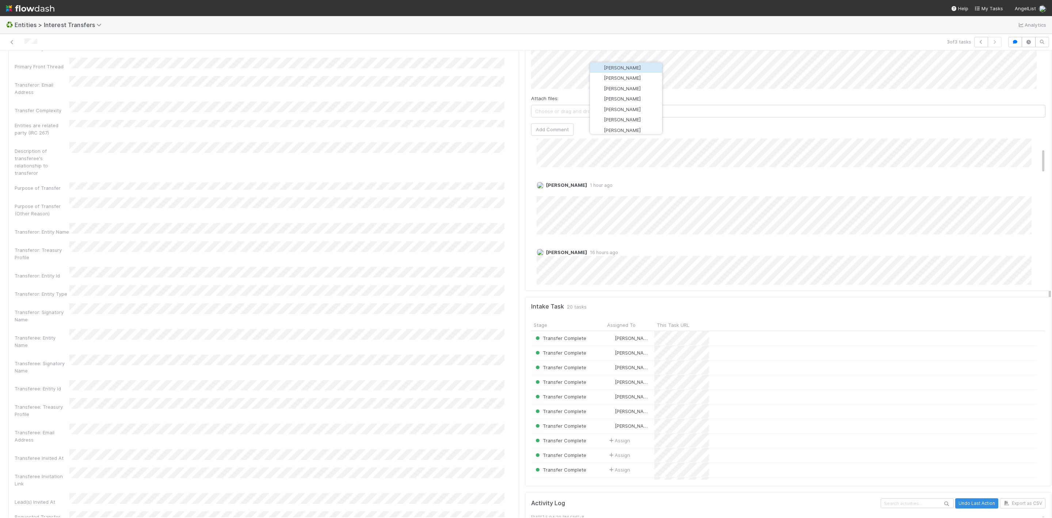
scroll to position [55, 0]
click at [613, 67] on span "[PERSON_NAME]" at bounding box center [622, 68] width 37 height 6
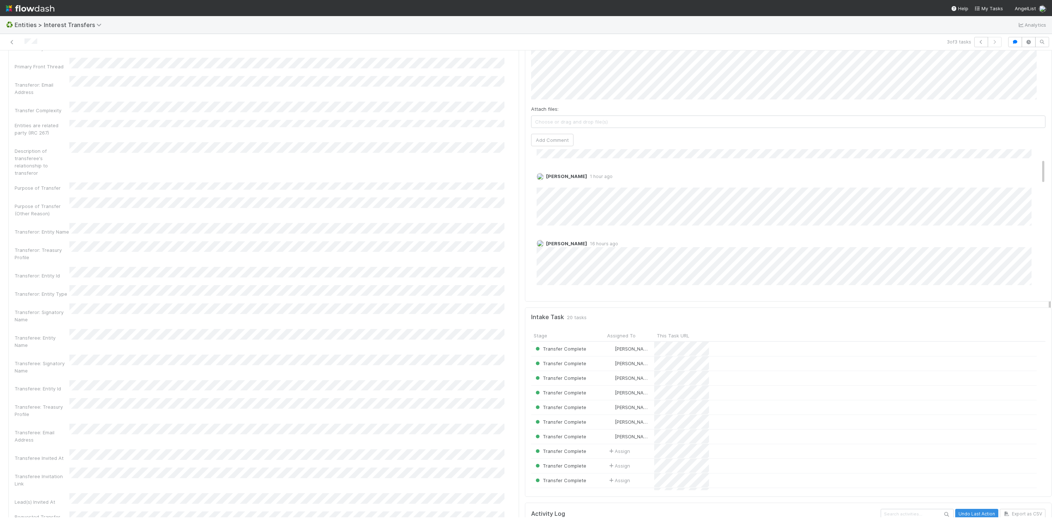
click at [553, 149] on div "Comments Attach files: Choose or drag and drop file(s) Add Comment Linda Ortiz …" at bounding box center [788, 159] width 514 height 272
click at [553, 142] on button "Add Comment" at bounding box center [552, 140] width 42 height 12
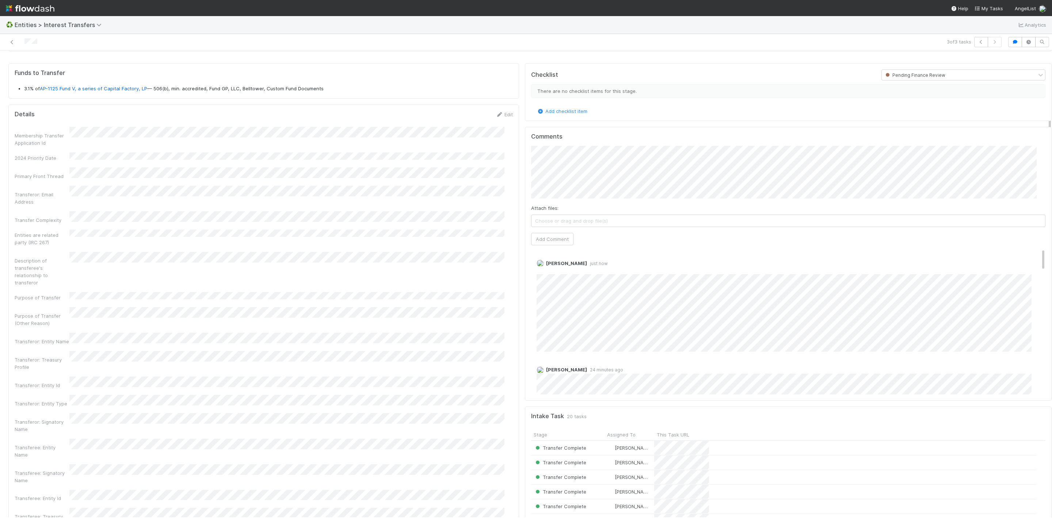
scroll to position [0, 0]
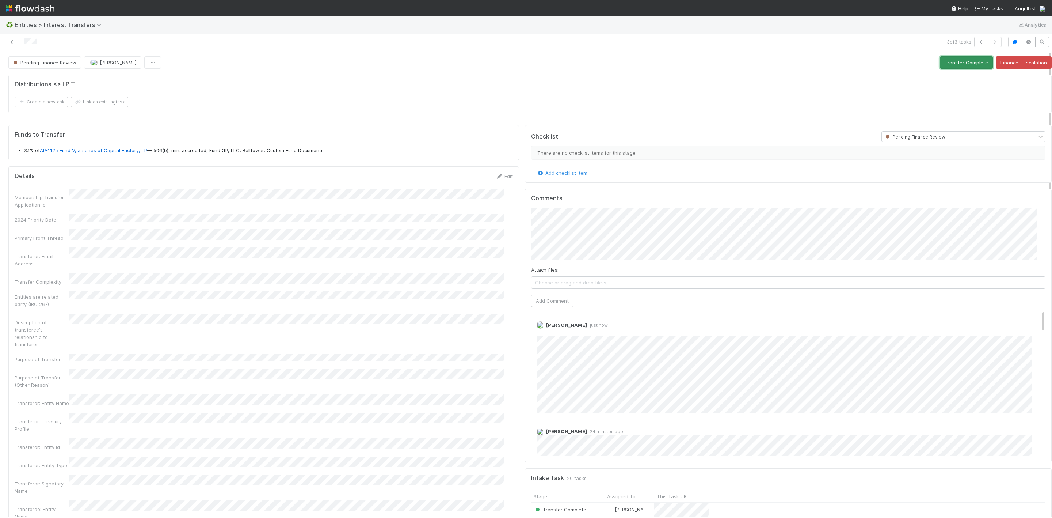
click at [956, 68] on button "Transfer Complete" at bounding box center [966, 62] width 53 height 12
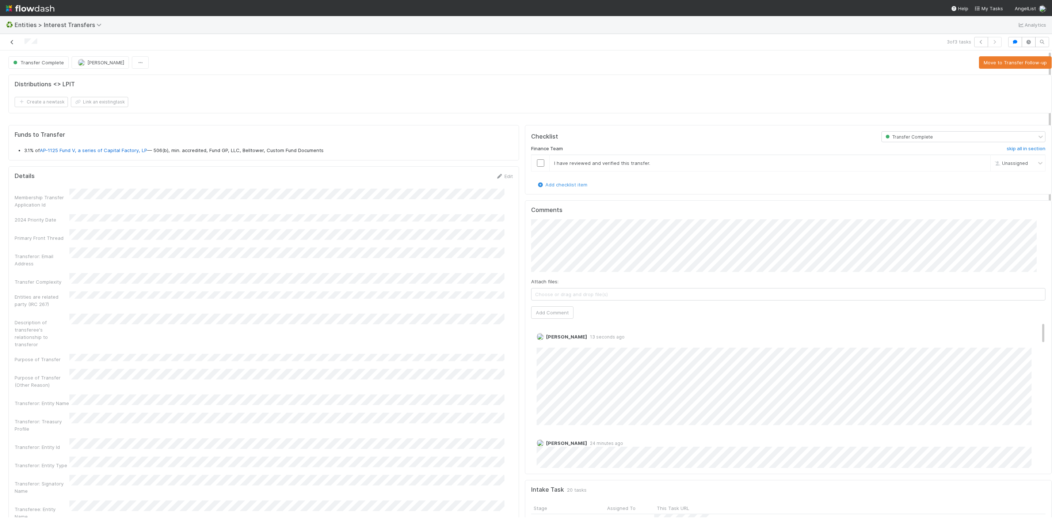
click at [14, 43] on icon at bounding box center [11, 42] width 7 height 5
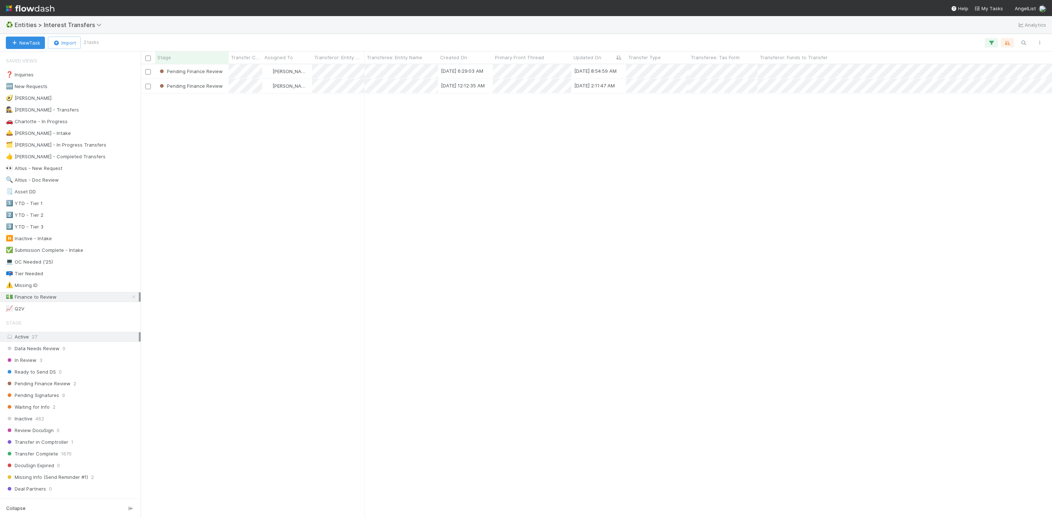
scroll to position [444, 903]
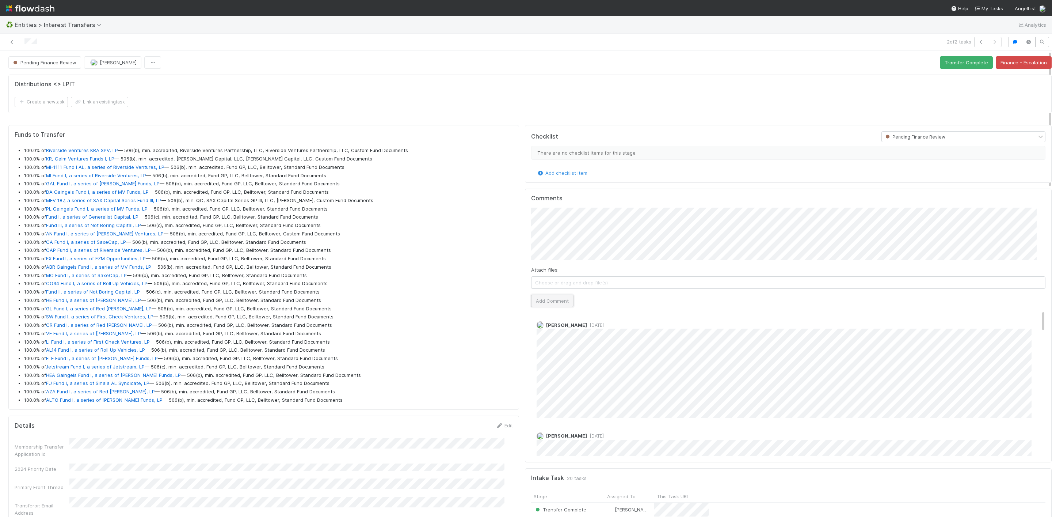
click at [531, 306] on button "Add Comment" at bounding box center [552, 300] width 42 height 12
click at [952, 60] on button "Transfer Complete" at bounding box center [966, 62] width 53 height 12
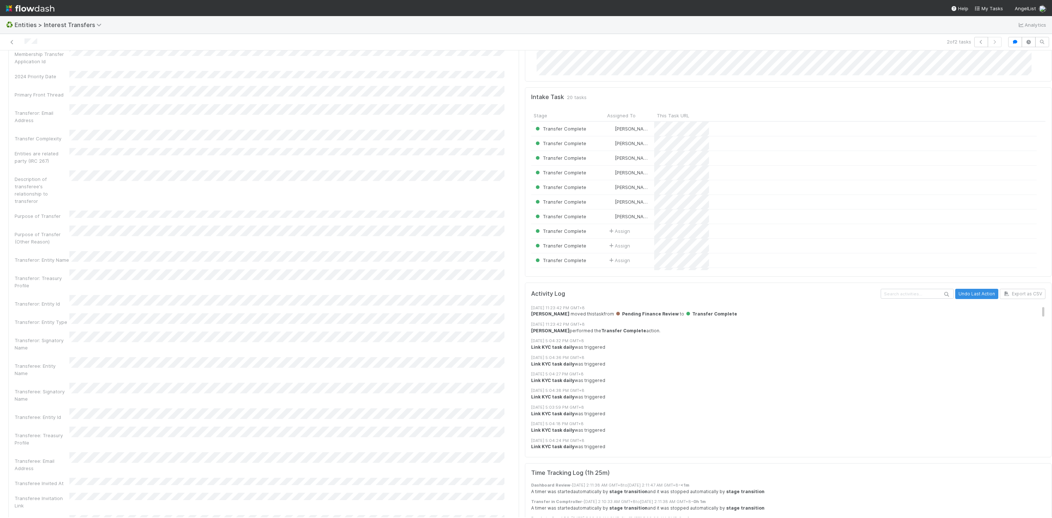
scroll to position [274, 0]
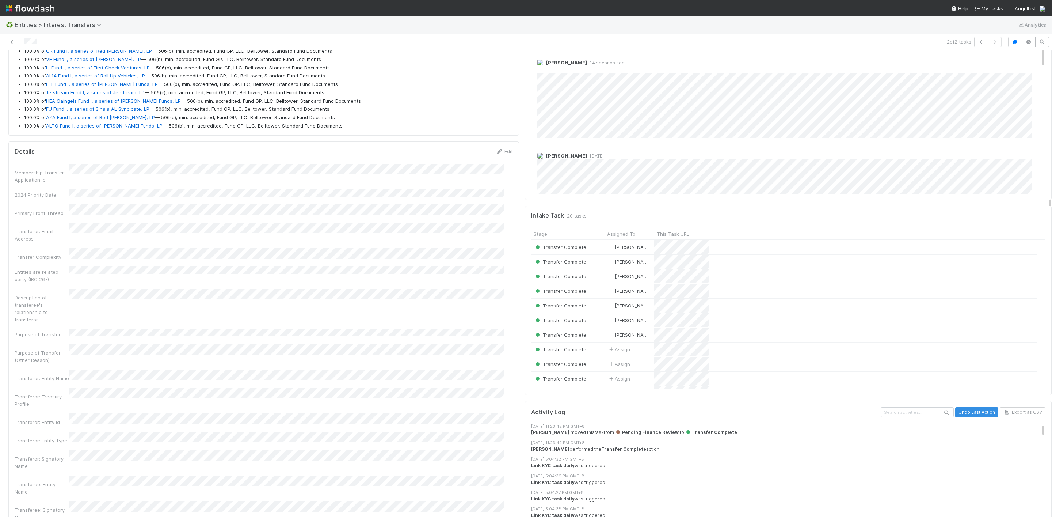
drag, startPoint x: 502, startPoint y: 153, endPoint x: 435, endPoint y: 190, distance: 76.4
click at [501, 153] on link "Edit" at bounding box center [504, 151] width 17 height 6
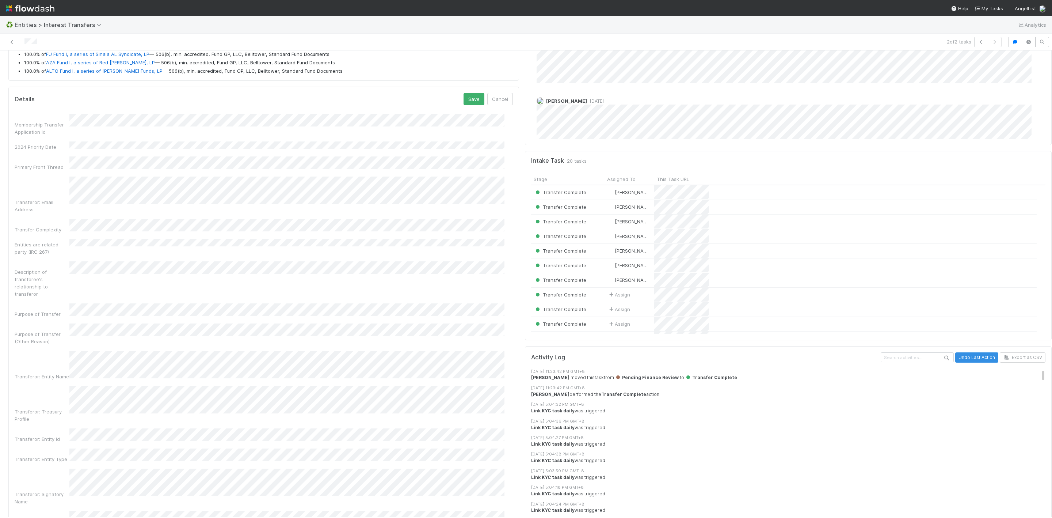
scroll to position [219, 0]
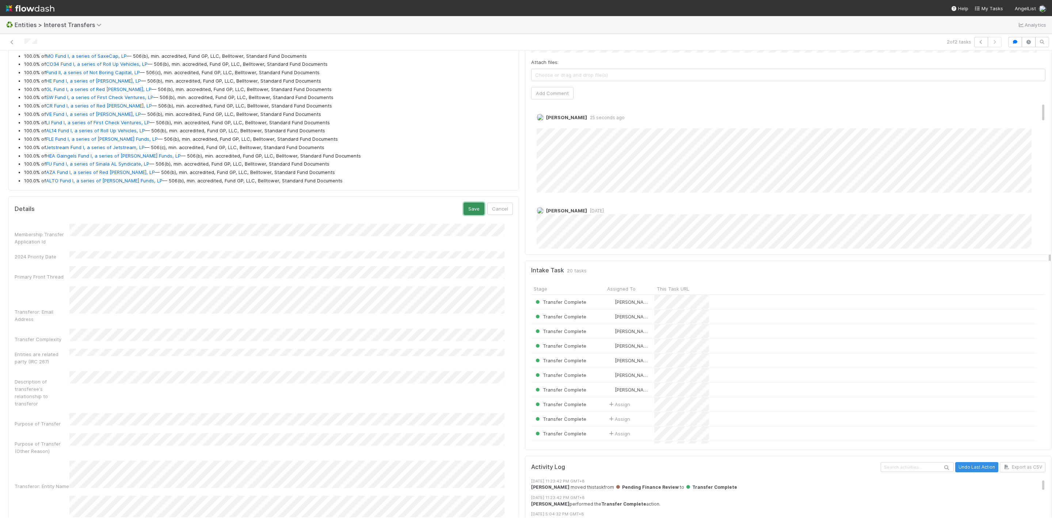
click at [468, 206] on button "Save" at bounding box center [474, 208] width 21 height 12
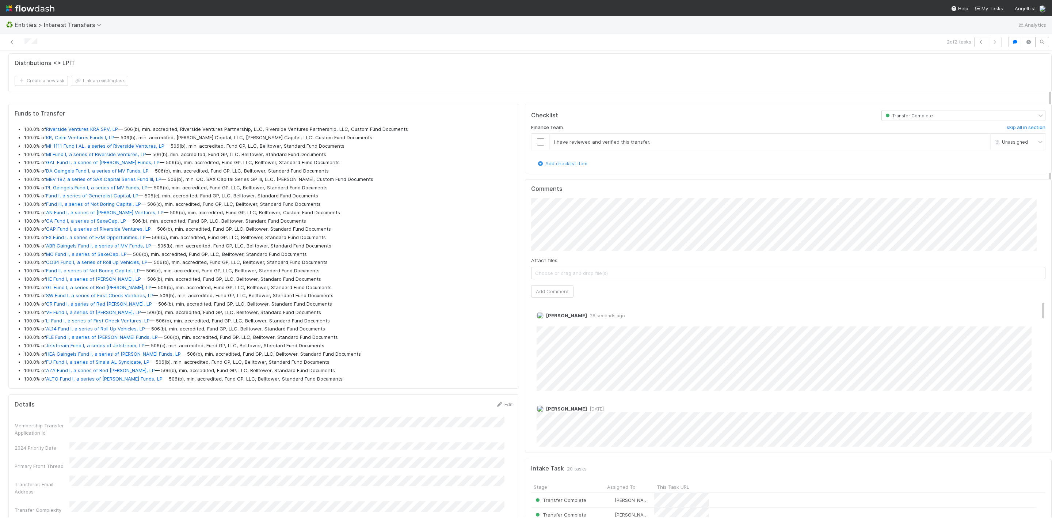
scroll to position [0, 0]
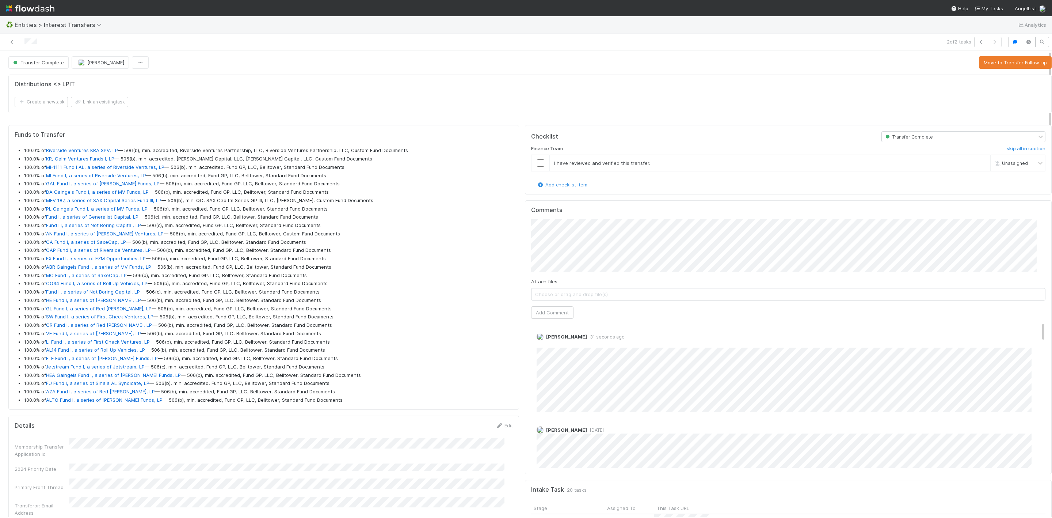
click at [7, 43] on div at bounding box center [254, 42] width 502 height 10
click at [11, 42] on icon at bounding box center [11, 42] width 7 height 5
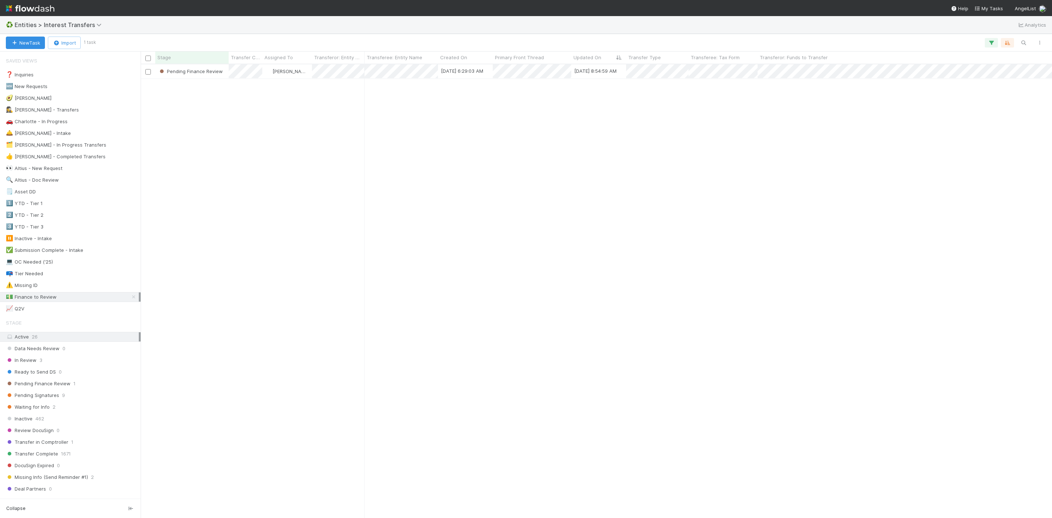
scroll to position [444, 903]
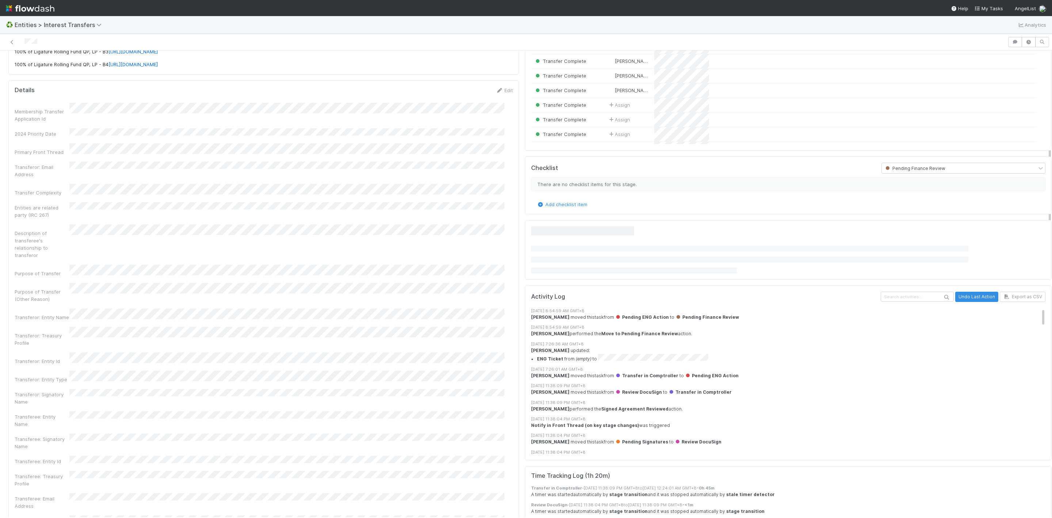
scroll to position [140, 497]
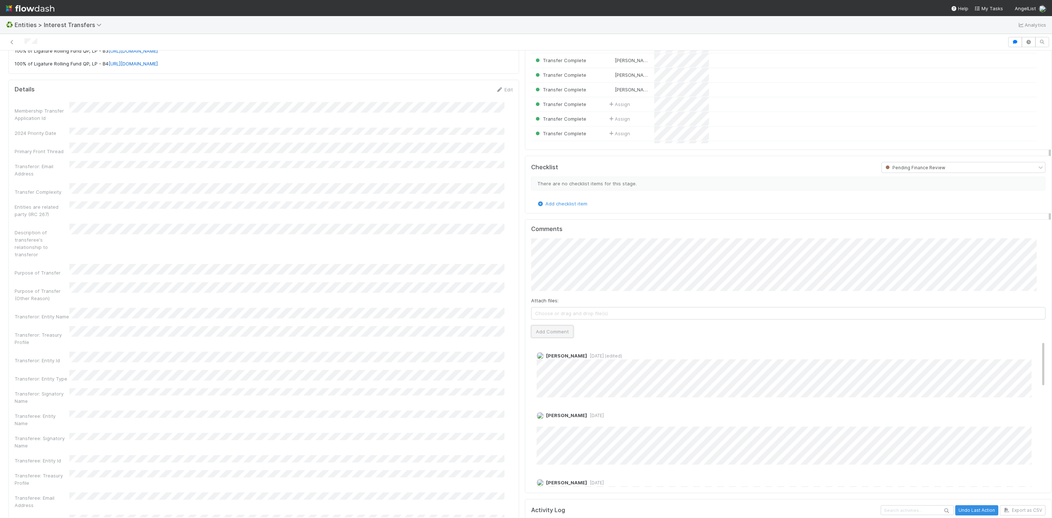
click at [558, 335] on button "Add Comment" at bounding box center [552, 331] width 42 height 12
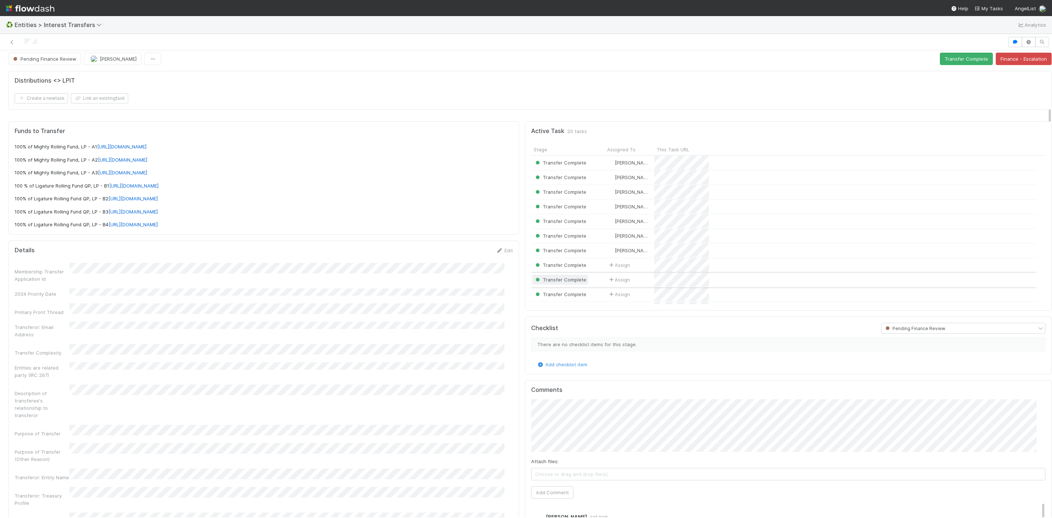
scroll to position [0, 0]
click at [940, 61] on button "Transfer Complete" at bounding box center [966, 62] width 53 height 12
click at [13, 47] on div at bounding box center [504, 42] width 1002 height 10
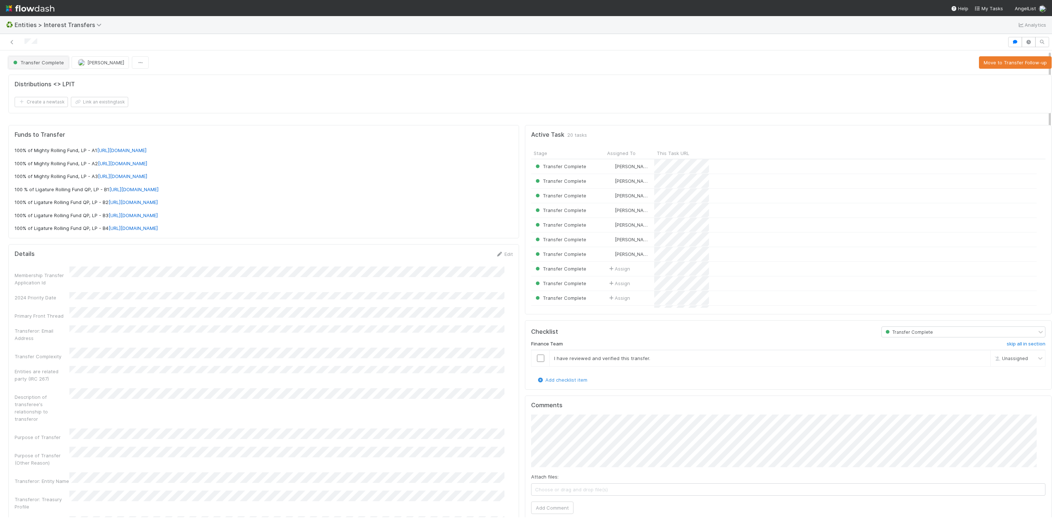
click at [41, 65] on span "Transfer Complete" at bounding box center [38, 63] width 52 height 6
click at [229, 37] on div at bounding box center [526, 259] width 1052 height 518
click at [15, 43] on icon at bounding box center [11, 42] width 7 height 5
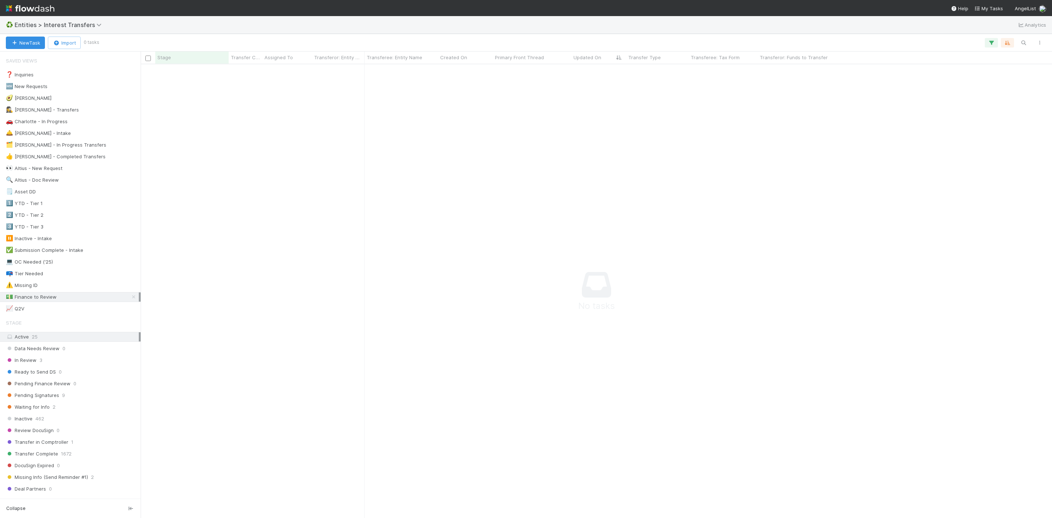
scroll to position [436, 895]
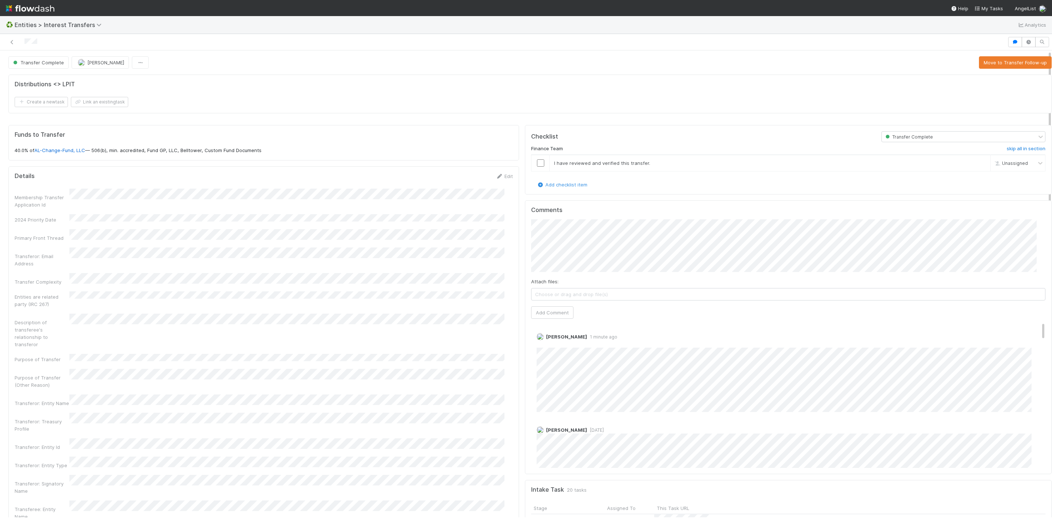
scroll to position [140, 497]
click at [542, 346] on link "Edit" at bounding box center [546, 344] width 8 height 6
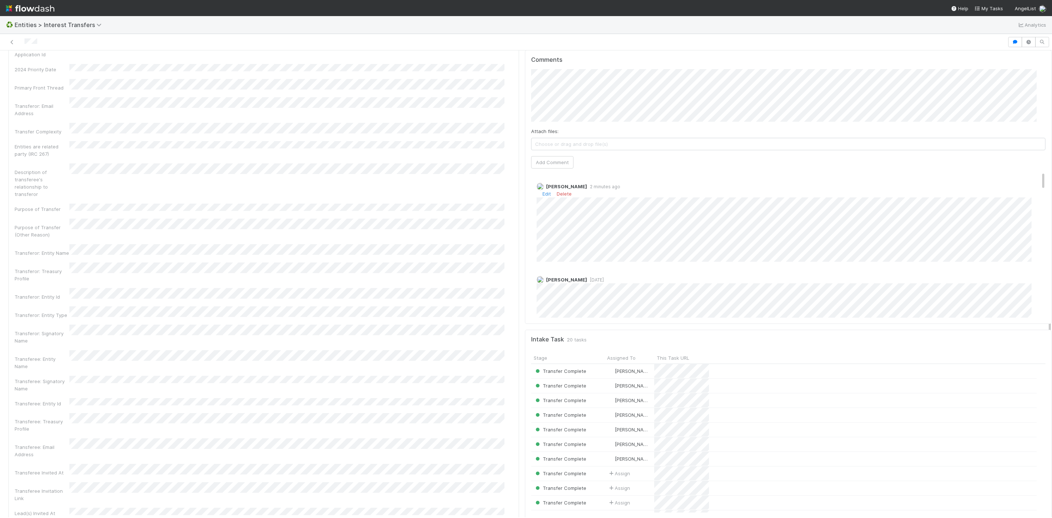
scroll to position [55, 0]
